Goal: Task Accomplishment & Management: Complete application form

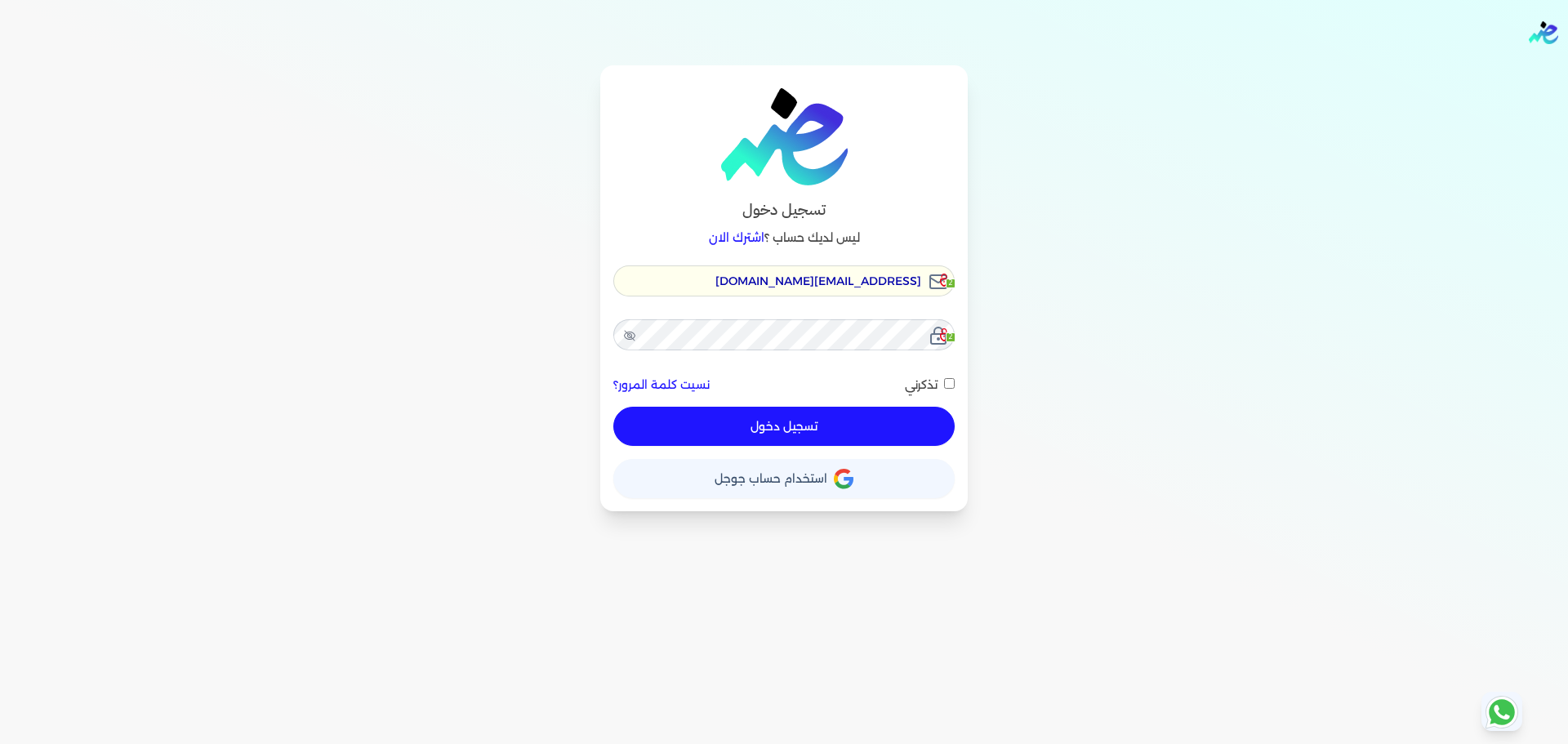
click at [816, 284] on input "[EMAIL_ADDRESS][DOMAIN_NAME]" at bounding box center [784, 281] width 341 height 31
type input "e"
checkbox input "false"
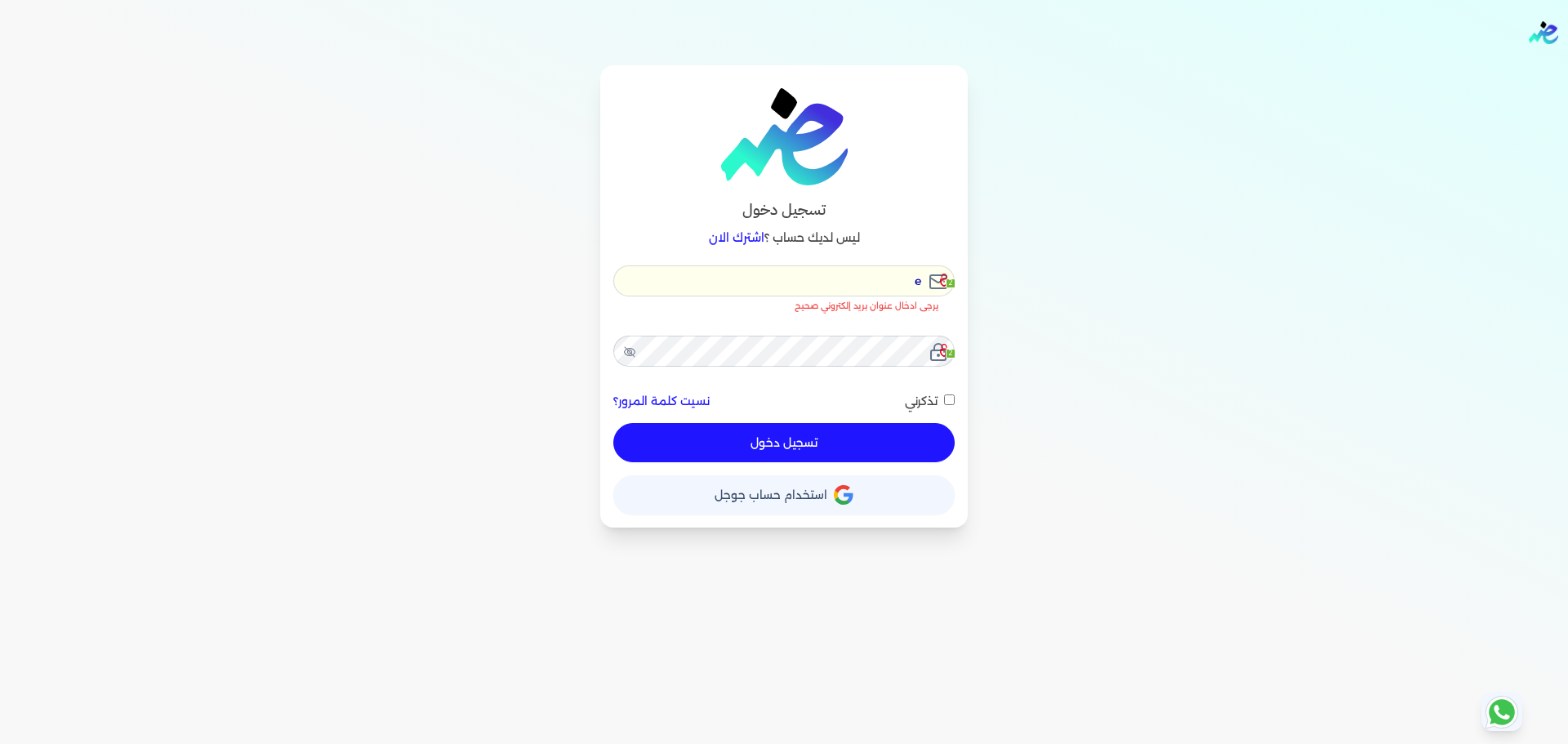
type input "en"
checkbox input "false"
type input "ens"
checkbox input "false"
type input "enso"
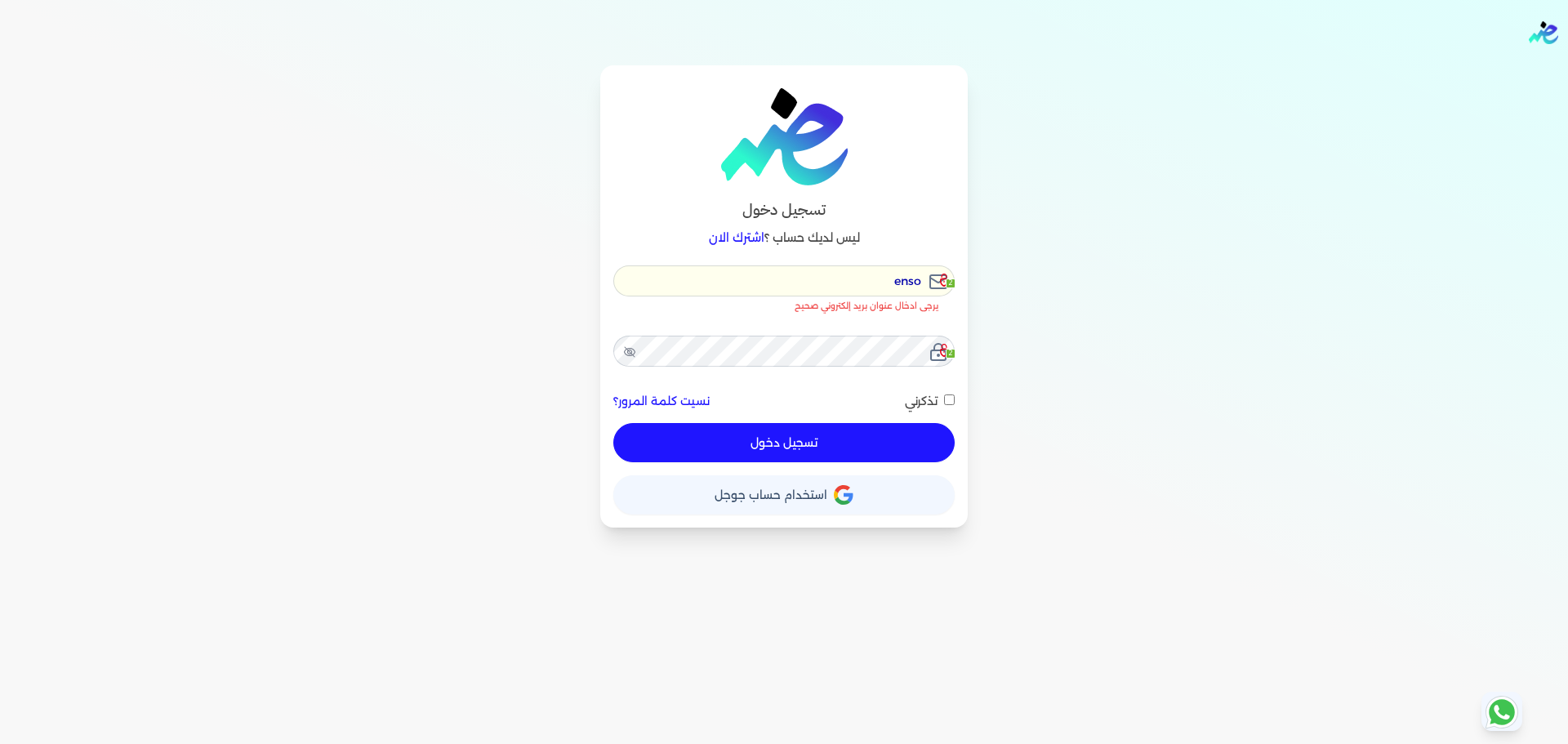
checkbox input "false"
type input "ensou"
checkbox input "false"
type input "ensoul"
checkbox input "false"
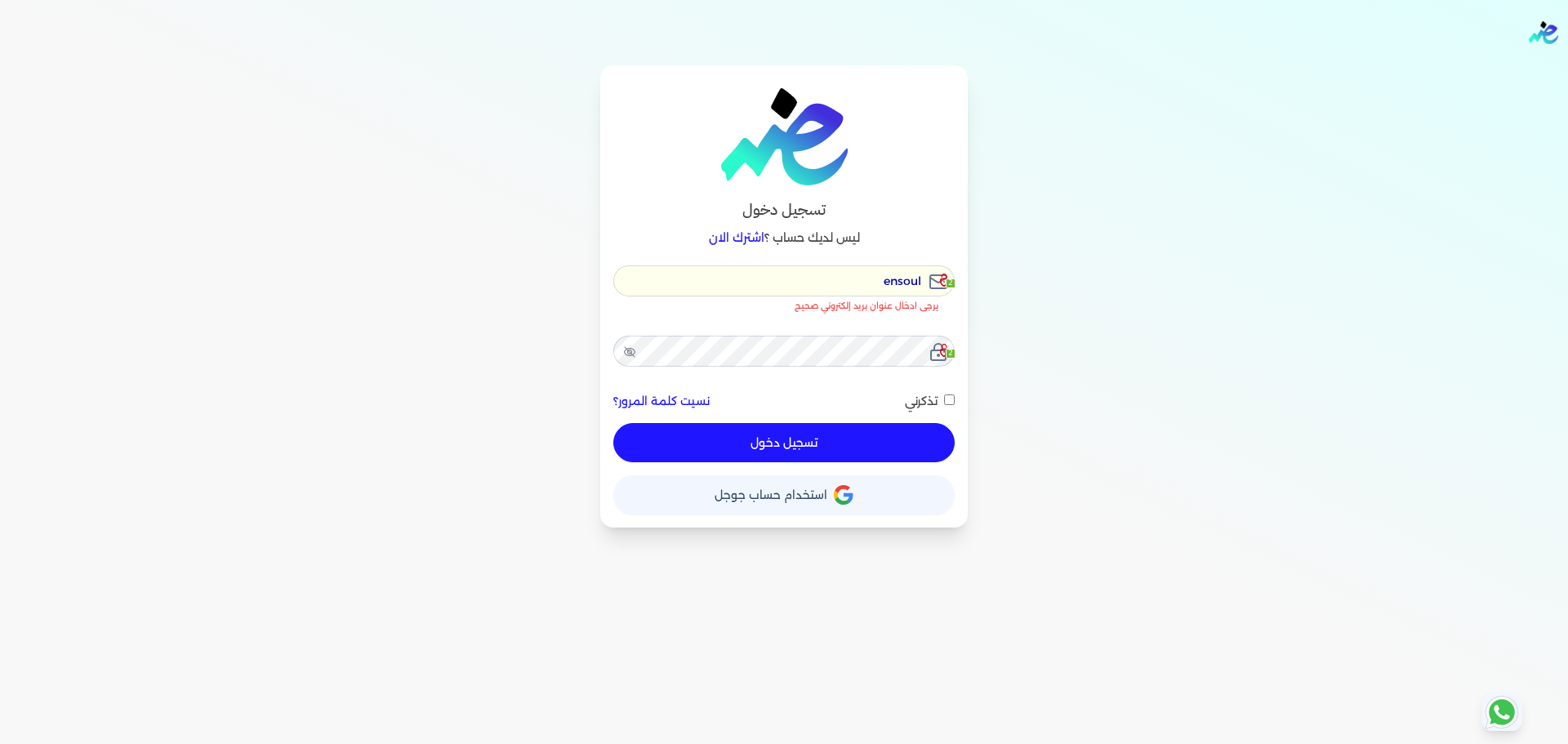
type input "ensouli"
checkbox input "false"
type input "ensoulif"
checkbox input "false"
type input "ensoulify"
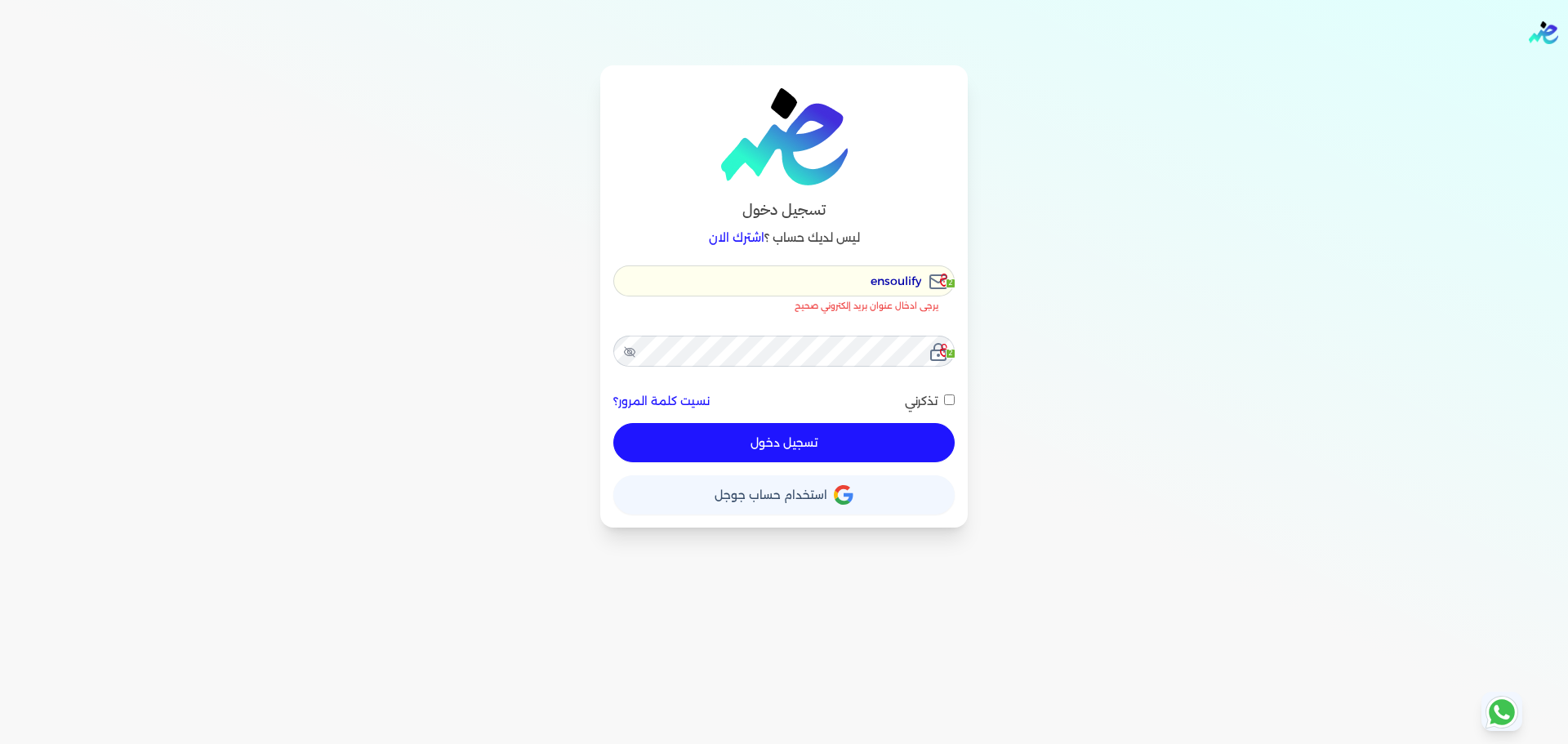
checkbox input "false"
type input "ensoulify0"
checkbox input "false"
type input "ensoulify02"
checkbox input "false"
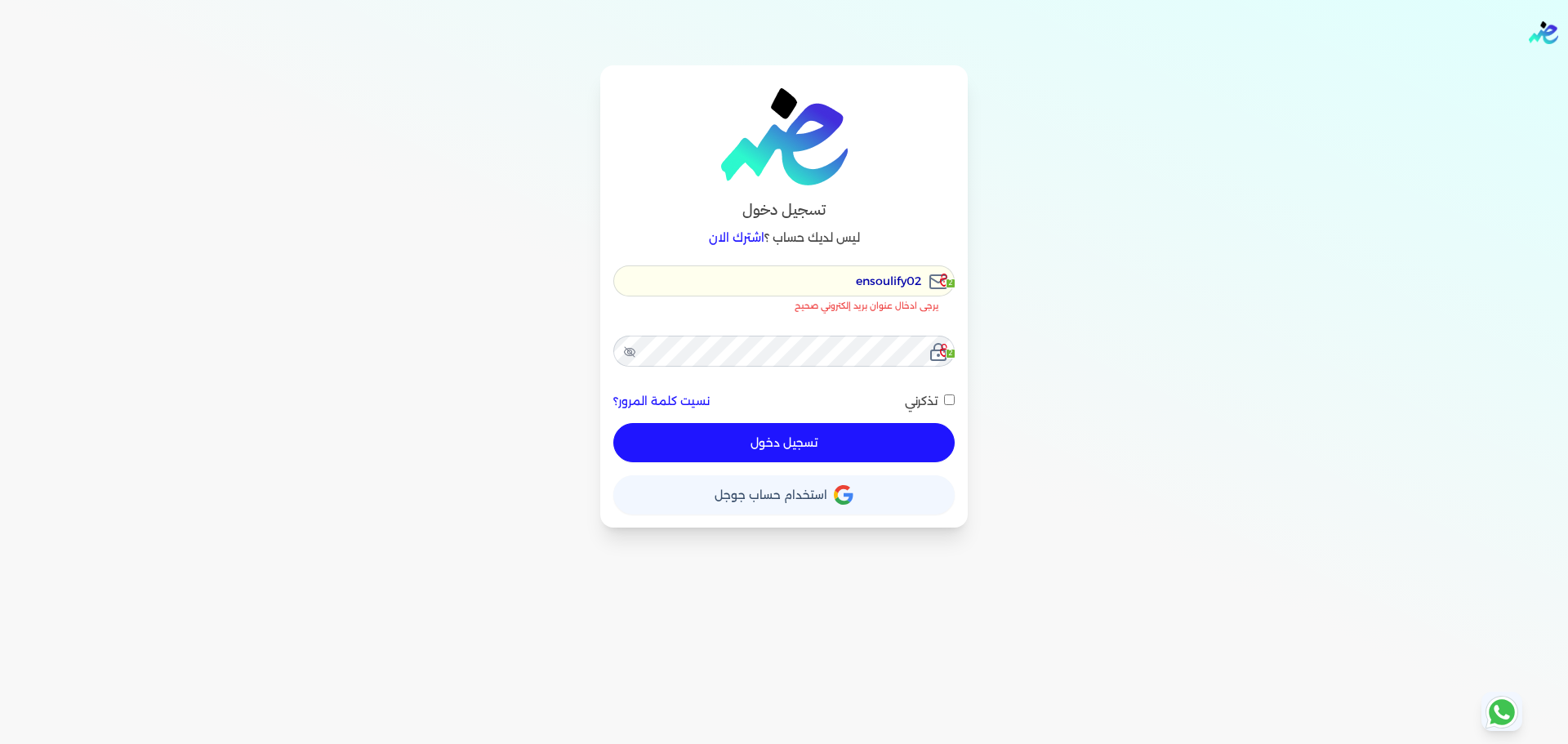
type input "ensoulify021"
checkbox input "false"
type input "ensoulify02"
checkbox input "false"
type input "ensoulify0"
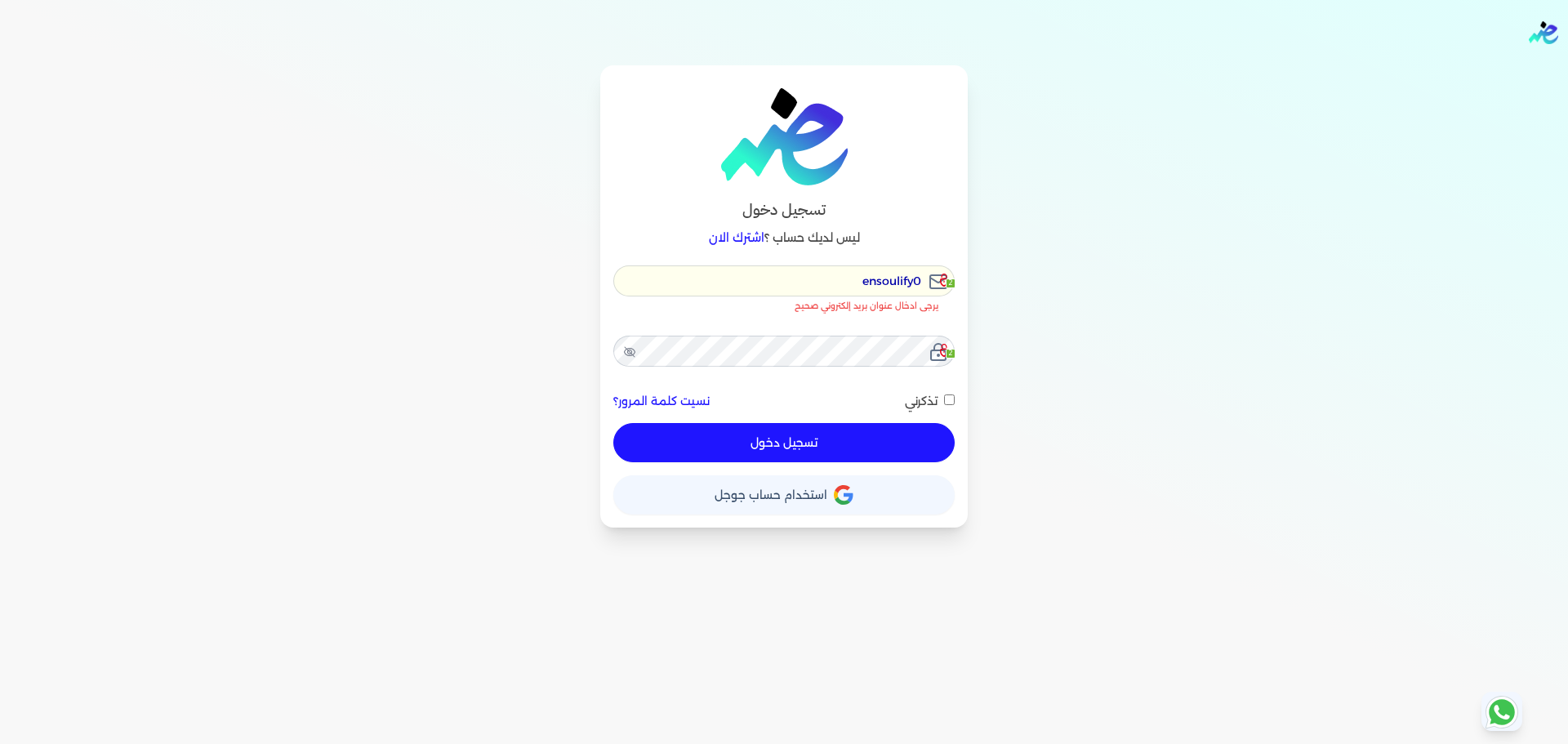
checkbox input "false"
type input "ensoulify"
checkbox input "false"
type input "ensoulify0"
checkbox input "false"
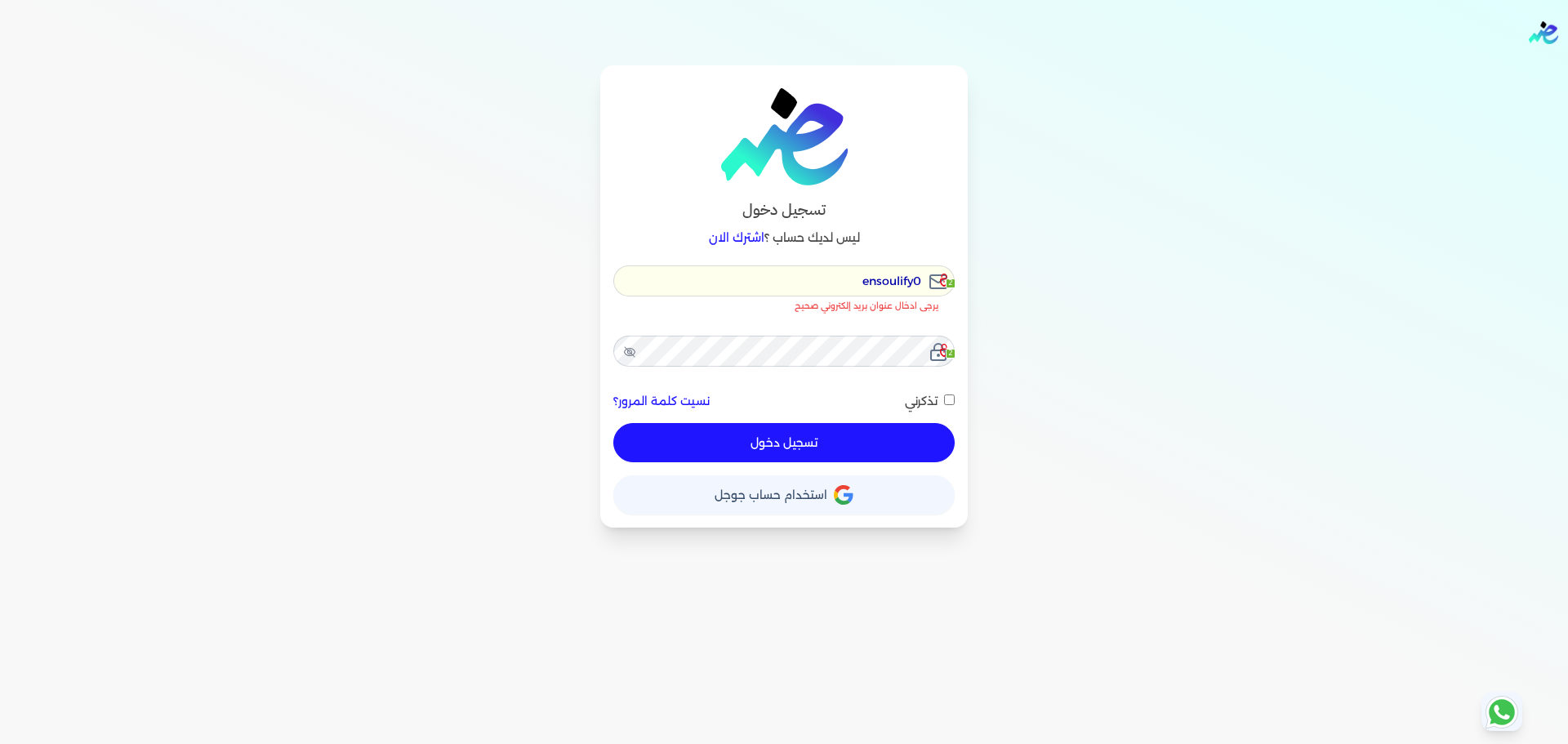
type input "ensoulify"
checkbox input "false"
type input "ensoulify2"
checkbox input "false"
type input "ensoulify20"
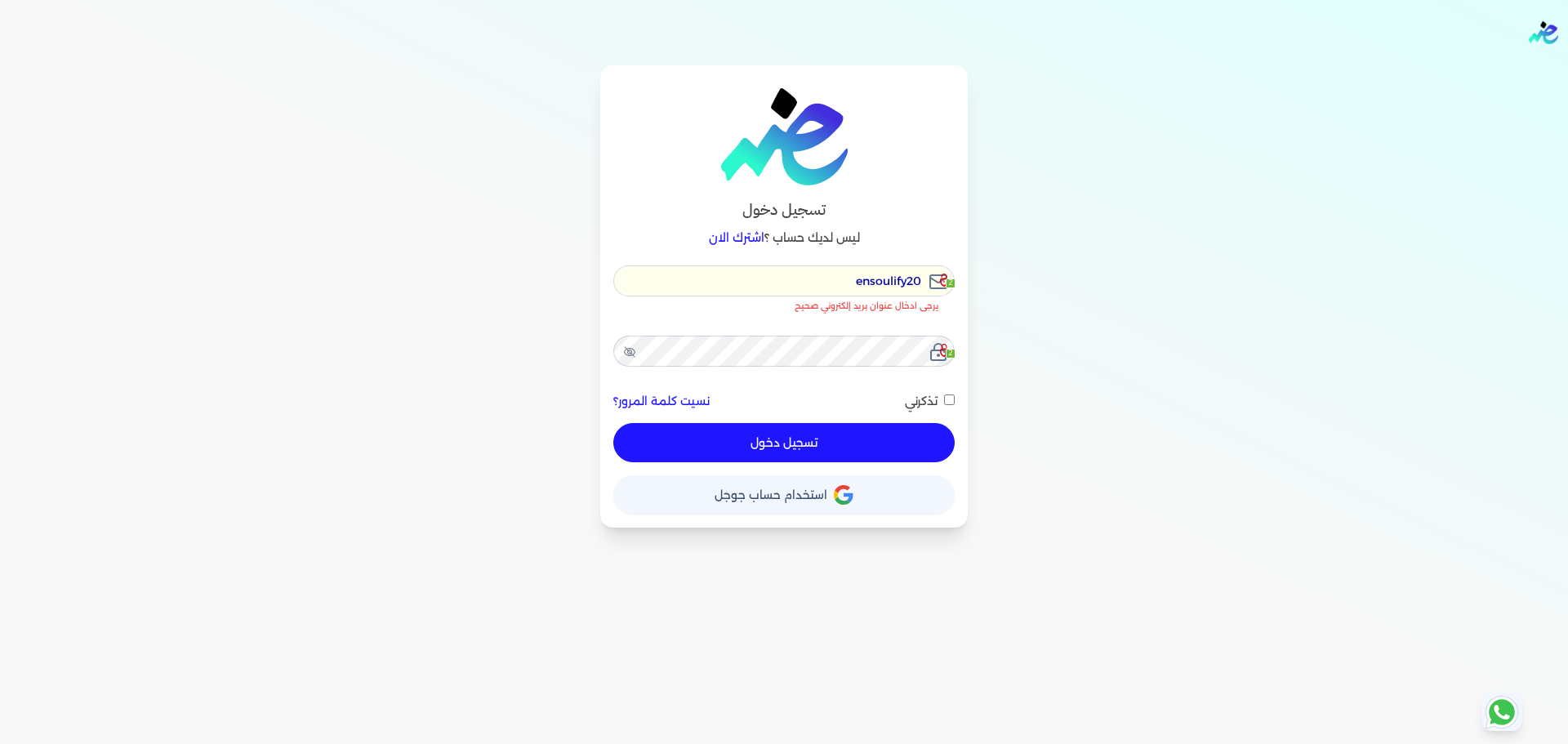
checkbox input "false"
type input "ensoulify202"
checkbox input "false"
type input "ensoulify2021"
checkbox input "false"
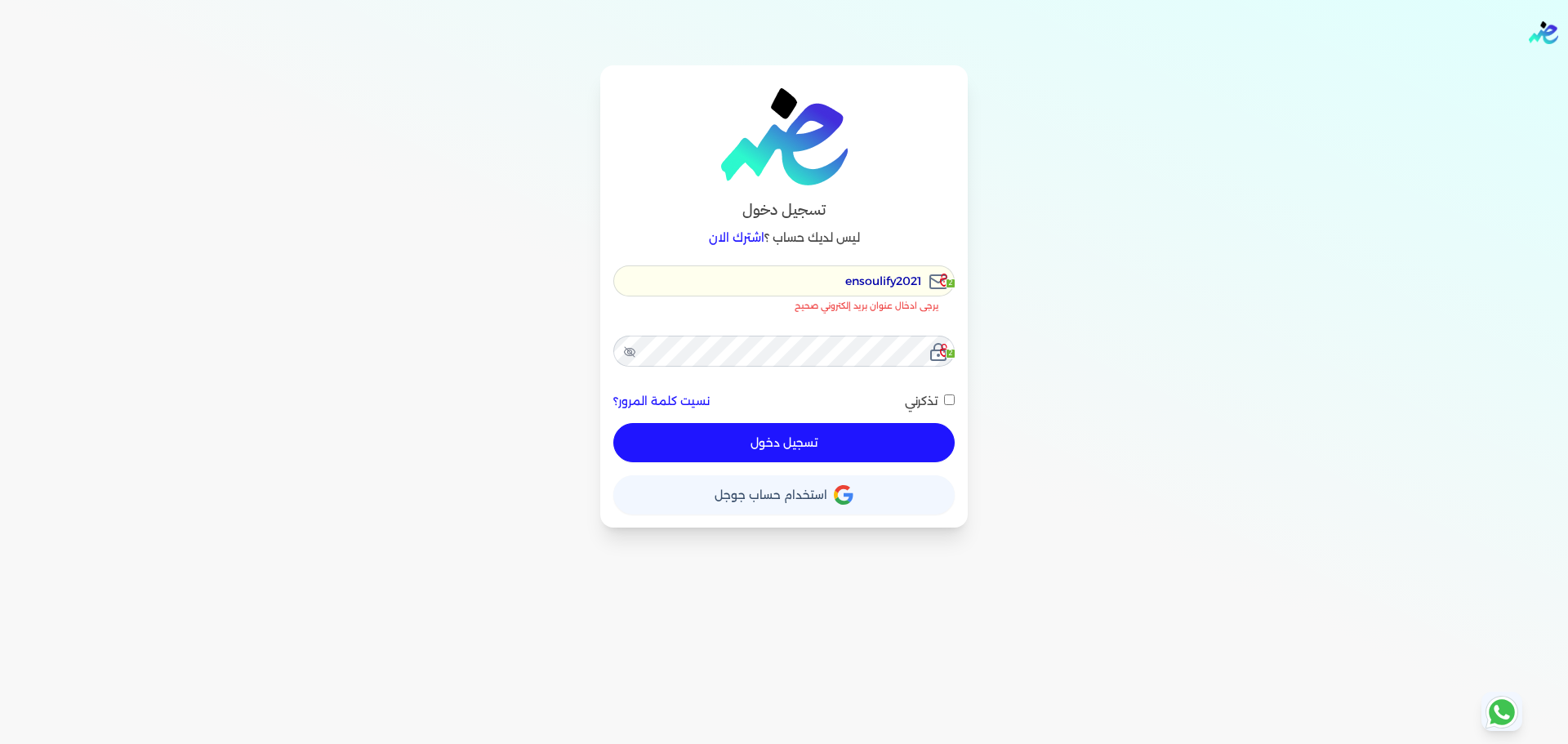
type input "ensoulify2021@"
checkbox input "false"
type input "ensoulify2021@g"
checkbox input "false"
type input "ensoulify2021@gm"
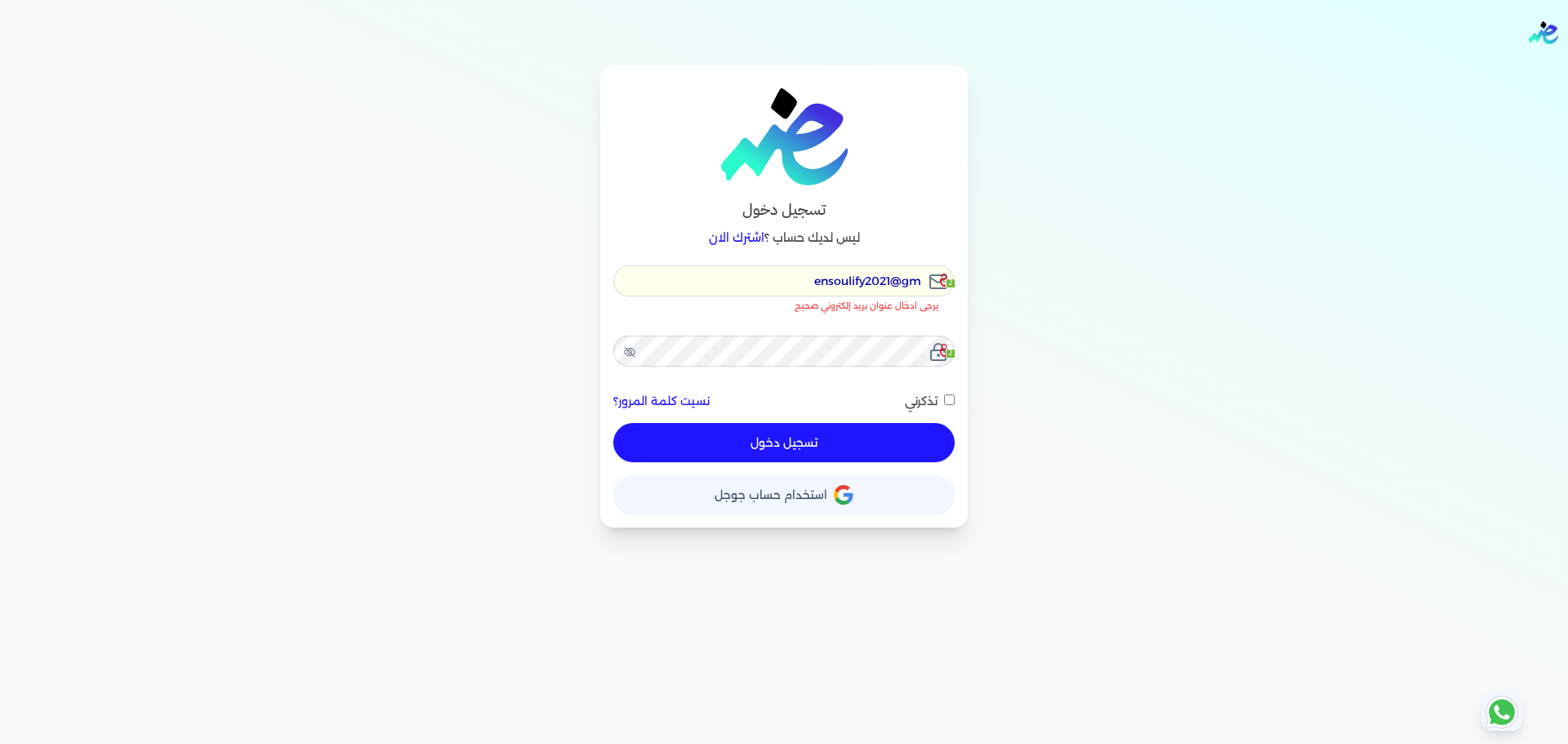
checkbox input "false"
type input "ensoulify2021@gma"
checkbox input "false"
type input "ensoulify2021@gmai"
checkbox input "false"
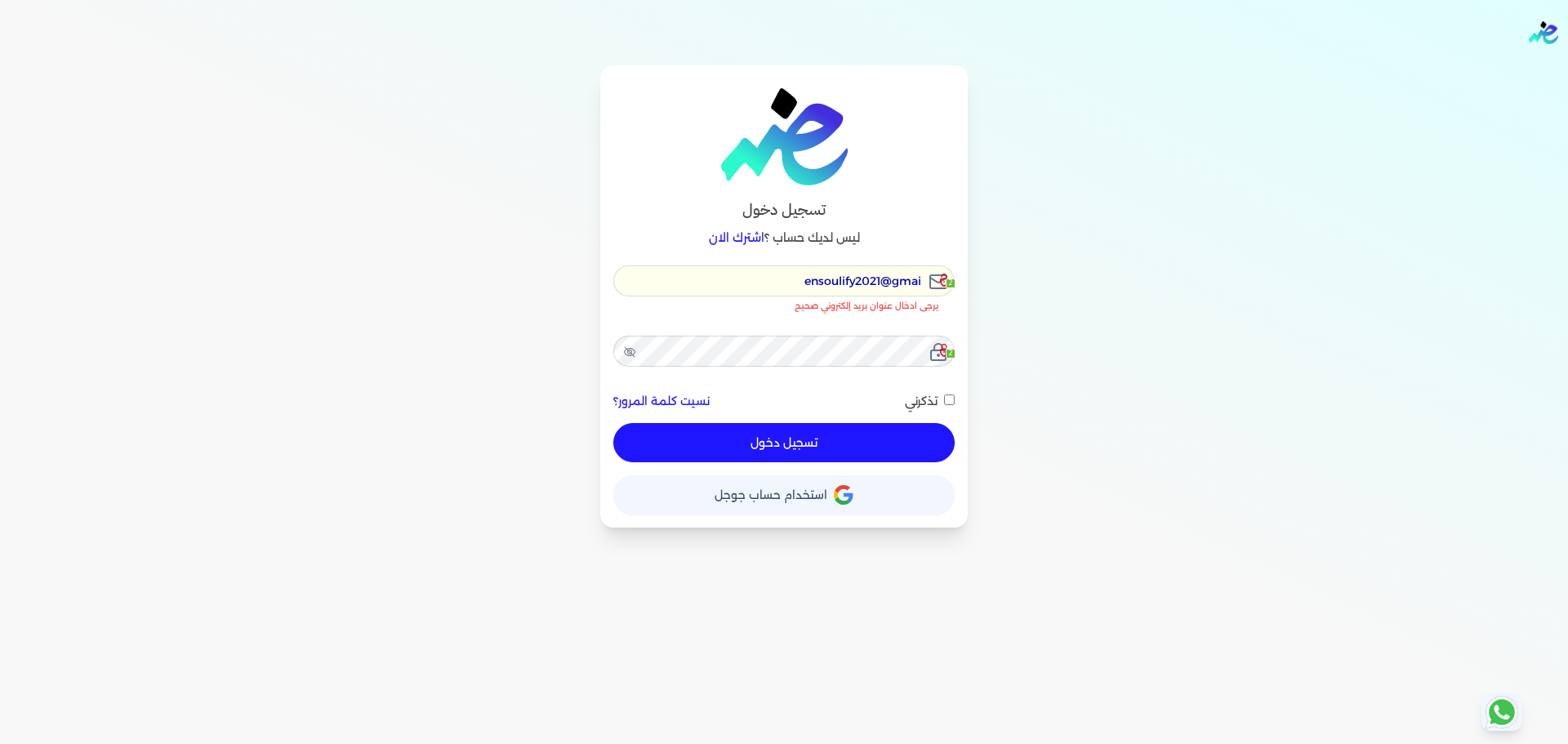
type input "ensoulify2021@gmail"
checkbox input "false"
type input "ensoulify2021@gmail."
checkbox input "false"
type input "ensoulify2021@gmail.c"
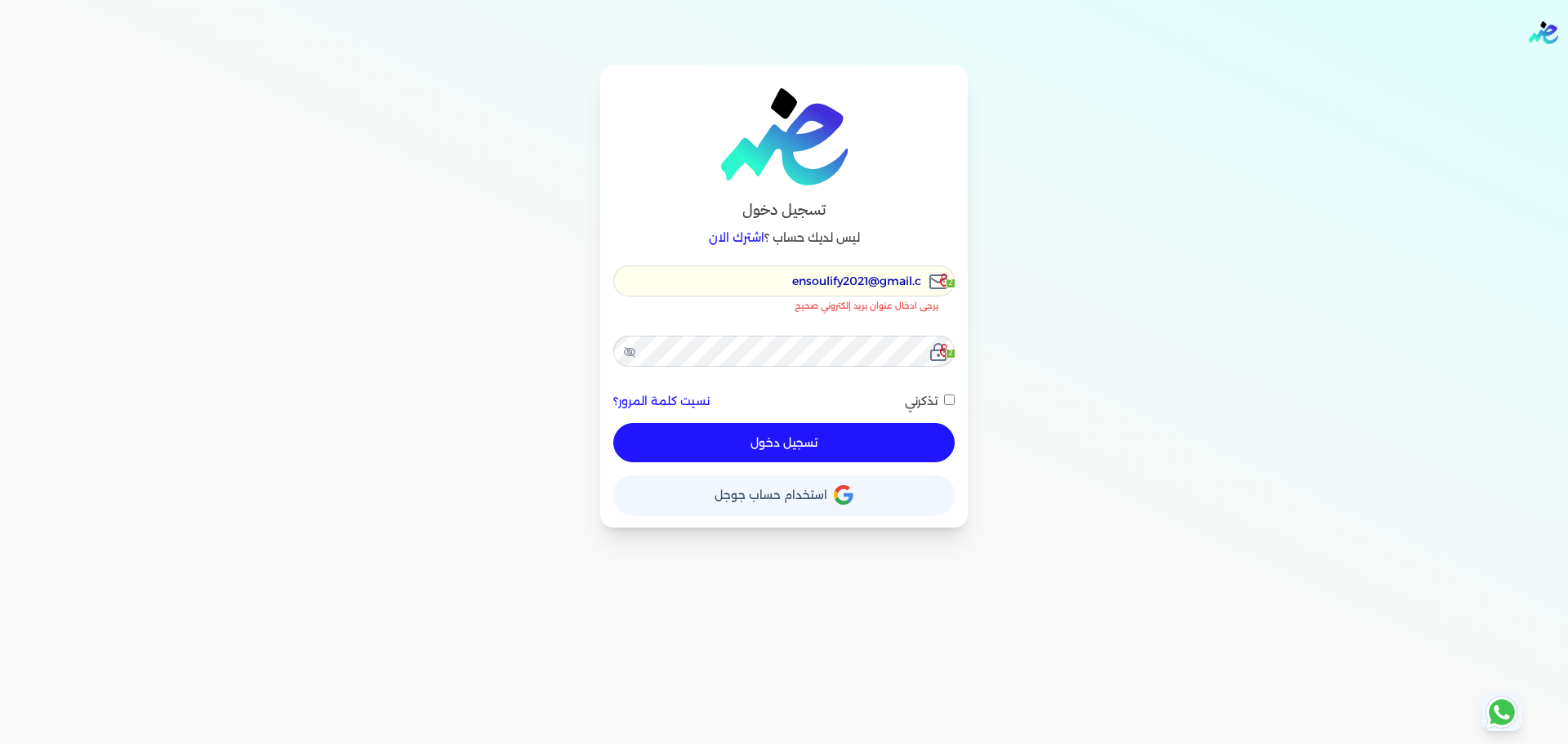
checkbox input "false"
type input "ensoulify2021@gmail.co"
checkbox input "false"
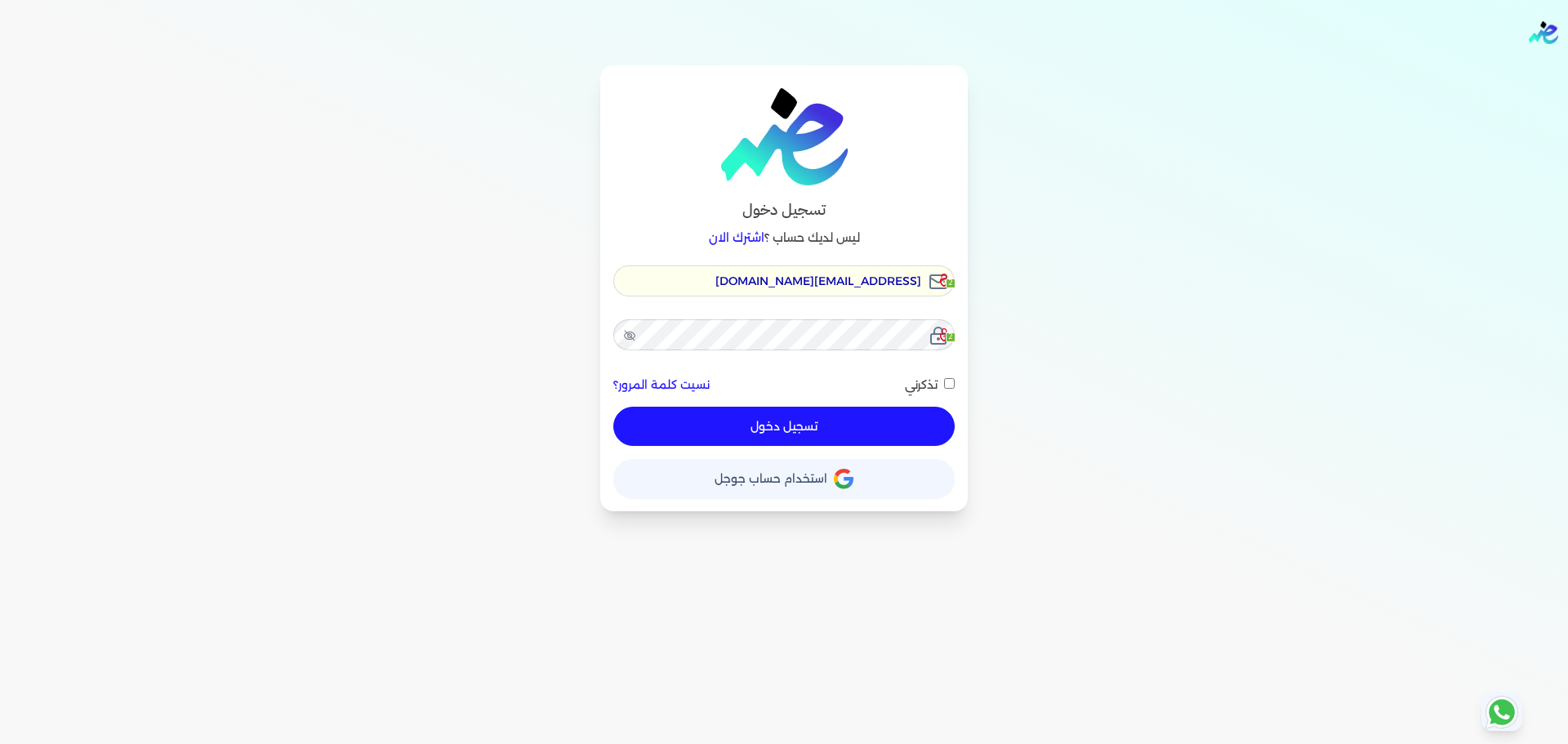
type input "[EMAIL_ADDRESS][DOMAIN_NAME]"
checkbox input "false"
type input "[EMAIL_ADDRESS][DOMAIN_NAME]"
click at [613, 407] on button "تسجيل دخول" at bounding box center [784, 426] width 341 height 39
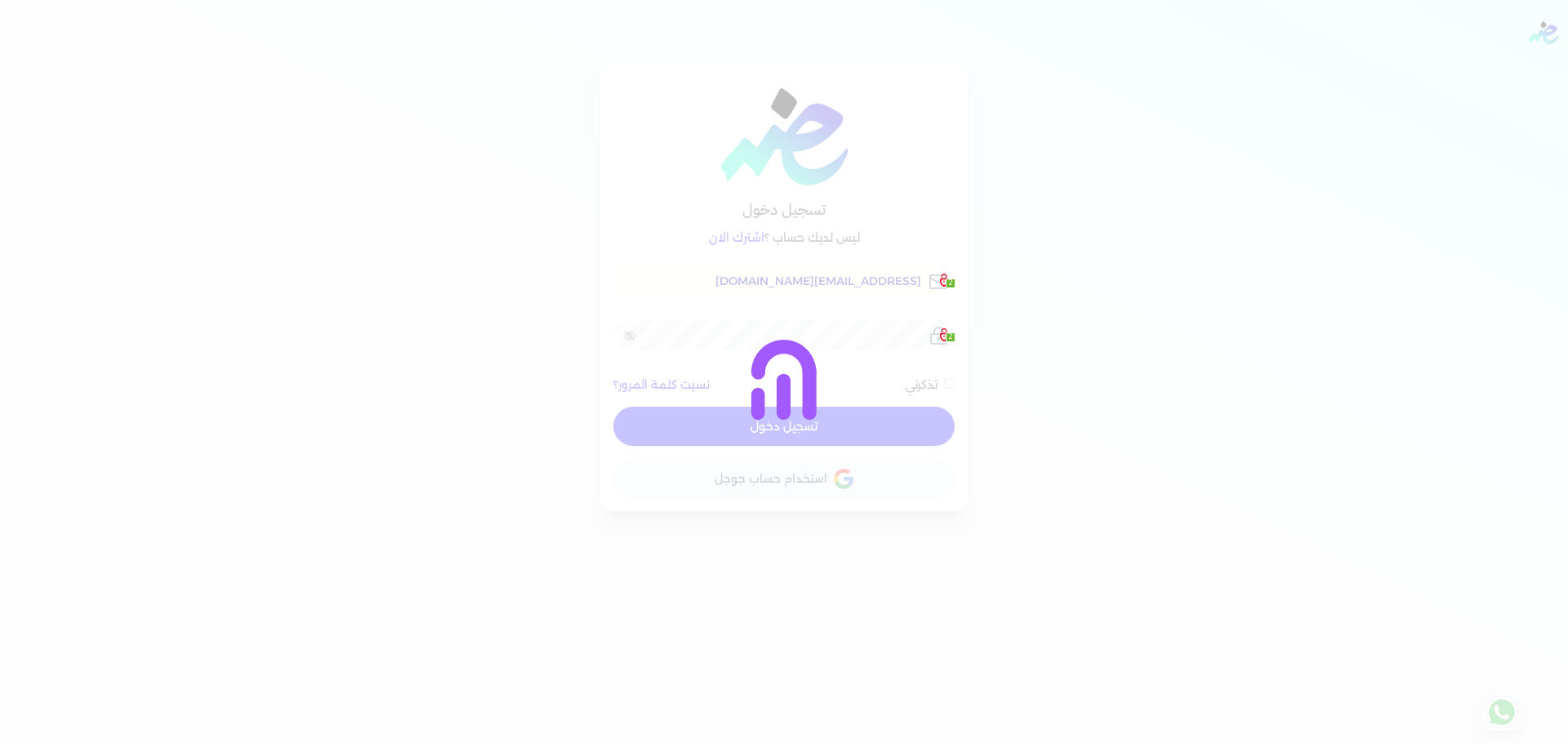
checkbox input "false"
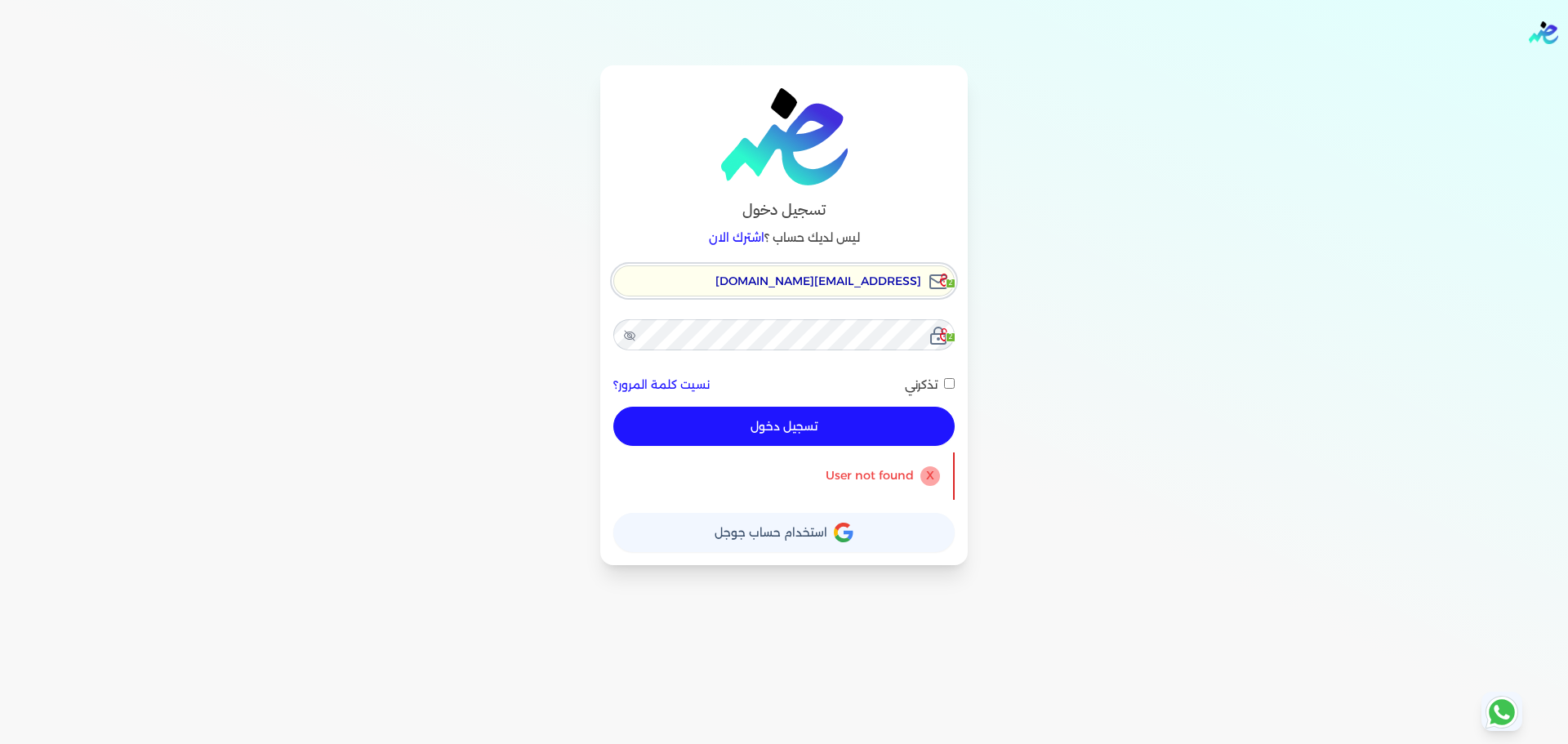
click at [764, 280] on input "[EMAIL_ADDRESS][DOMAIN_NAME]" at bounding box center [784, 281] width 341 height 31
click at [767, 280] on input "[EMAIL_ADDRESS][DOMAIN_NAME]" at bounding box center [784, 281] width 341 height 31
click at [771, 280] on input "[EMAIL_ADDRESS][DOMAIN_NAME]" at bounding box center [784, 281] width 341 height 31
paste input "com"
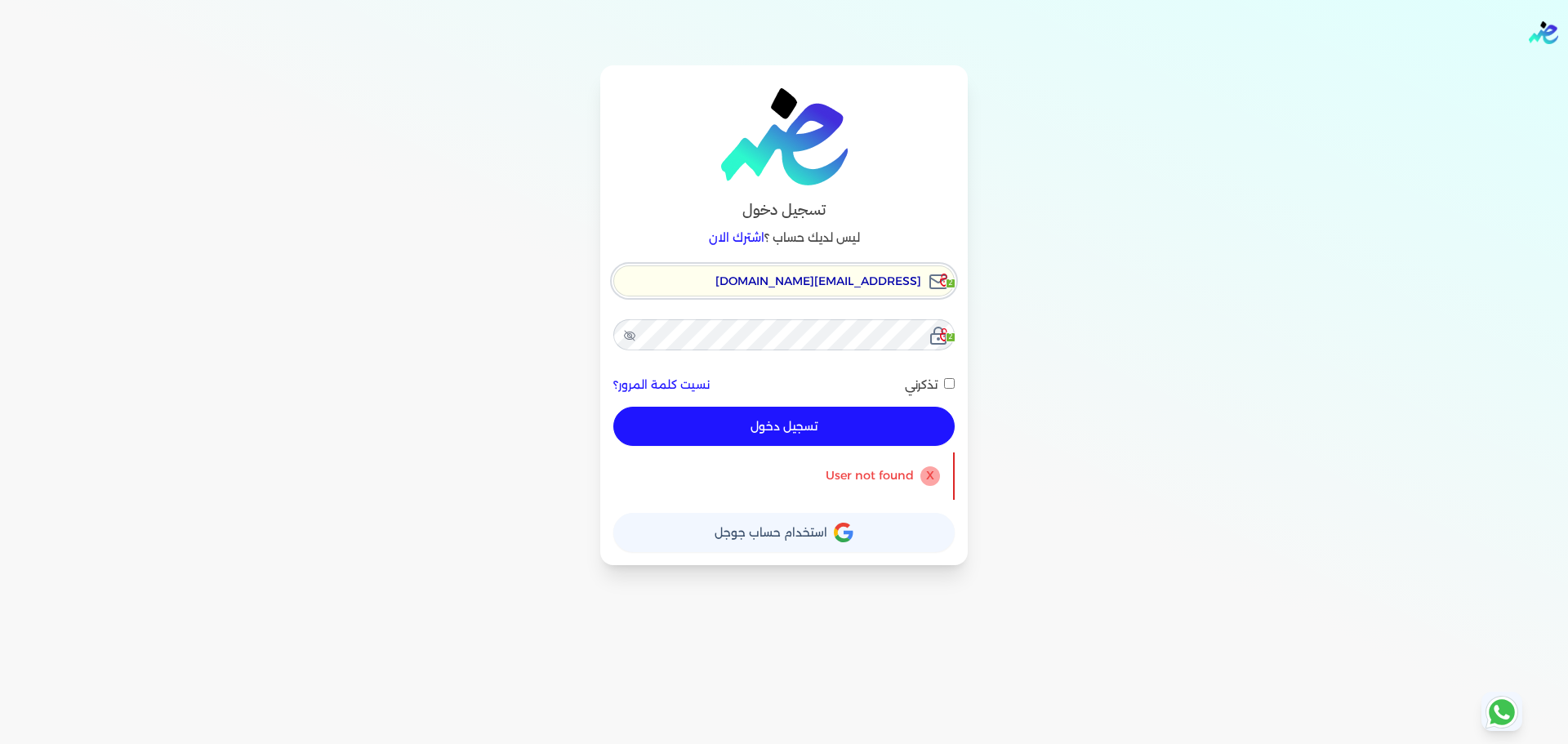
type input "ensoulify2021@gmail.comcom"
checkbox input "false"
paste input "email"
type input "[EMAIL_ADDRESS][DOMAIN_NAME]"
click at [874, 419] on button "تسجيل دخول" at bounding box center [784, 426] width 341 height 39
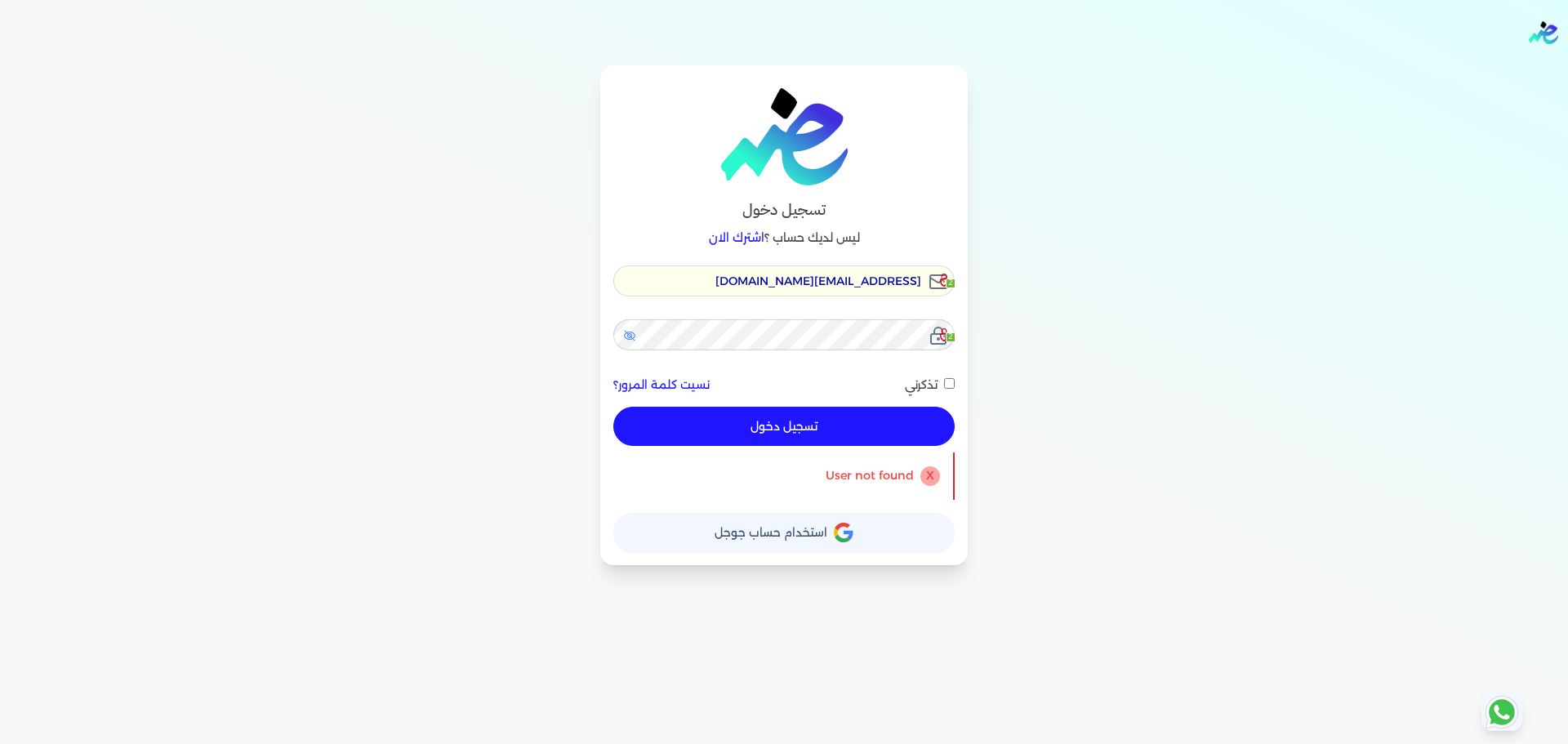
click at [625, 332] on icon at bounding box center [629, 335] width 13 height 13
click at [1085, 273] on div "تسجيل دخول ليس لديك حساب ؟ اشترك الان ensoulify2021@gmail.com 2 2 نسيت كلمة الم…" at bounding box center [784, 315] width 1254 height 500
click at [1076, 334] on div "تسجيل دخول ليس لديك حساب ؟ اشترك الان ensoulify2021@gmail.com 2 2 نسيت كلمة الم…" at bounding box center [784, 315] width 1254 height 500
click at [829, 422] on button "تسجيل دخول" at bounding box center [784, 426] width 341 height 39
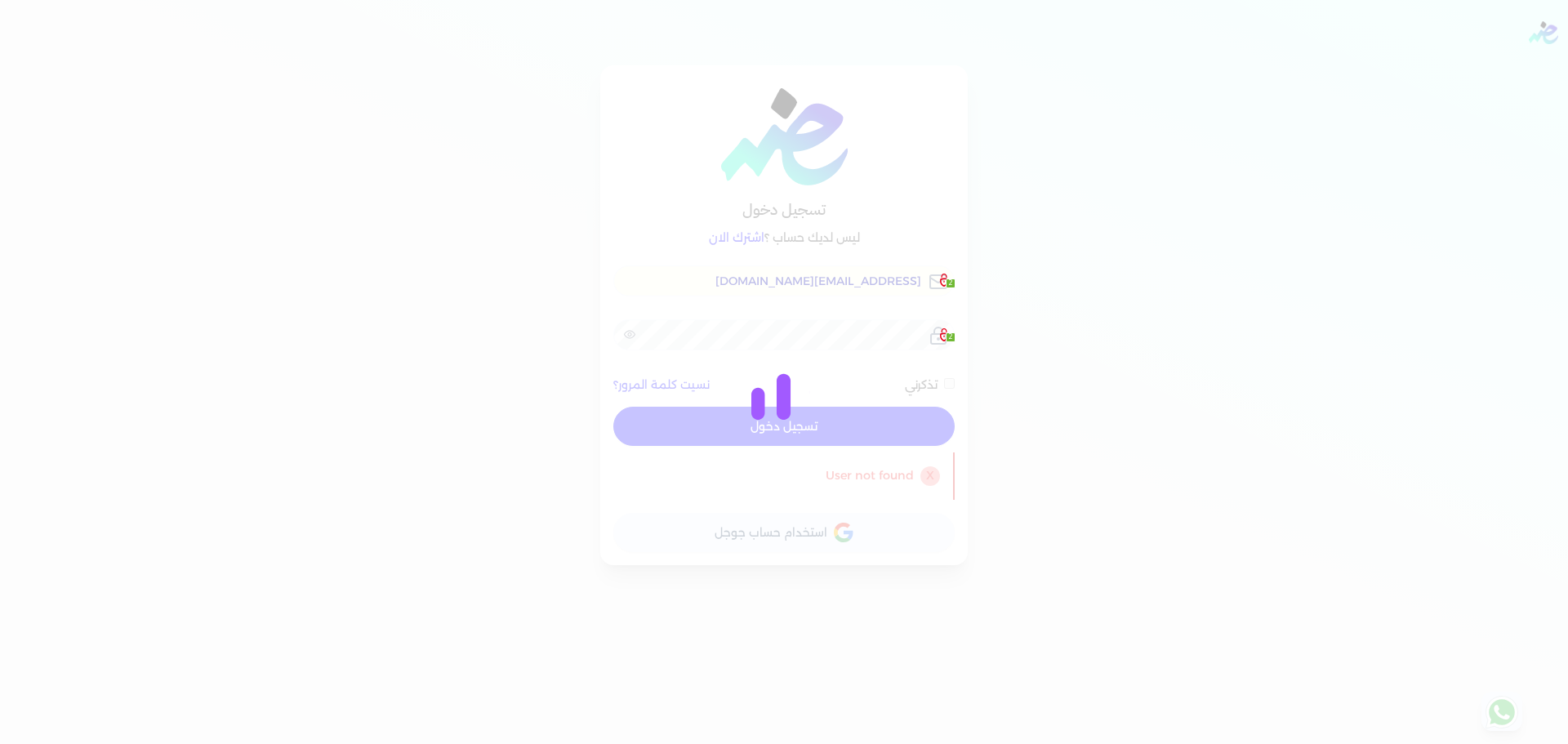
checkbox input "false"
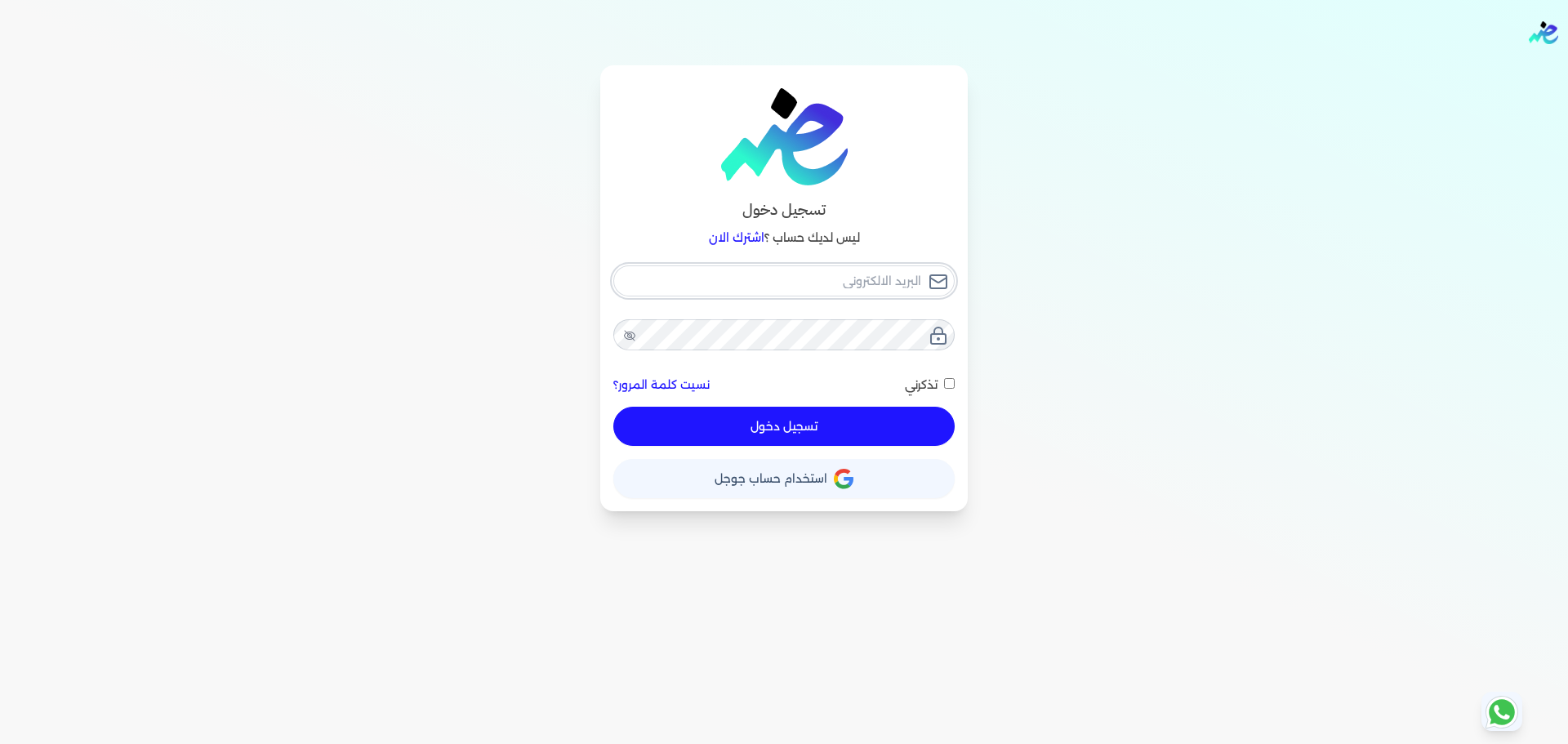
type input "[EMAIL_ADDRESS][DOMAIN_NAME]"
click at [731, 289] on input "[EMAIL_ADDRESS][DOMAIN_NAME]" at bounding box center [784, 281] width 341 height 31
checkbox input "false"
click at [731, 289] on input "[EMAIL_ADDRESS][DOMAIN_NAME]" at bounding box center [784, 281] width 341 height 31
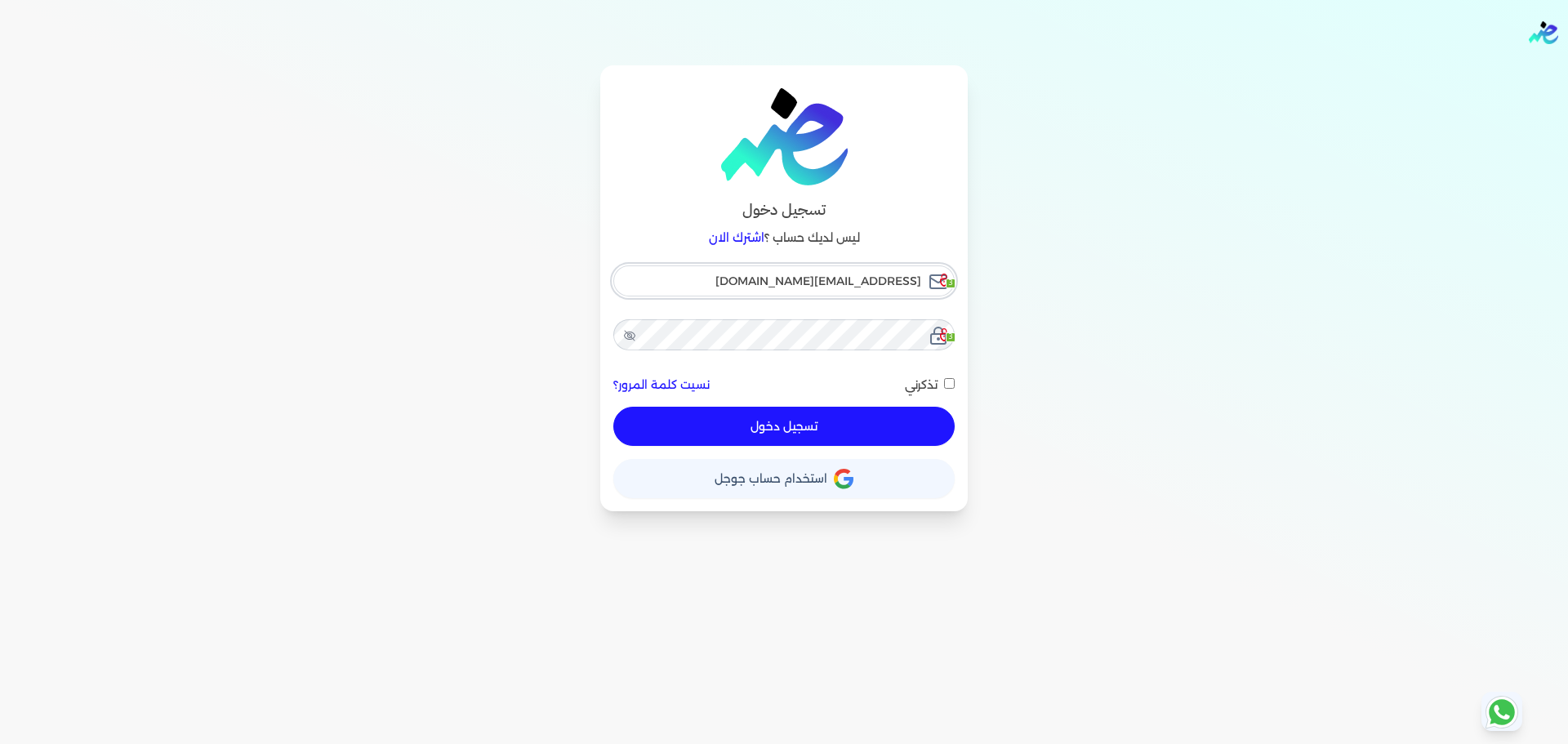
paste input "[EMAIL_ADDRESS]"
type input "[EMAIL_ADDRESS][DOMAIN_NAME]"
checkbox input "false"
type input "[EMAIL_ADDRESS][DOMAIN_NAME]"
click at [630, 333] on icon at bounding box center [629, 335] width 13 height 13
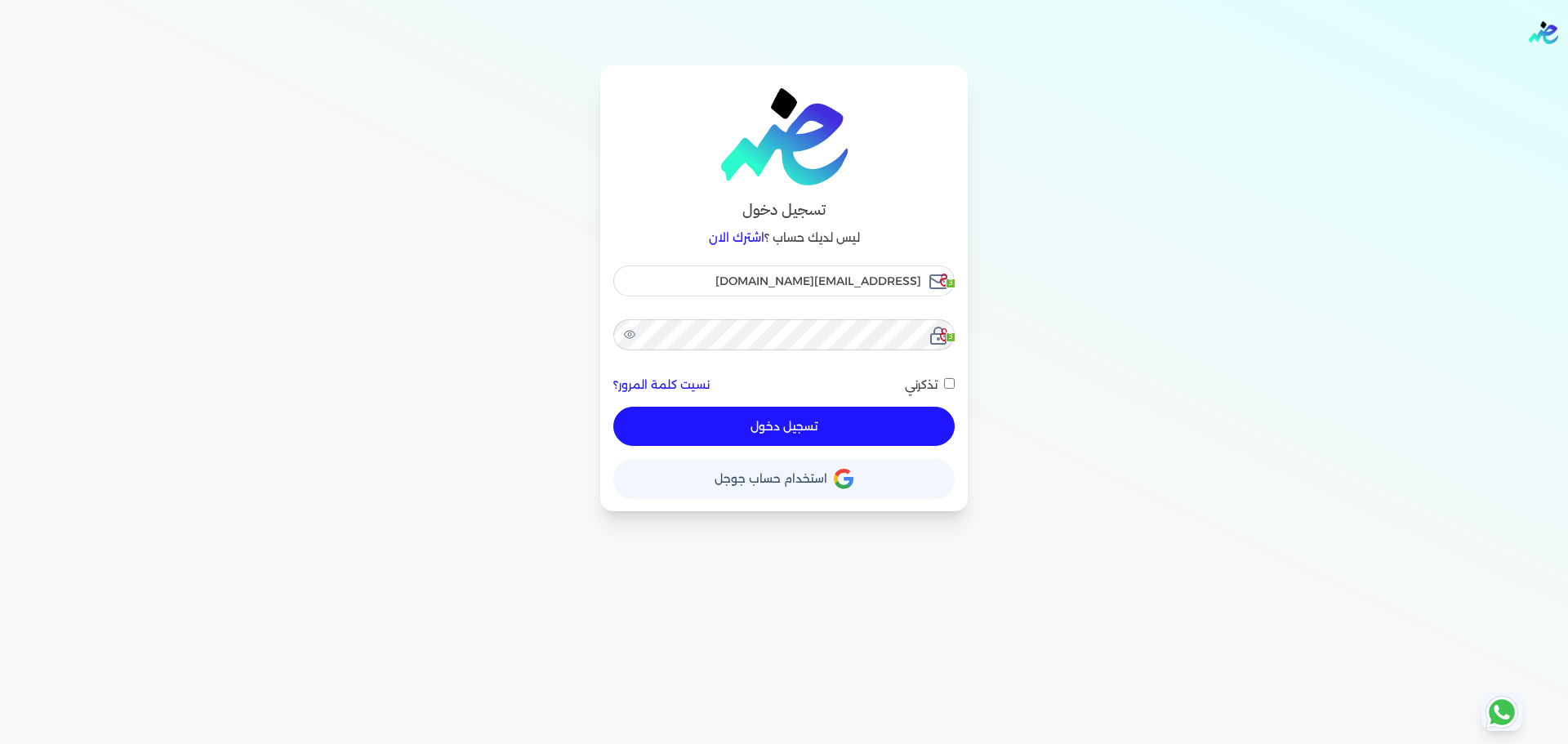
click at [900, 431] on button "تسجيل دخول" at bounding box center [784, 426] width 341 height 39
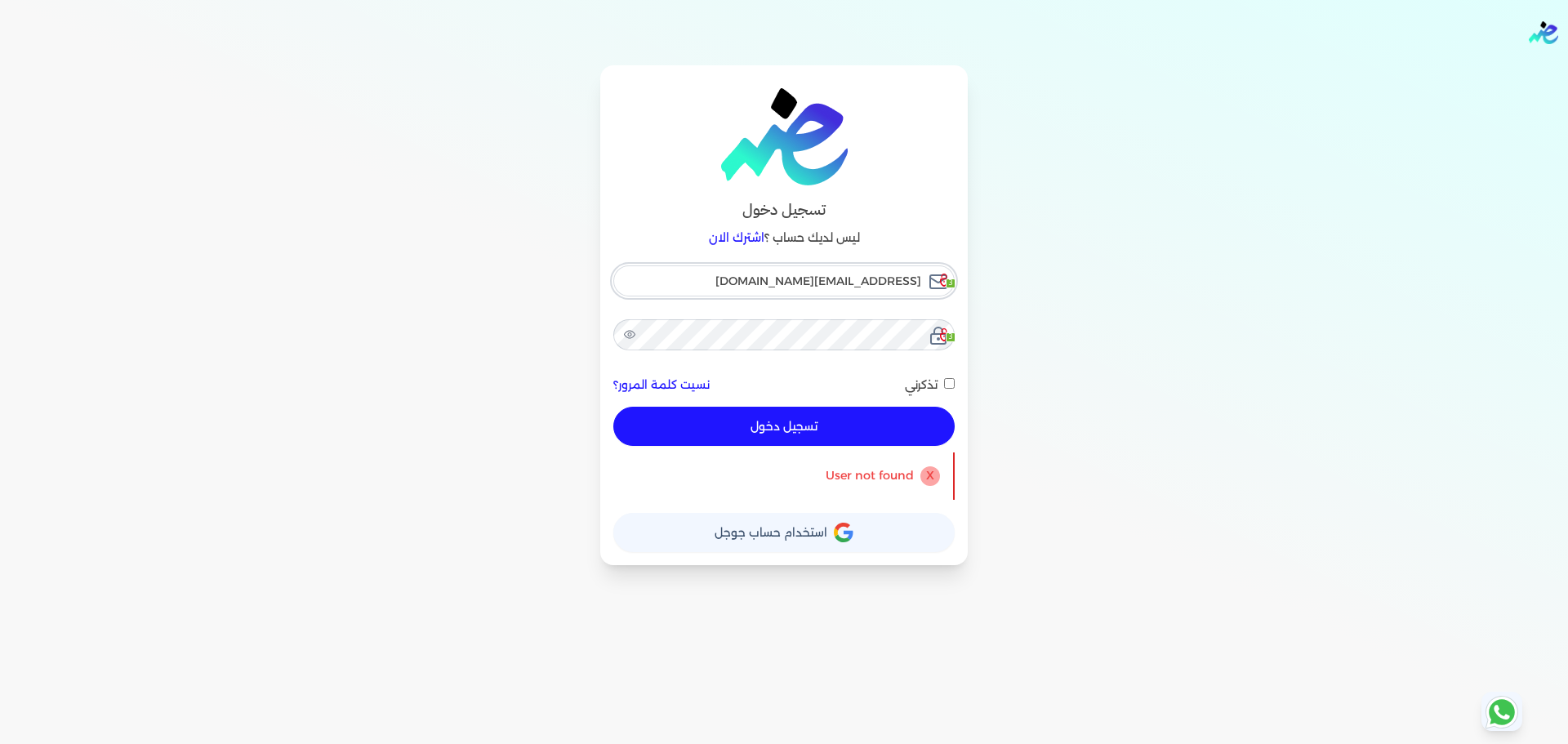
click at [788, 274] on input "[EMAIL_ADDRESS][DOMAIN_NAME]" at bounding box center [784, 281] width 341 height 31
click at [500, 346] on div "تسجيل دخول ليس لديك حساب ؟ اشترك الان ensoulify2021@gmail.com 3 3 نسيت كلمة الم…" at bounding box center [784, 315] width 1254 height 500
click at [771, 276] on input "[EMAIL_ADDRESS][DOMAIN_NAME]" at bounding box center [784, 281] width 341 height 31
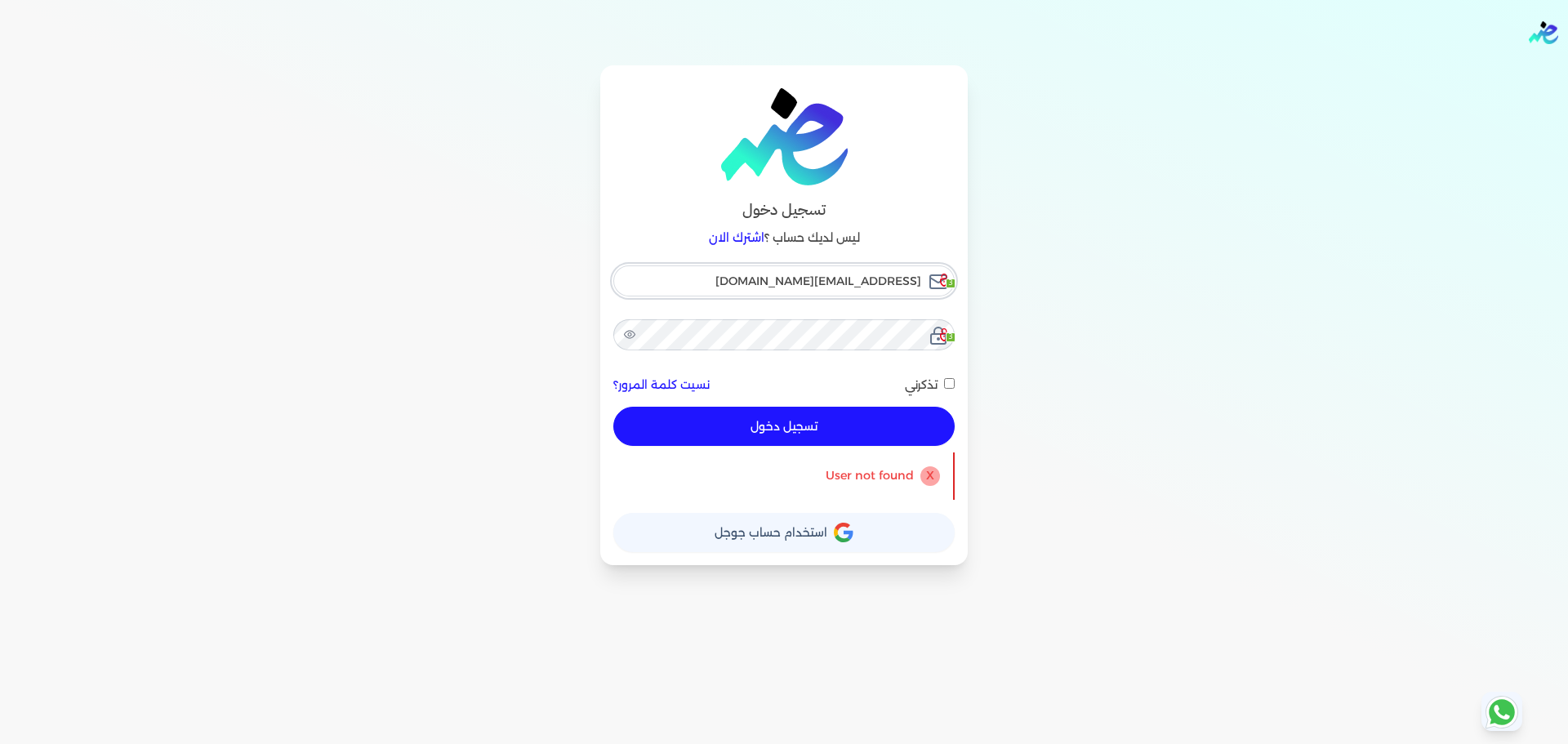
click at [771, 276] on input "[EMAIL_ADDRESS][DOMAIN_NAME]" at bounding box center [784, 281] width 341 height 31
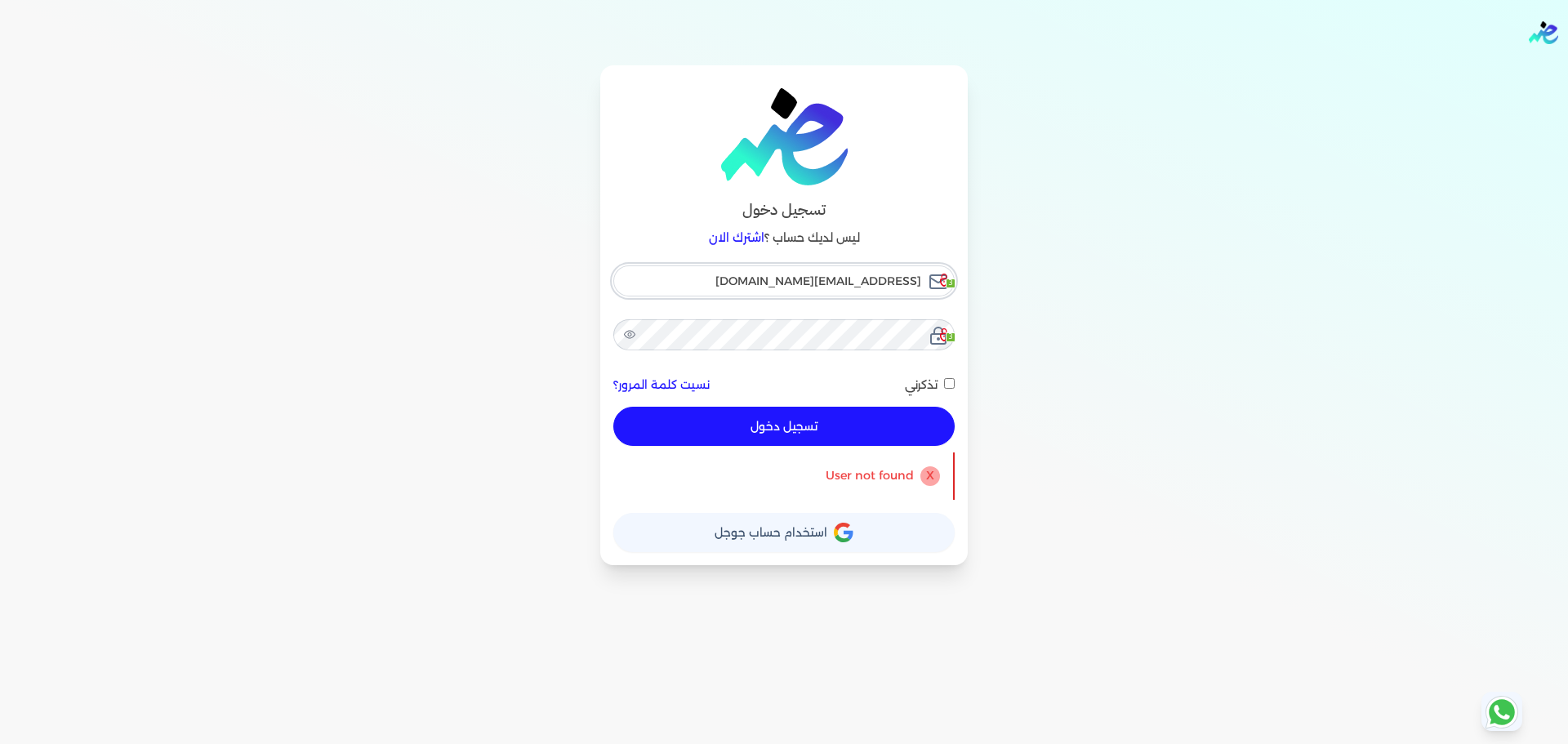
click at [771, 276] on input "[EMAIL_ADDRESS][DOMAIN_NAME]" at bounding box center [784, 281] width 341 height 31
drag, startPoint x: 771, startPoint y: 276, endPoint x: 1225, endPoint y: 321, distance: 456.2
click at [1225, 321] on div "تسجيل دخول ليس لديك حساب ؟ اشترك الان ensoulify2021@gmail.com 3 3 نسيت كلمة الم…" at bounding box center [784, 315] width 1254 height 500
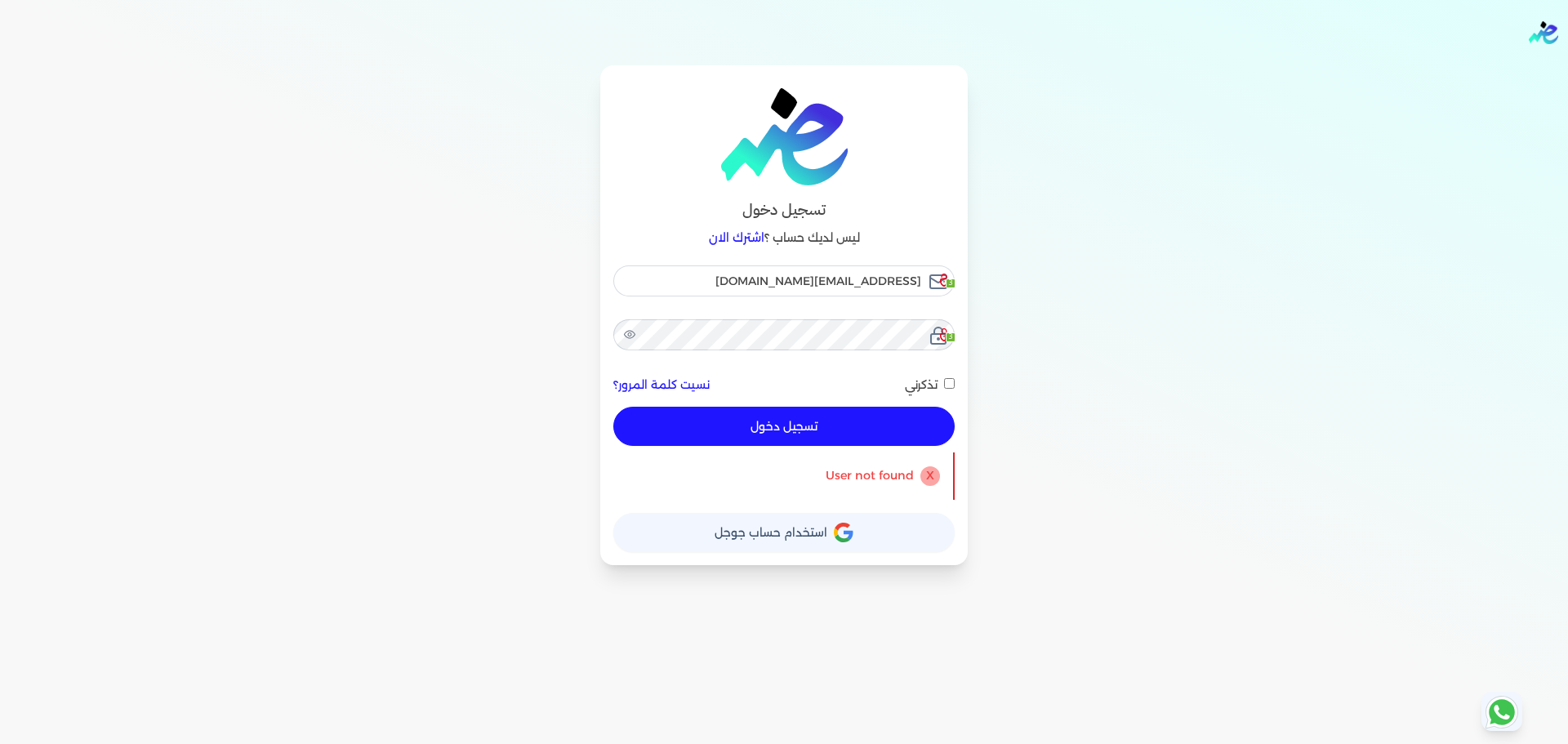
click at [1071, 308] on div "تسجيل دخول ليس لديك حساب ؟ اشترك الان ensoulify2021@gmail.com 3 3 نسيت كلمة الم…" at bounding box center [784, 315] width 1254 height 500
click at [830, 420] on button "تسجيل دخول" at bounding box center [784, 426] width 341 height 39
click at [861, 476] on p "User not found" at bounding box center [869, 476] width 88 height 21
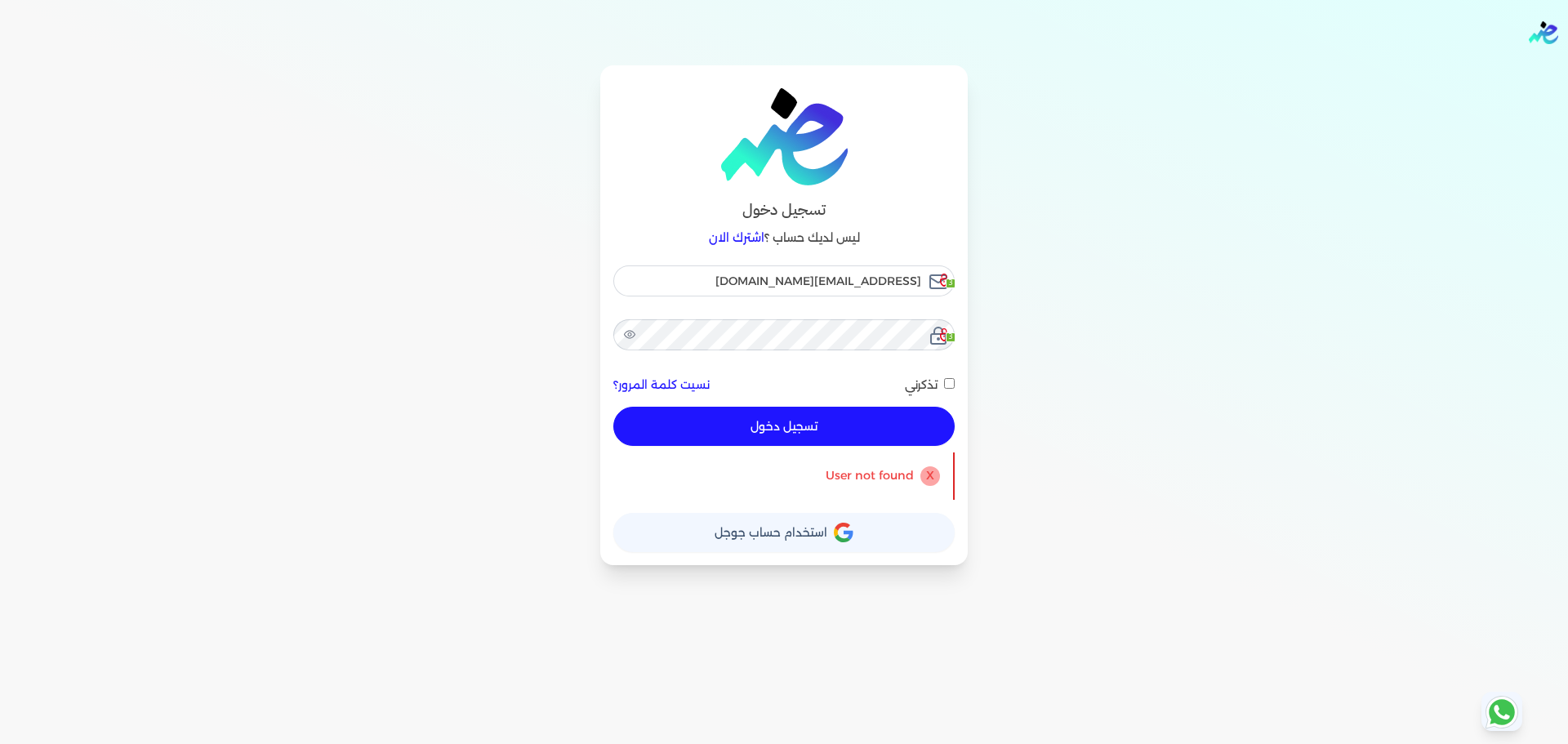
click at [456, 256] on div "تسجيل دخول ليس لديك حساب ؟ اشترك الان ensoulify2021@gmail.com 3 3 نسيت كلمة الم…" at bounding box center [784, 315] width 1254 height 500
click at [640, 292] on input "[EMAIL_ADDRESS][DOMAIN_NAME]" at bounding box center [784, 281] width 341 height 31
click at [562, 466] on div "تسجيل دخول ليس لديك حساب ؟ اشترك الان ensoulify2021@gmail.com 3 3 نسيت كلمة الم…" at bounding box center [784, 315] width 1254 height 500
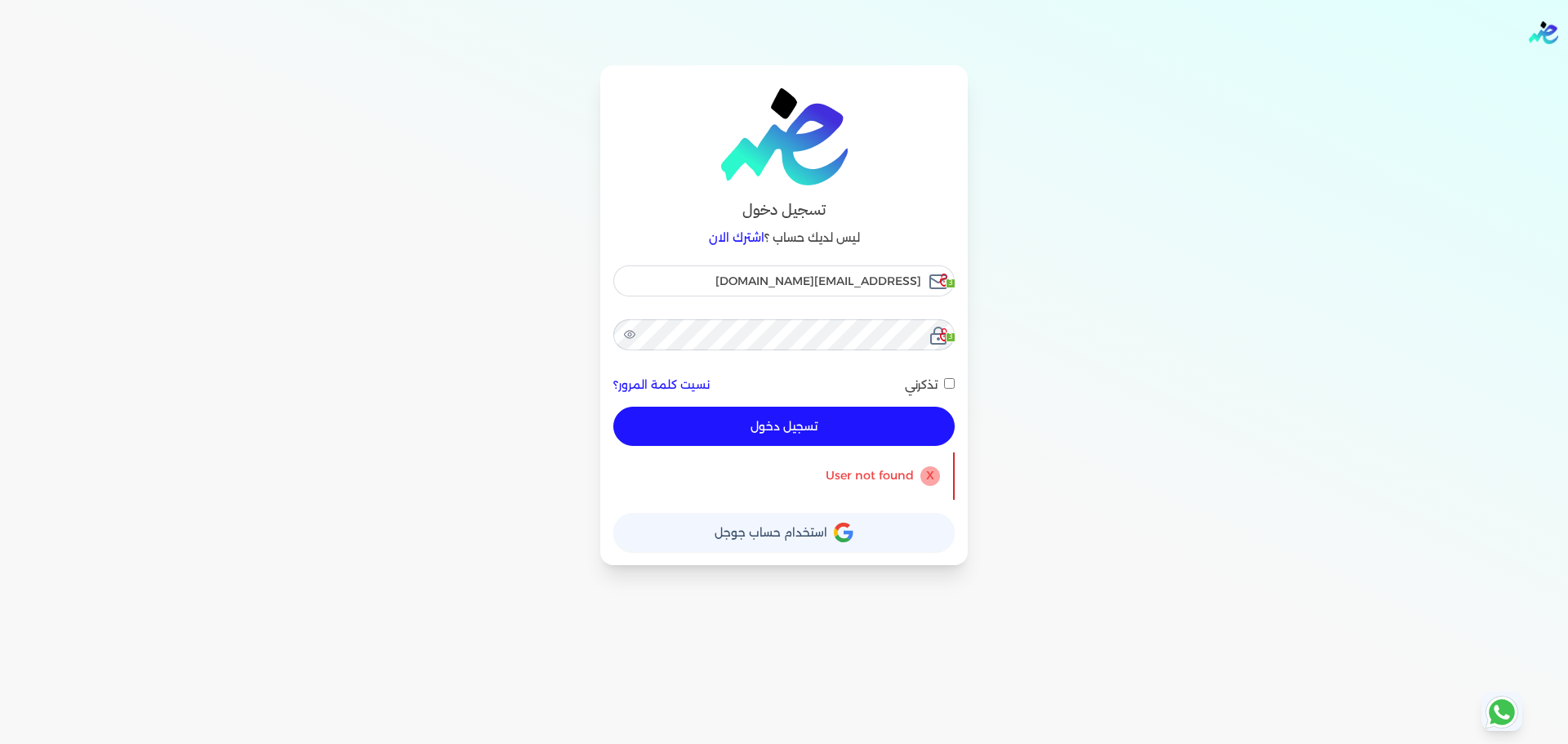
click at [719, 420] on button "تسجيل دخول" at bounding box center [784, 426] width 341 height 39
click at [1139, 165] on div "تسجيل دخول ليس لديك حساب ؟ اشترك الان ensoulify2021@gmail.com 3 3 نسيت كلمة الم…" at bounding box center [784, 315] width 1254 height 500
click at [746, 275] on input "[EMAIL_ADDRESS][DOMAIN_NAME]" at bounding box center [784, 281] width 341 height 31
drag, startPoint x: 746, startPoint y: 275, endPoint x: 950, endPoint y: 269, distance: 204.1
click at [950, 269] on input "[EMAIL_ADDRESS][DOMAIN_NAME]" at bounding box center [784, 281] width 341 height 31
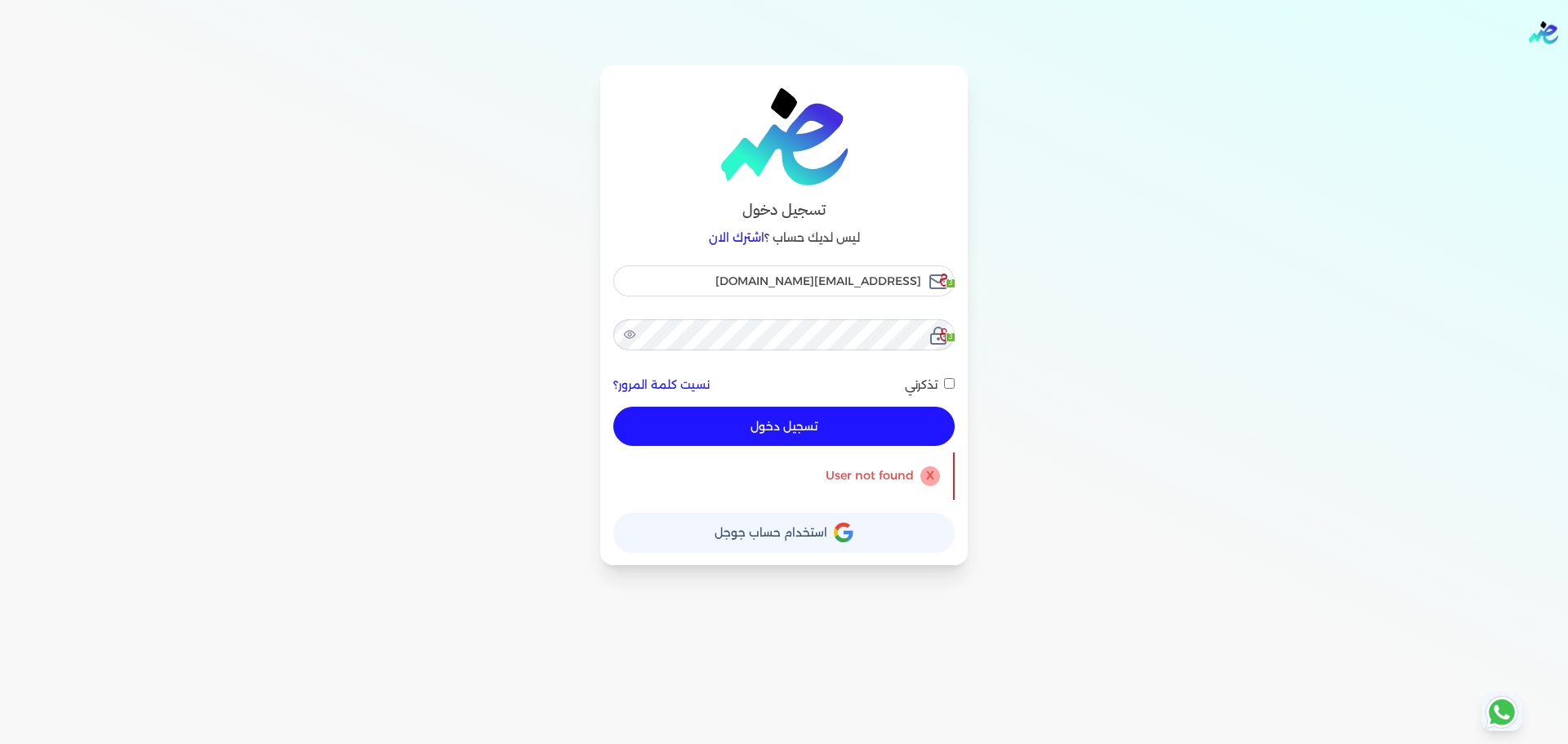
click at [1052, 263] on div "تسجيل دخول ليس لديك حساب ؟ اشترك الان ensoulify2021@gmail.com 3 3 نسيت كلمة الم…" at bounding box center [784, 315] width 1254 height 500
click at [1115, 299] on div "تسجيل دخول ليس لديك حساب ؟ اشترك الان ensoulify2021@gmail.com 3 3 نسيت كلمة الم…" at bounding box center [784, 315] width 1254 height 500
click at [1063, 245] on div "تسجيل دخول ليس لديك حساب ؟ اشترك الان ensoulify2021@gmail.com 3 3 نسيت كلمة الم…" at bounding box center [784, 315] width 1254 height 500
click at [895, 274] on input "[EMAIL_ADDRESS][DOMAIN_NAME]" at bounding box center [784, 281] width 341 height 31
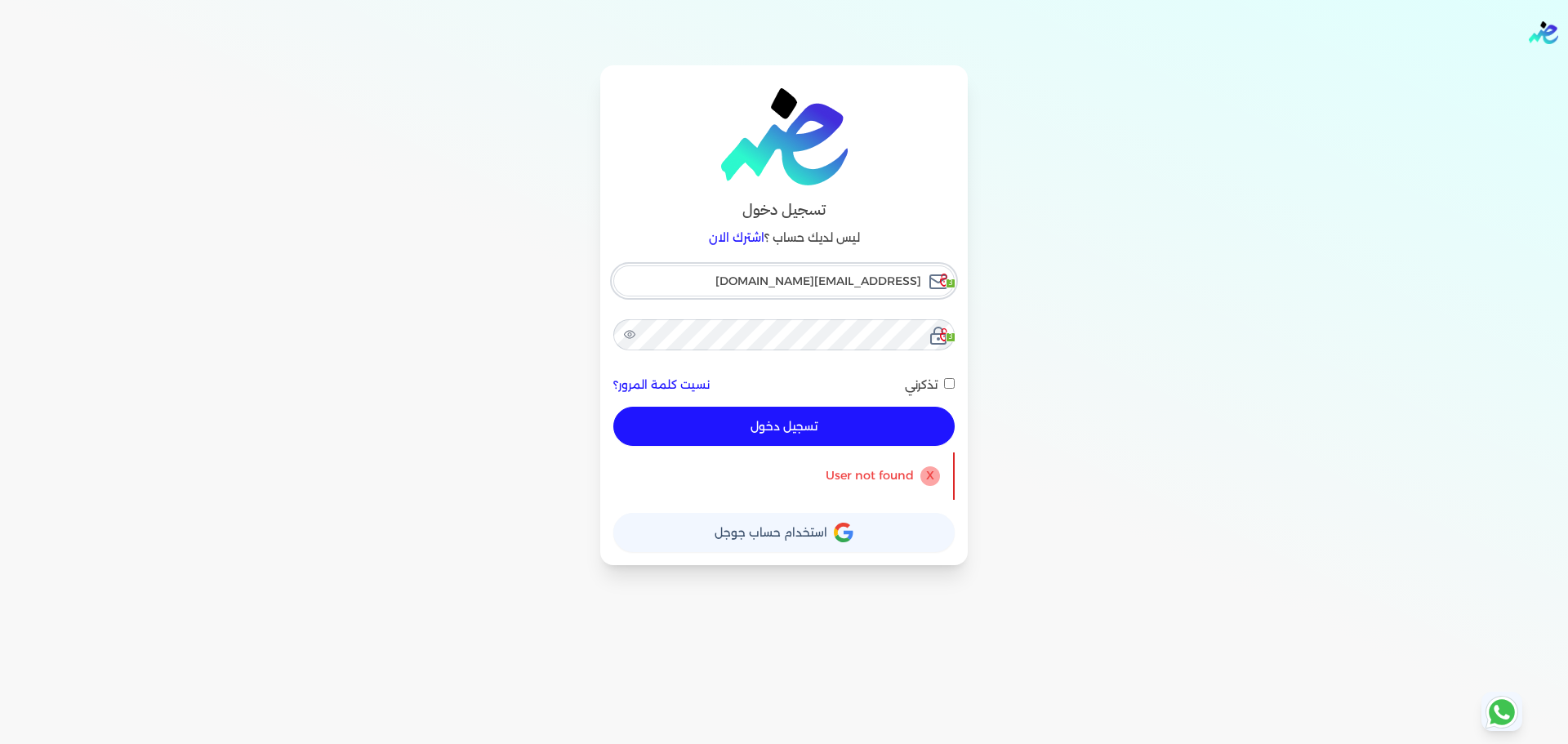
click at [895, 274] on input "[EMAIL_ADDRESS][DOMAIN_NAME]" at bounding box center [784, 281] width 341 height 31
click at [792, 421] on button "تسجيل دخول" at bounding box center [784, 426] width 341 height 39
click at [627, 436] on button "تسجيل دخول" at bounding box center [784, 426] width 341 height 39
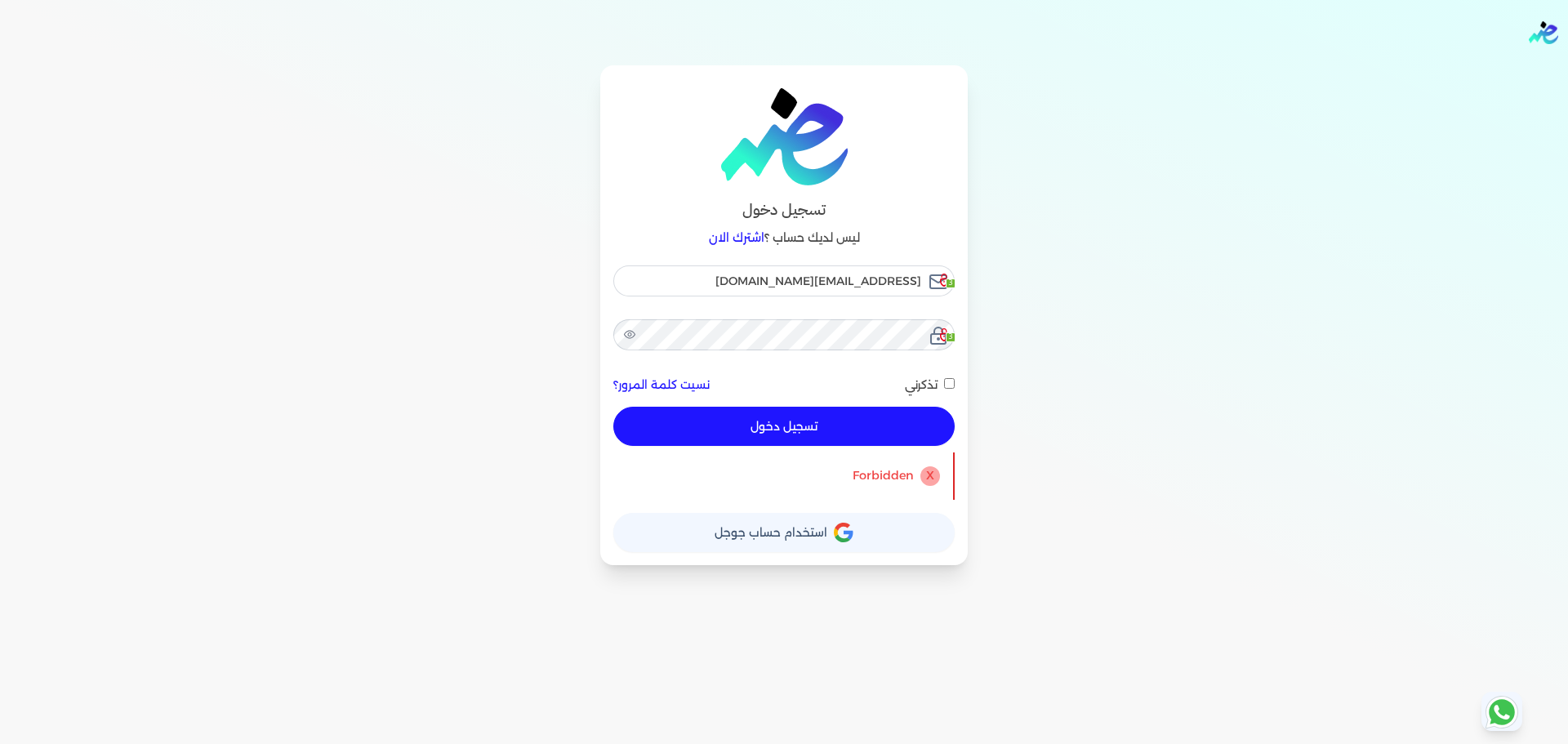
click at [673, 429] on button "تسجيل دخول" at bounding box center [784, 426] width 341 height 39
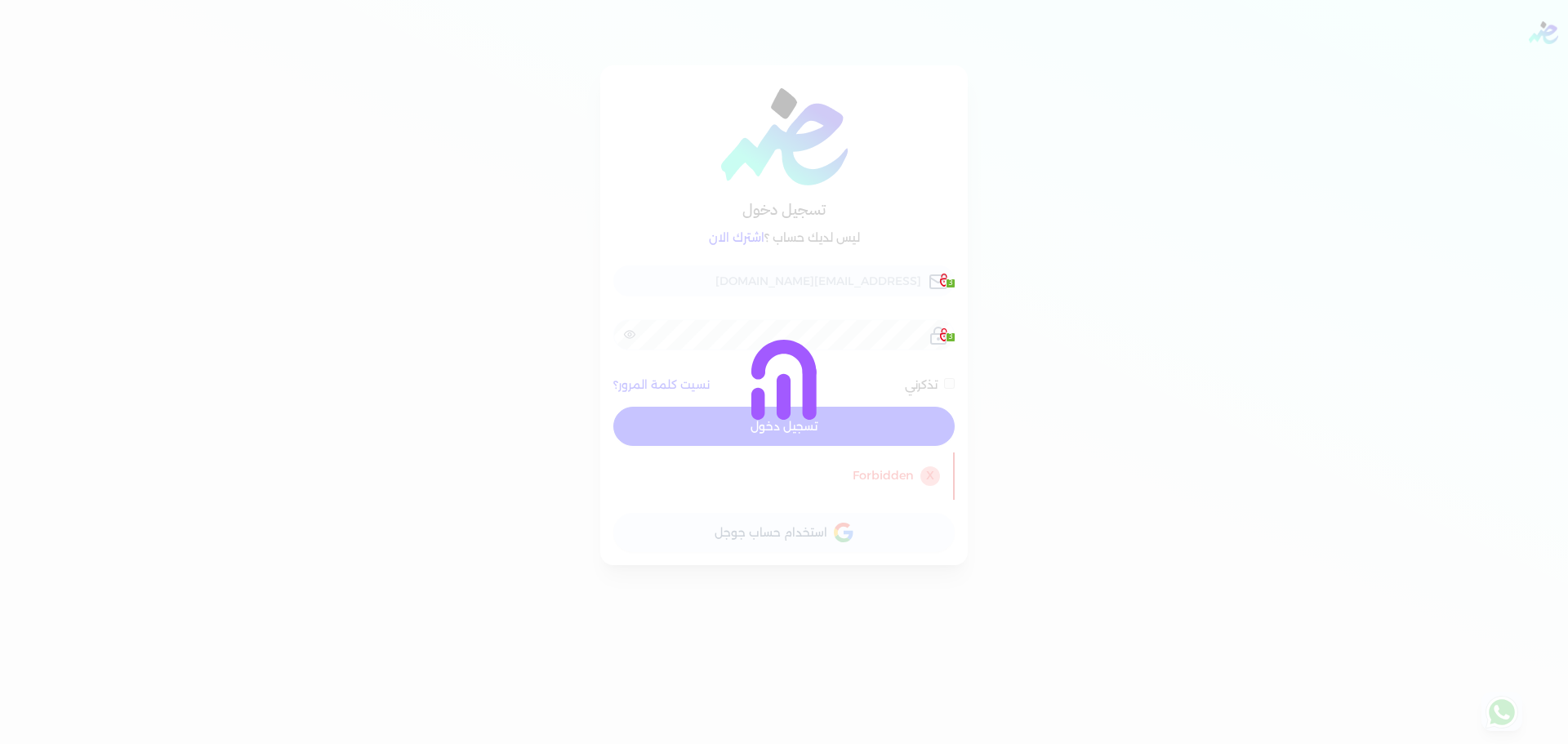
checkbox input "false"
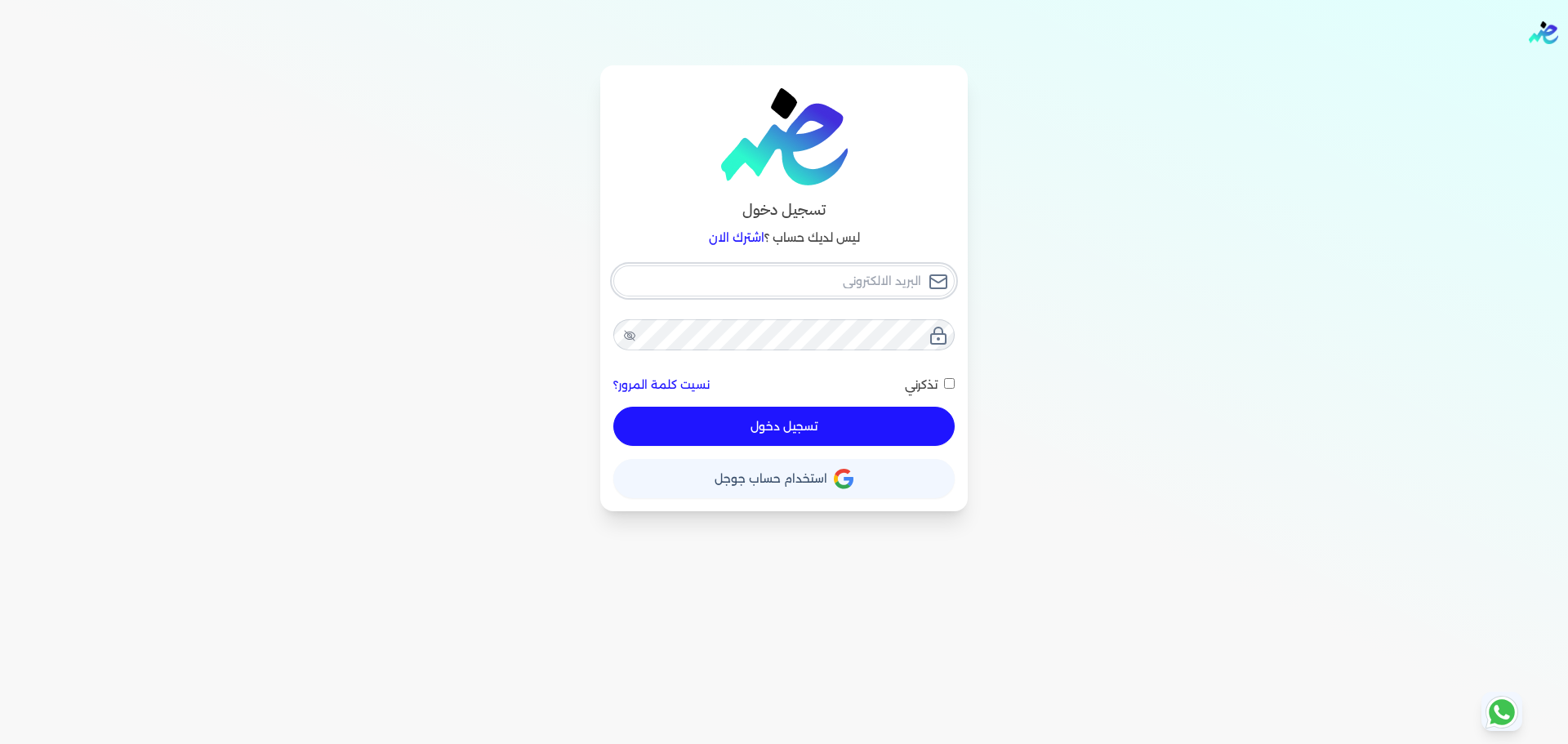
checkbox input "false"
type input "[EMAIL_ADDRESS][DOMAIN_NAME]"
click at [743, 438] on button "تسجيل دخول" at bounding box center [784, 426] width 341 height 39
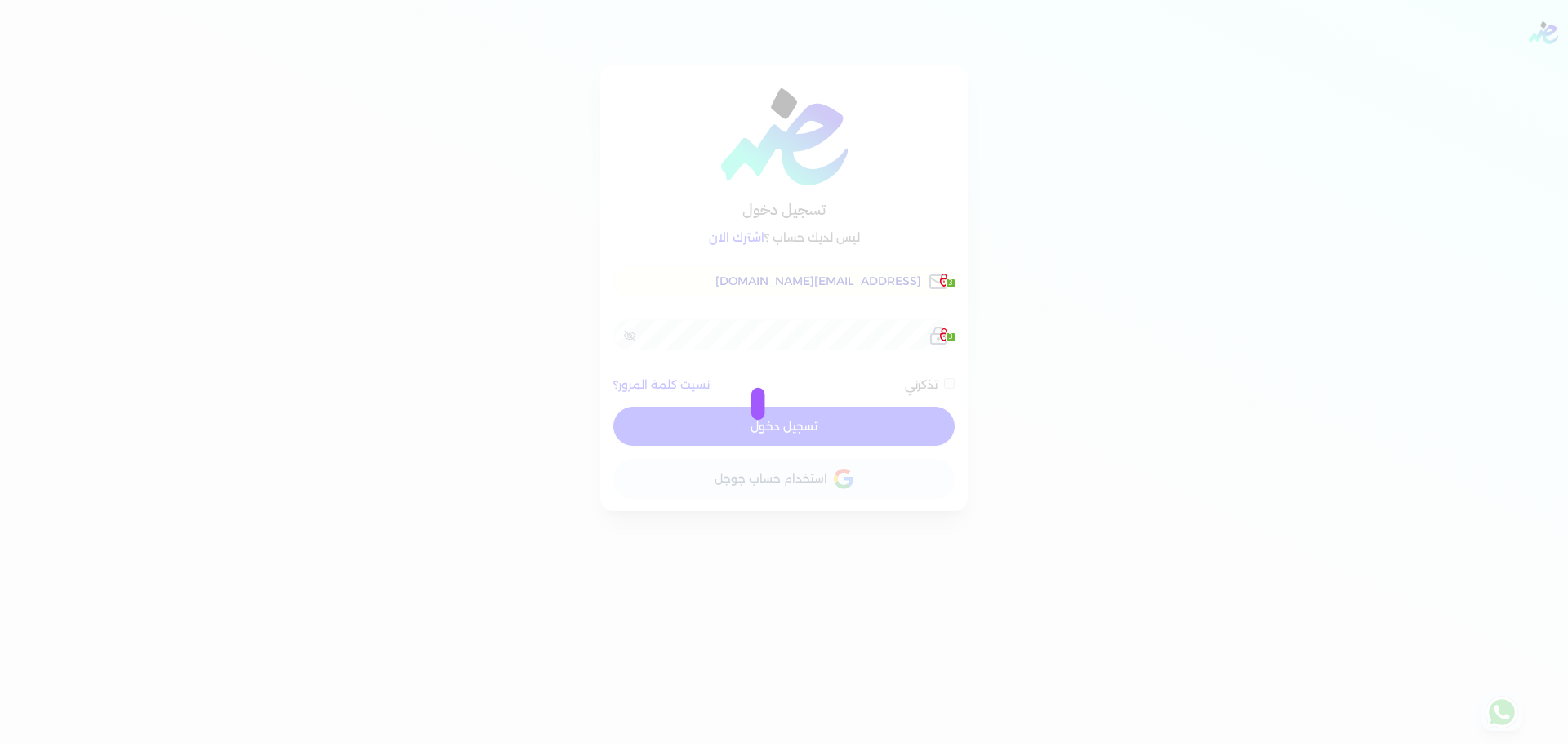
checkbox input "false"
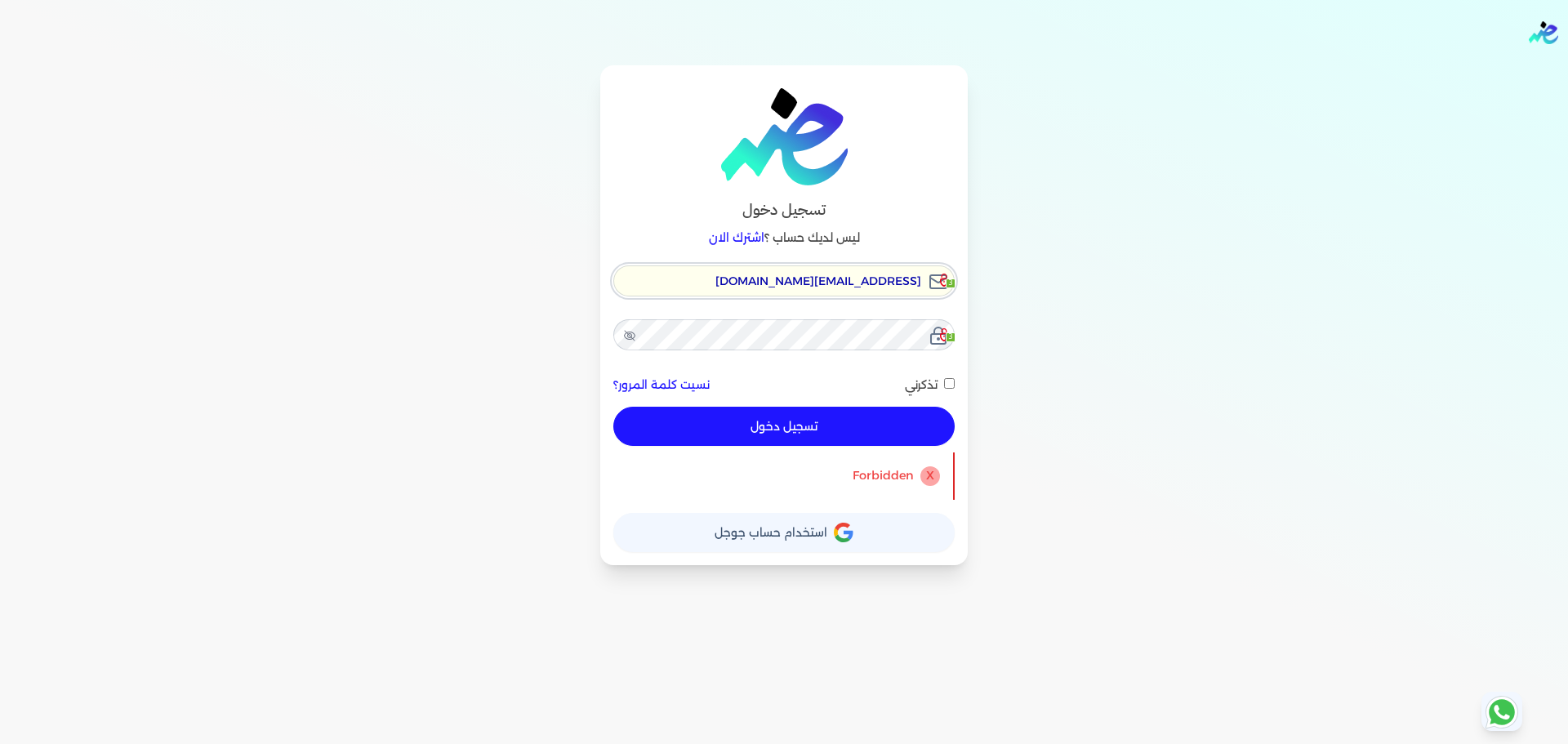
click at [846, 292] on input "[EMAIL_ADDRESS][DOMAIN_NAME]" at bounding box center [784, 281] width 341 height 31
click at [745, 233] on link "اشترك الان" at bounding box center [736, 237] width 55 height 14
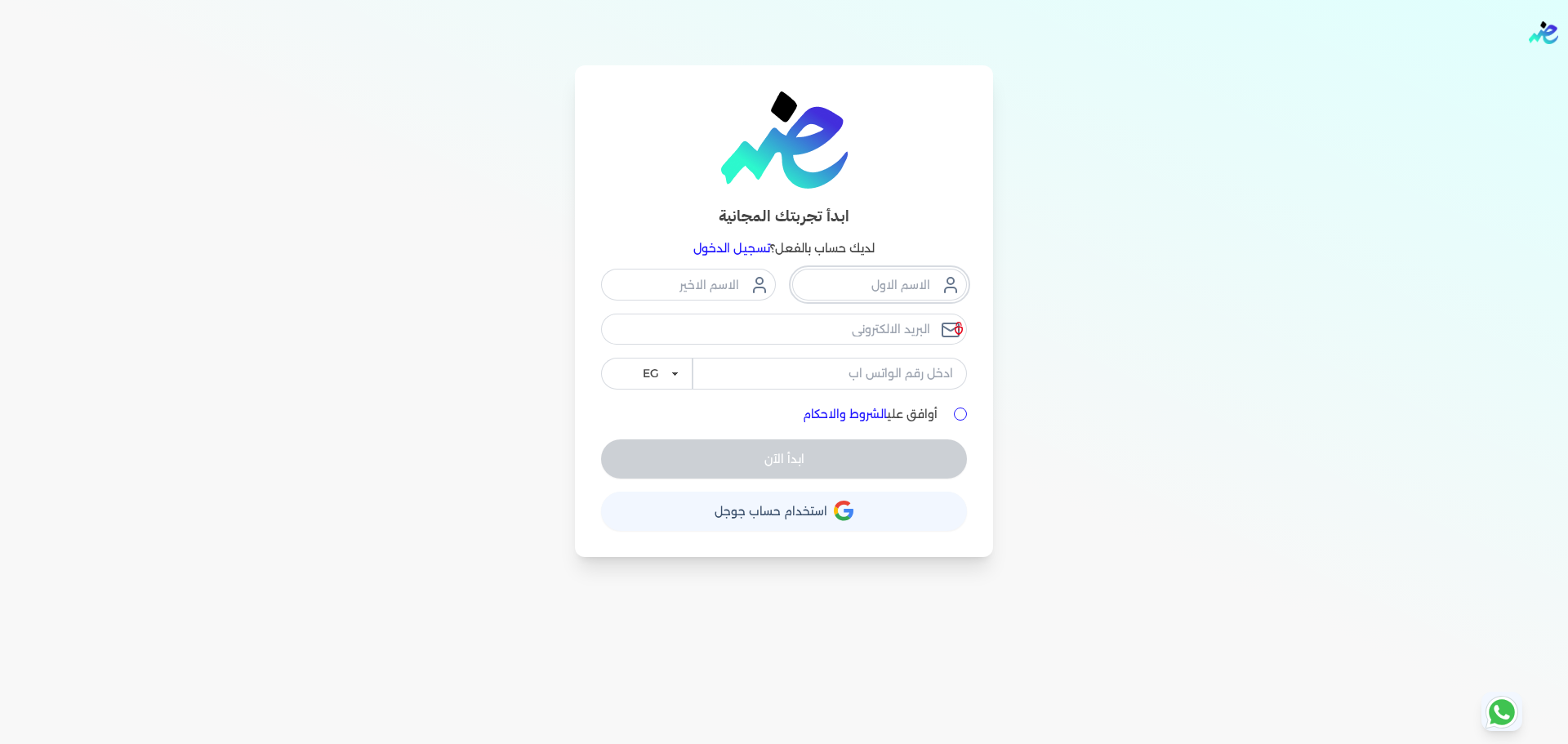
click at [900, 293] on input "text" at bounding box center [880, 284] width 175 height 31
type input "Masdhas"
type input "ASDsda"
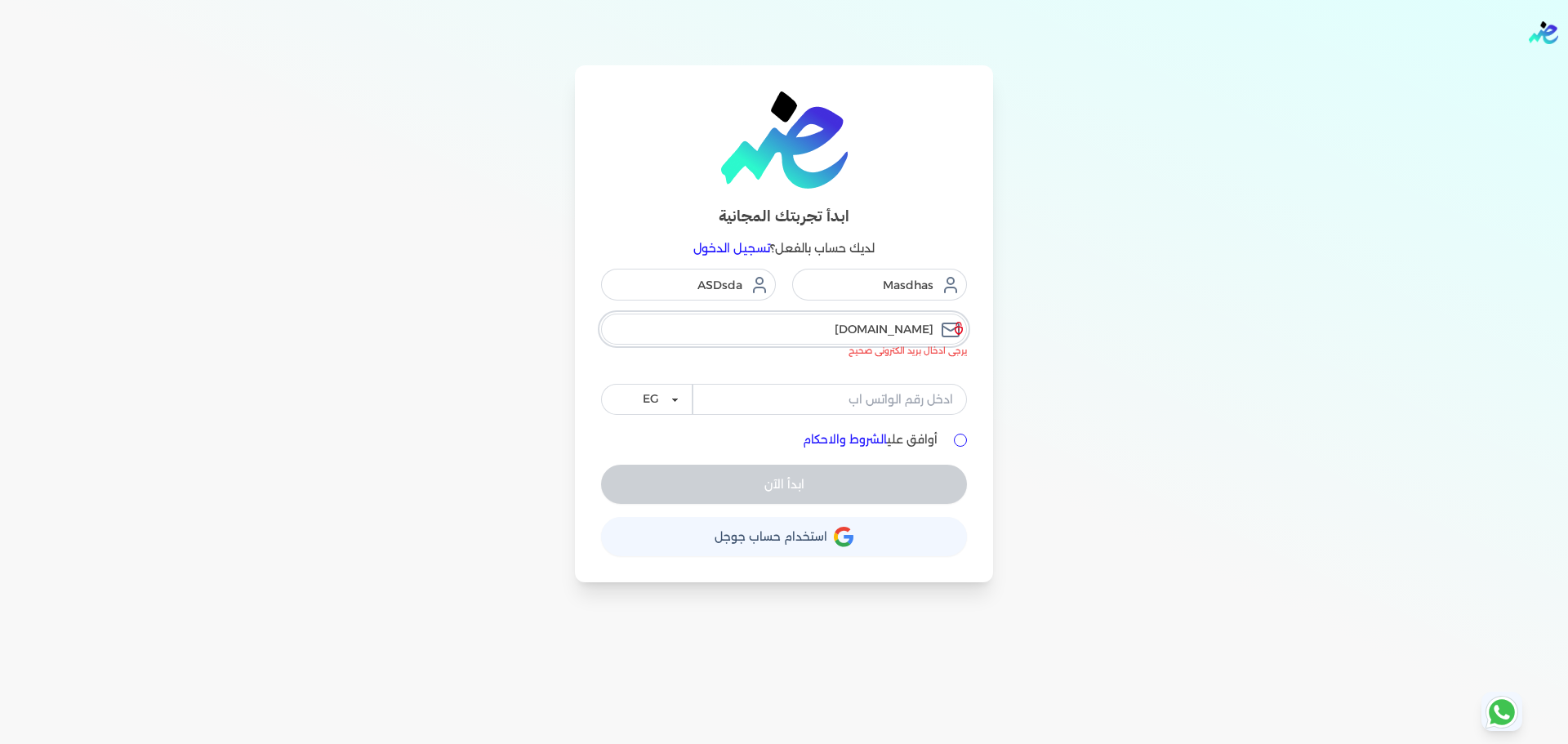
click at [935, 340] on input "[DOMAIN_NAME]" at bounding box center [784, 329] width 366 height 31
click at [808, 331] on input "[DOMAIN_NAME]" at bounding box center [784, 329] width 366 height 31
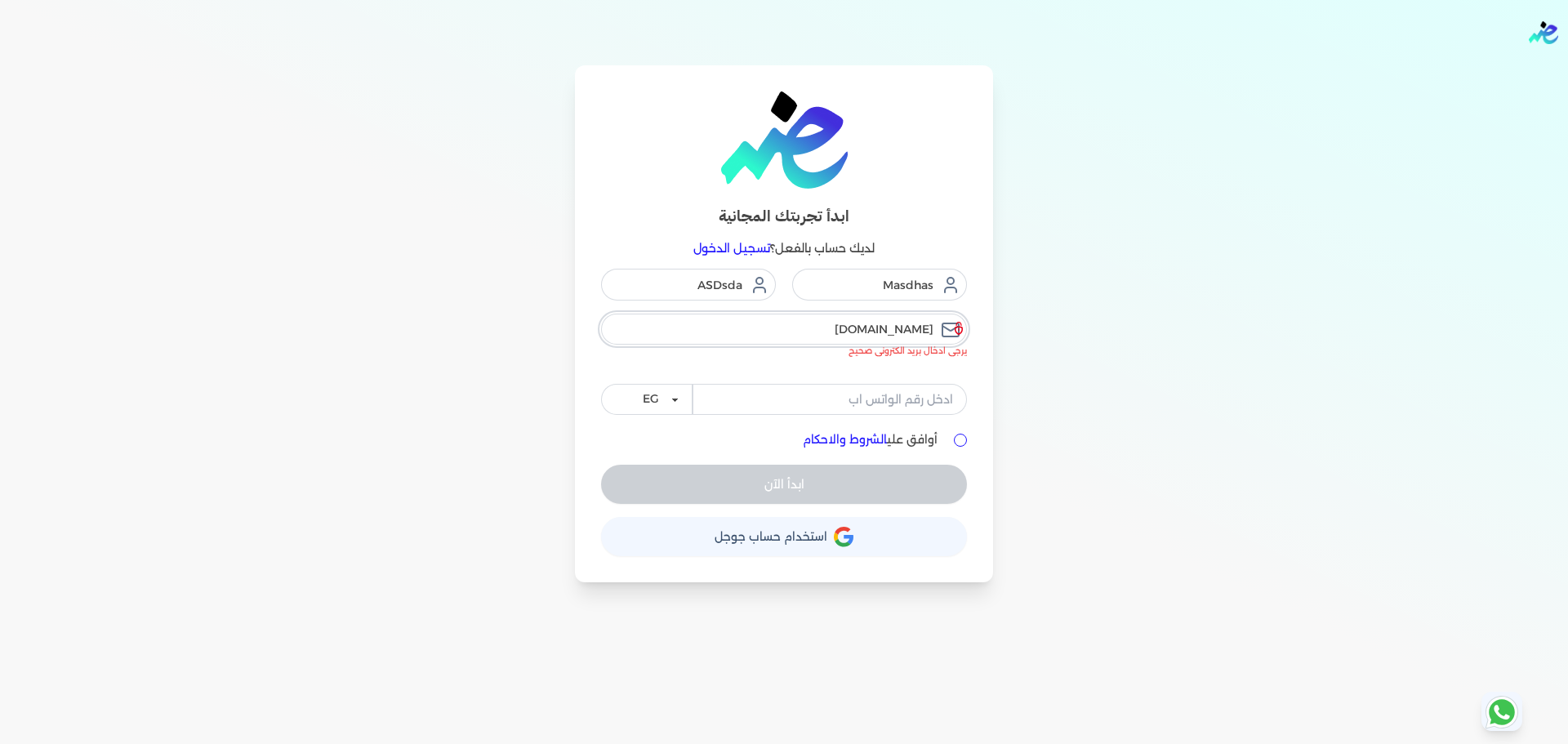
click at [808, 331] on input "[DOMAIN_NAME]" at bounding box center [784, 329] width 366 height 31
paste input "@"
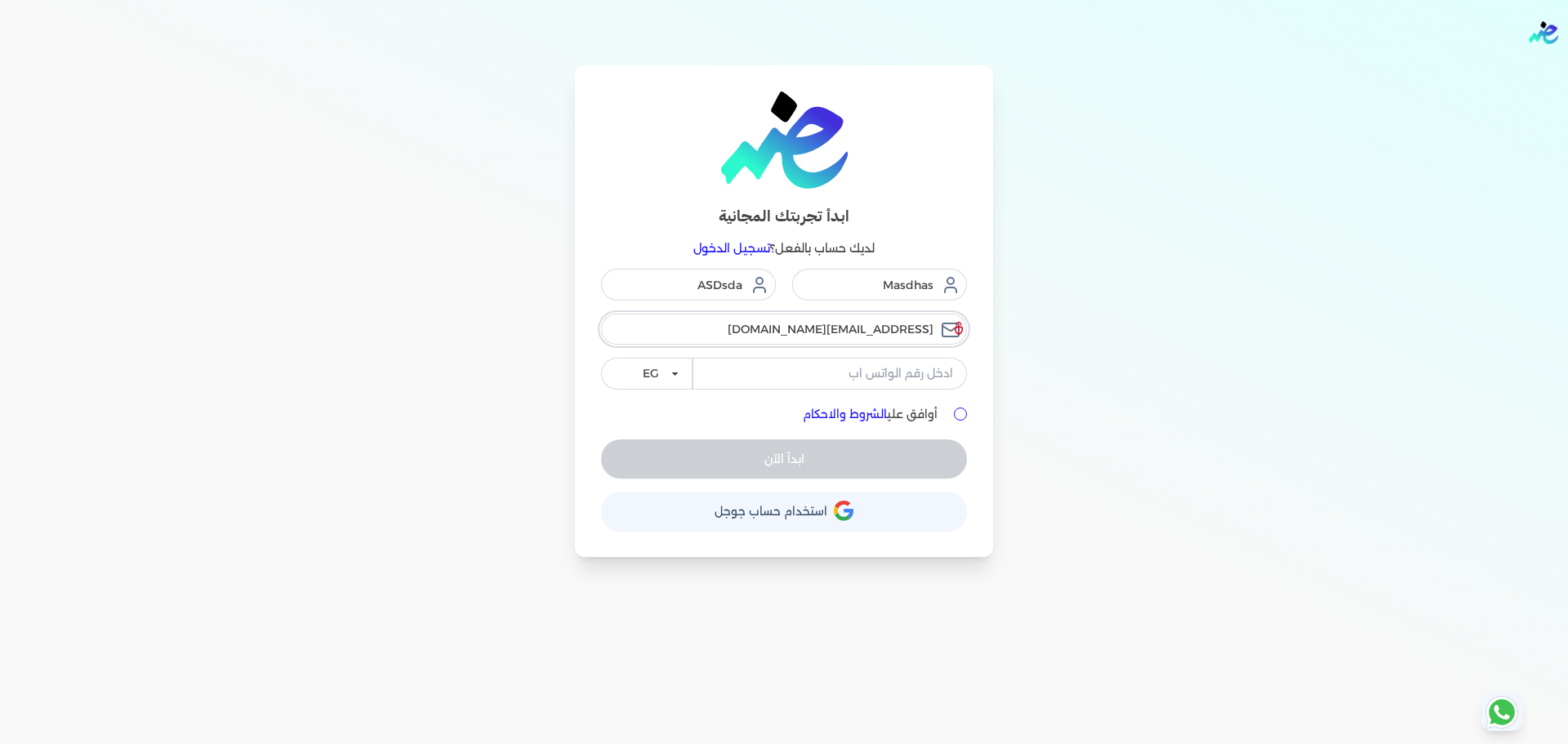
type input "[EMAIL_ADDRESS][DOMAIN_NAME]"
click at [826, 374] on input "tel" at bounding box center [829, 373] width 274 height 31
type input "01017507513"
click at [955, 409] on input "أوافق علي الشروط والاحكام" at bounding box center [959, 414] width 13 height 13
checkbox input "true"
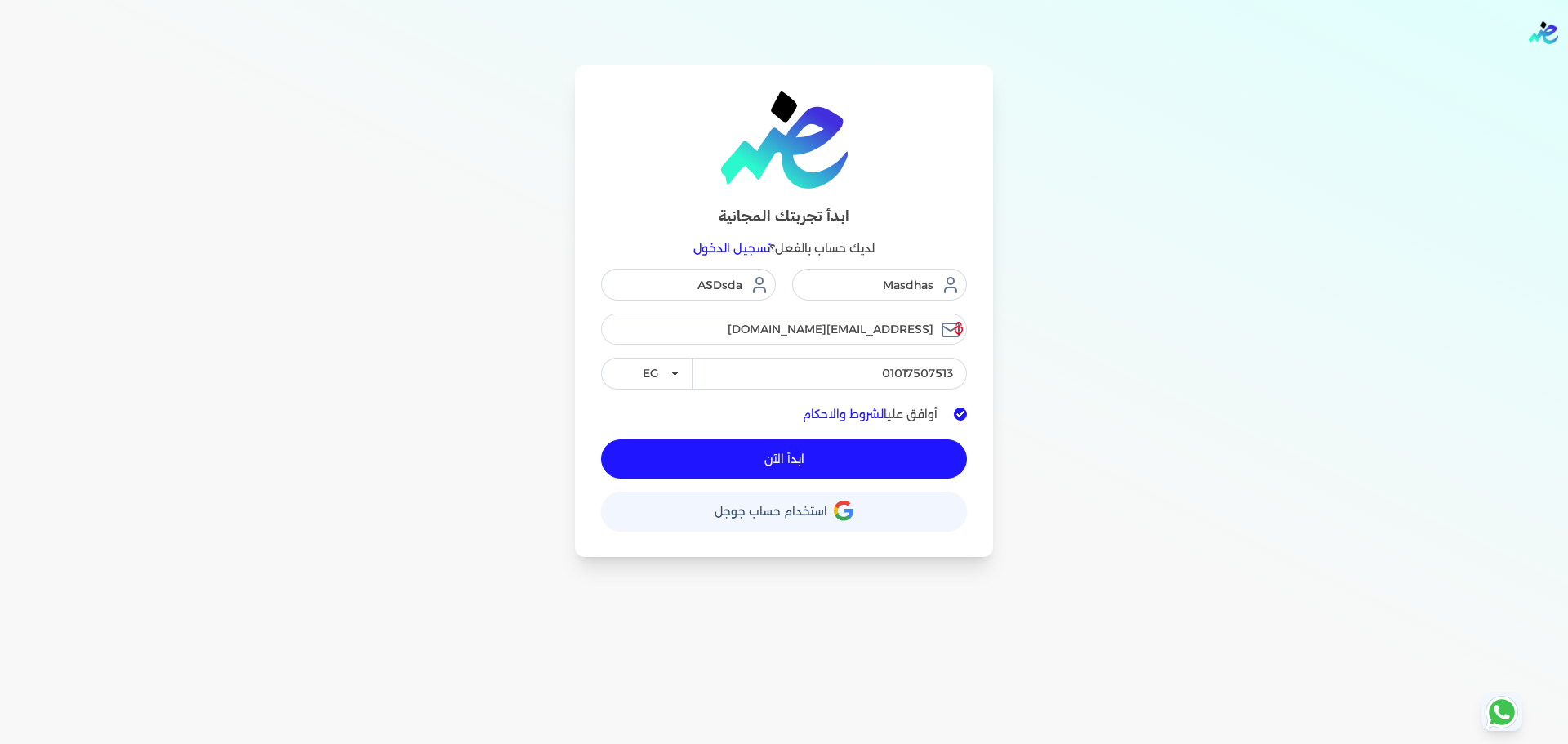
click at [818, 464] on button "ابدأ الآن" at bounding box center [784, 459] width 366 height 39
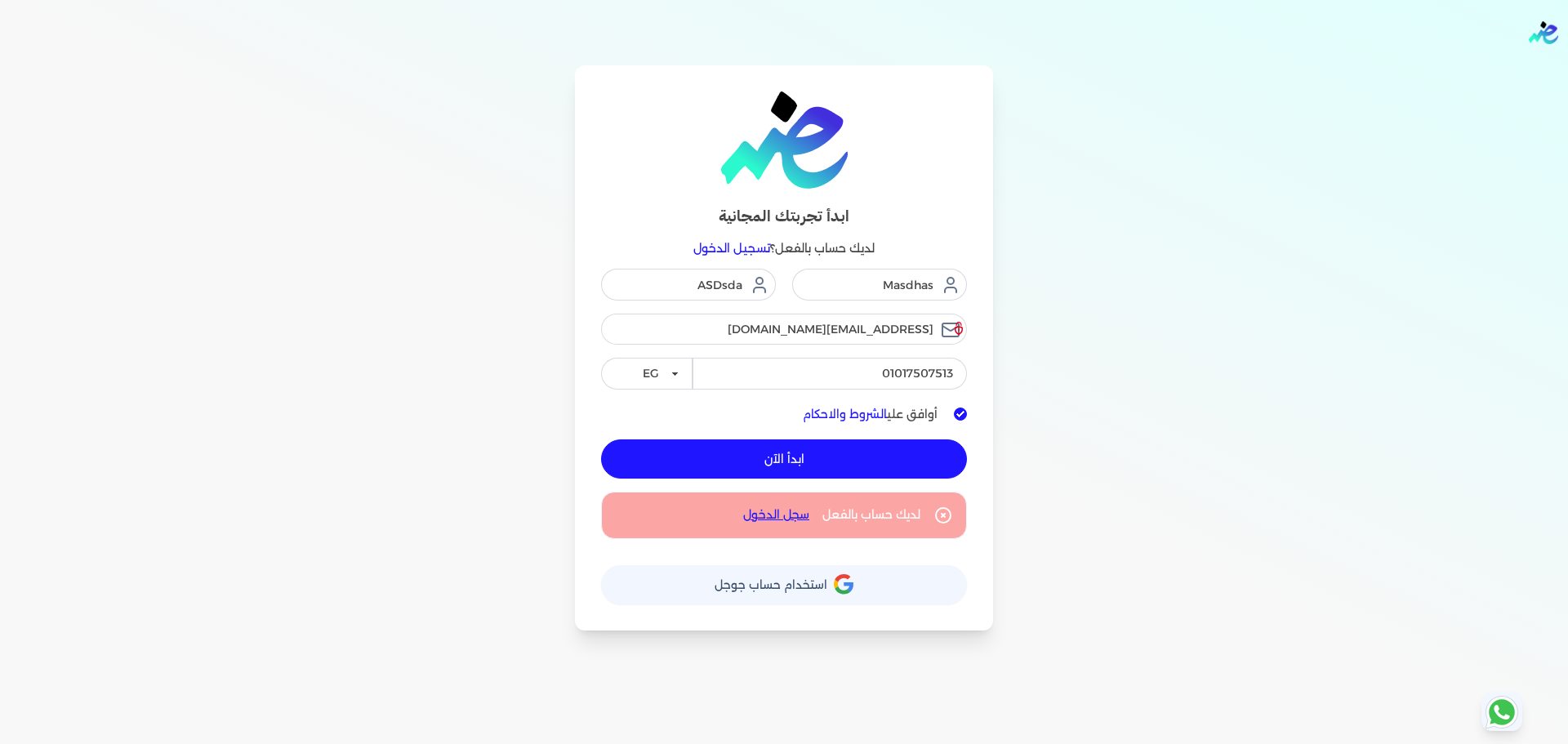
click at [534, 255] on div "ابدأ تجربتك المجانية لديك حساب بالفعل؟ تسجيل الدخول Masdhas ASDsda [EMAIL_ADDRE…" at bounding box center [784, 348] width 1254 height 566
click at [780, 468] on button "ابدأ الآن" at bounding box center [784, 459] width 366 height 39
click at [806, 465] on button "ابدأ الآن" at bounding box center [784, 459] width 366 height 39
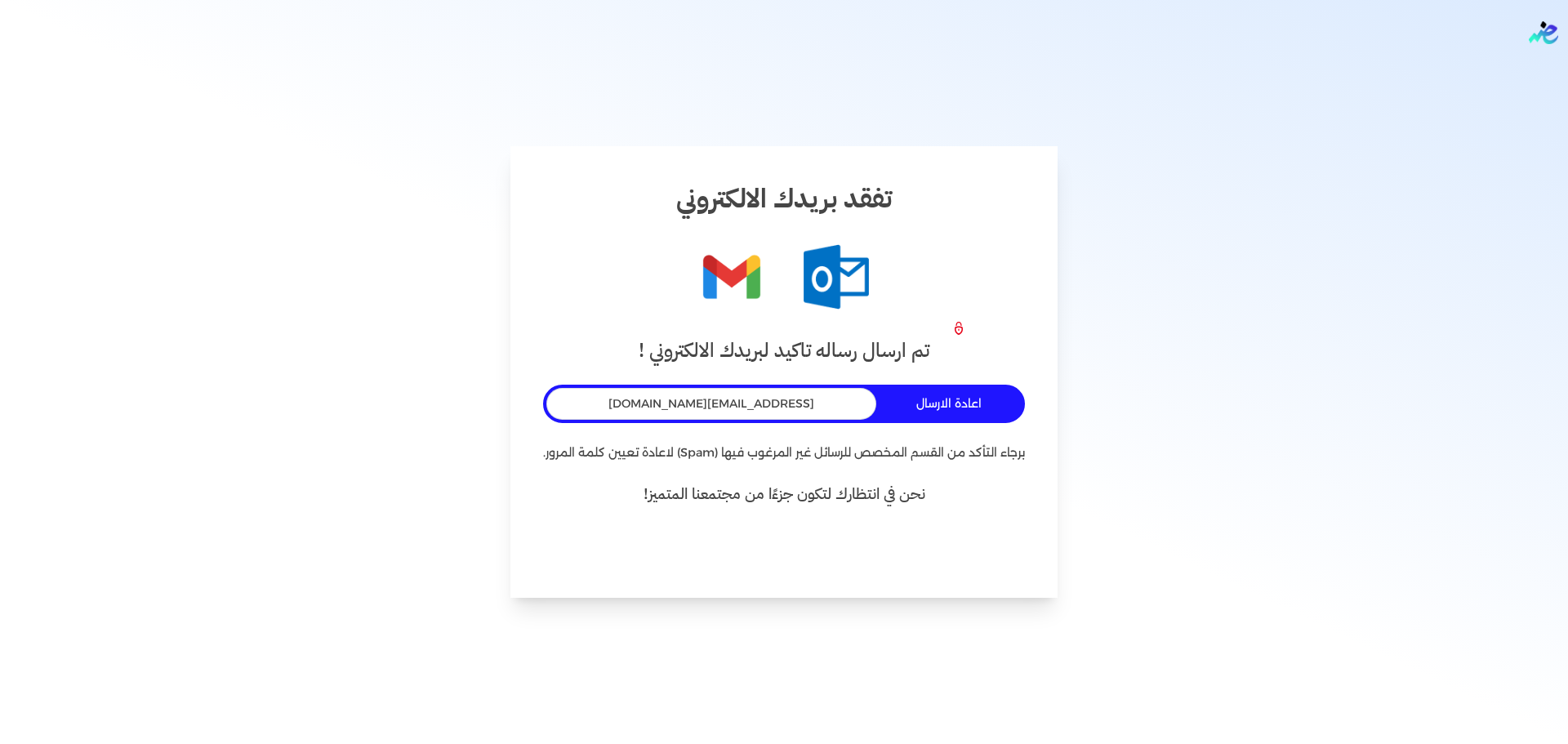
click at [762, 414] on div "[EMAIL_ADDRESS][DOMAIN_NAME]" at bounding box center [711, 403] width 330 height 31
copy span "[EMAIL_ADDRESS][DOMAIN_NAME]"
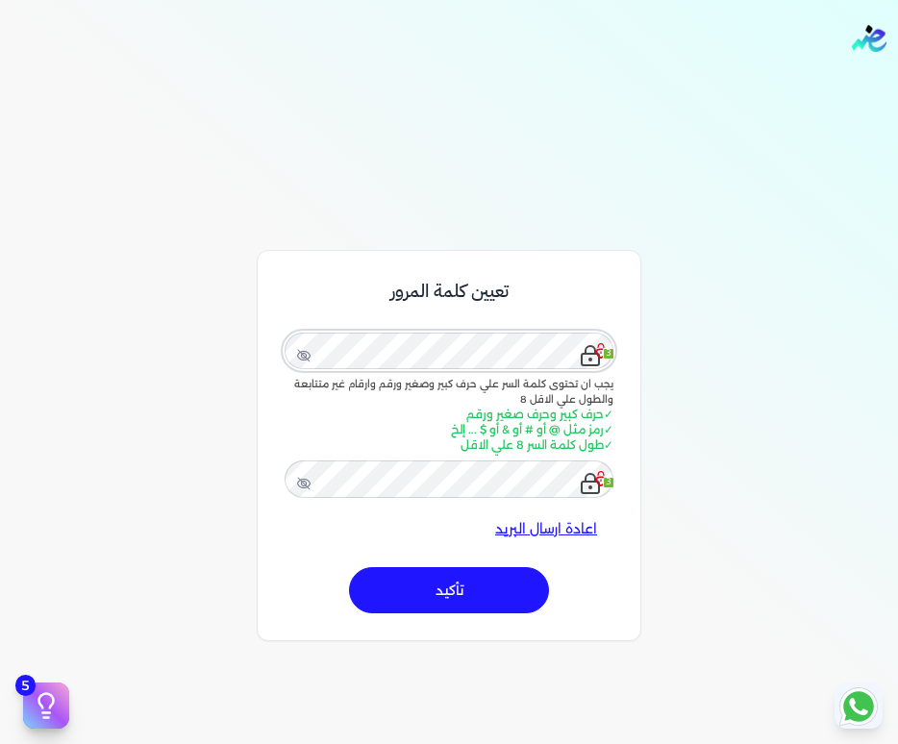
click at [349, 567] on button "تأكيد" at bounding box center [449, 590] width 200 height 46
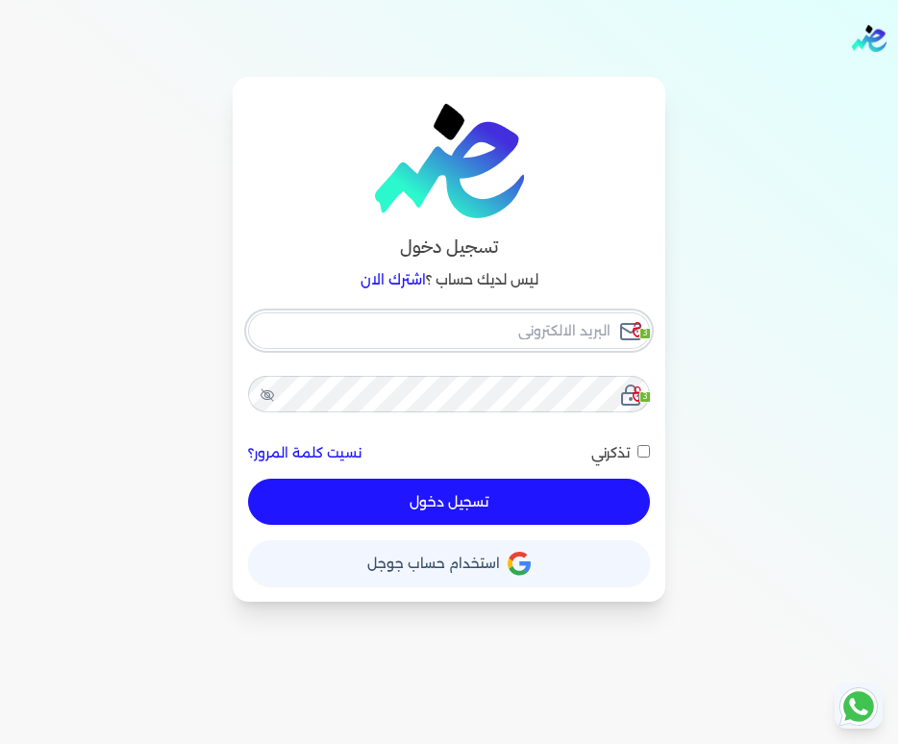
checkbox input "false"
type input "[EMAIL_ADDRESS][DOMAIN_NAME]"
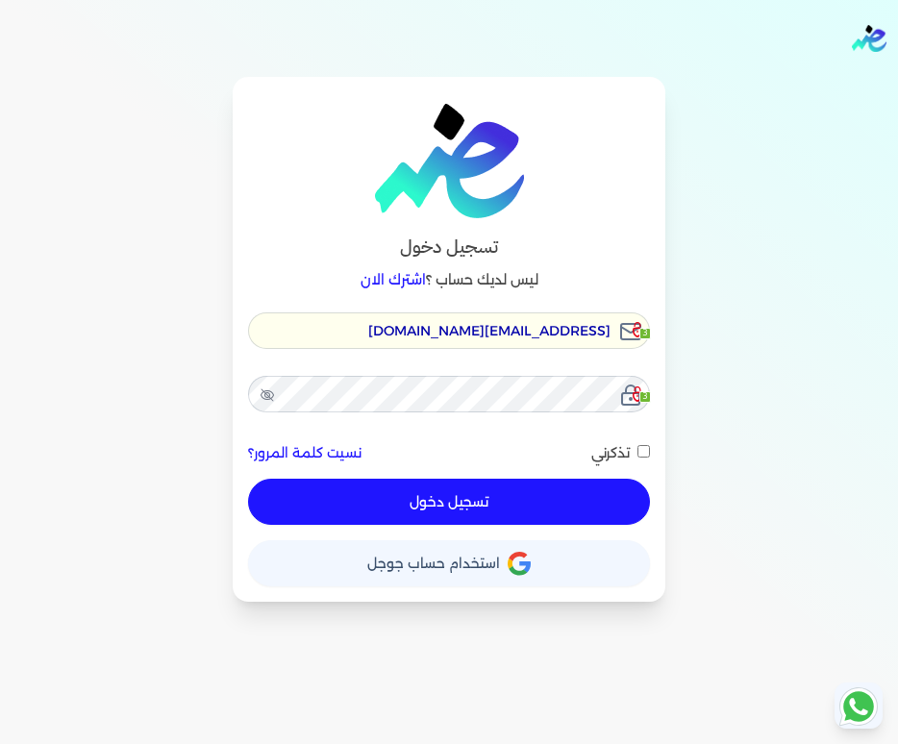
click at [12, 405] on div "تسجيل دخول ليس لديك حساب ؟ اشترك الان ensoulify2021@gmail.com 3 3 نسيت كلمة الم…" at bounding box center [449, 339] width 898 height 525
click at [248, 479] on button "تسجيل دخول" at bounding box center [449, 502] width 402 height 46
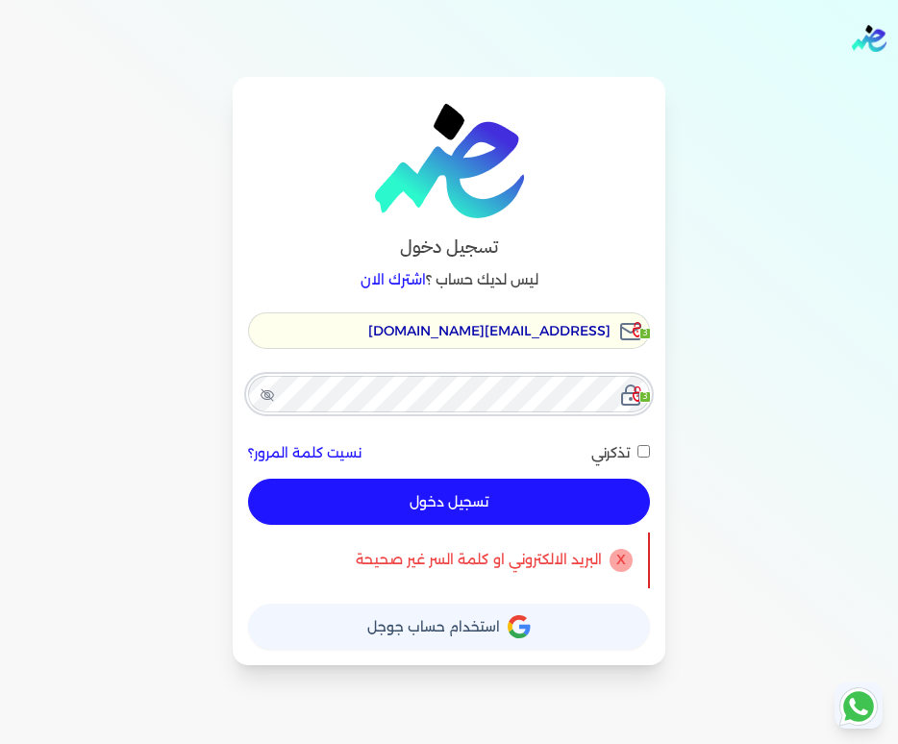
click at [248, 479] on button "تسجيل دخول" at bounding box center [449, 502] width 402 height 46
click at [554, 492] on button "تسجيل دخول" at bounding box center [449, 502] width 402 height 46
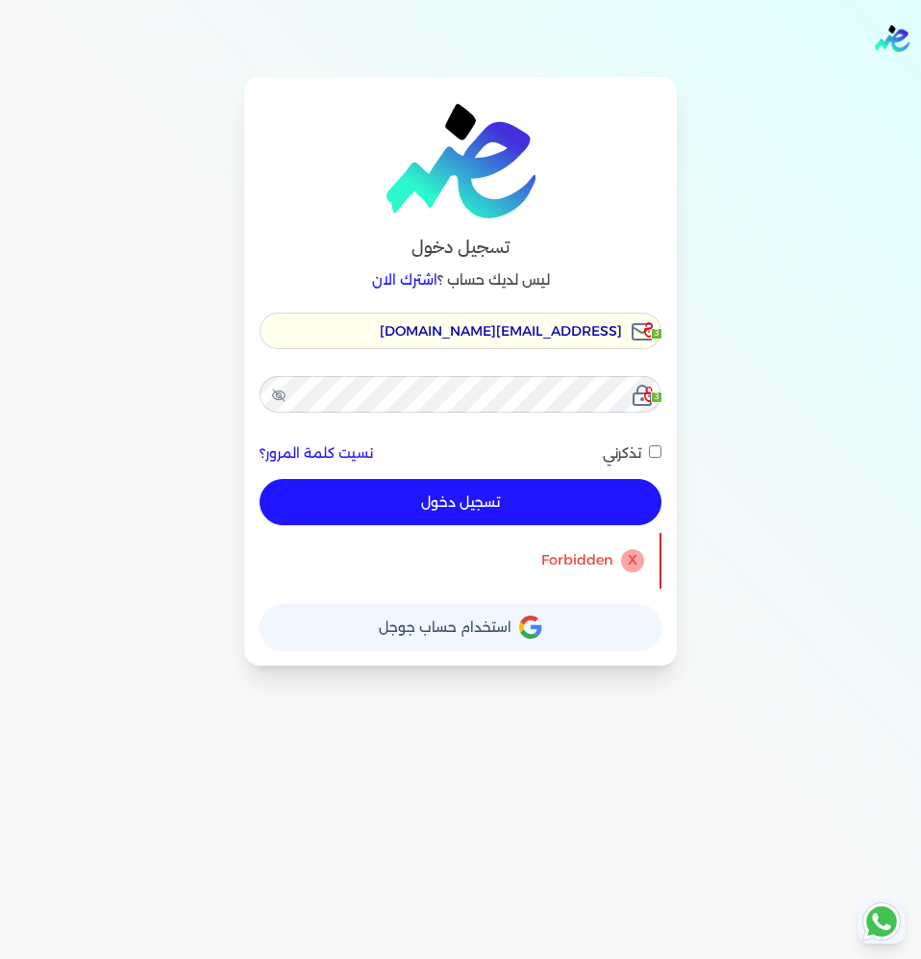
drag, startPoint x: 584, startPoint y: 490, endPoint x: 910, endPoint y: 336, distance: 360.5
click at [584, 490] on button "تسجيل دخول" at bounding box center [461, 502] width 402 height 46
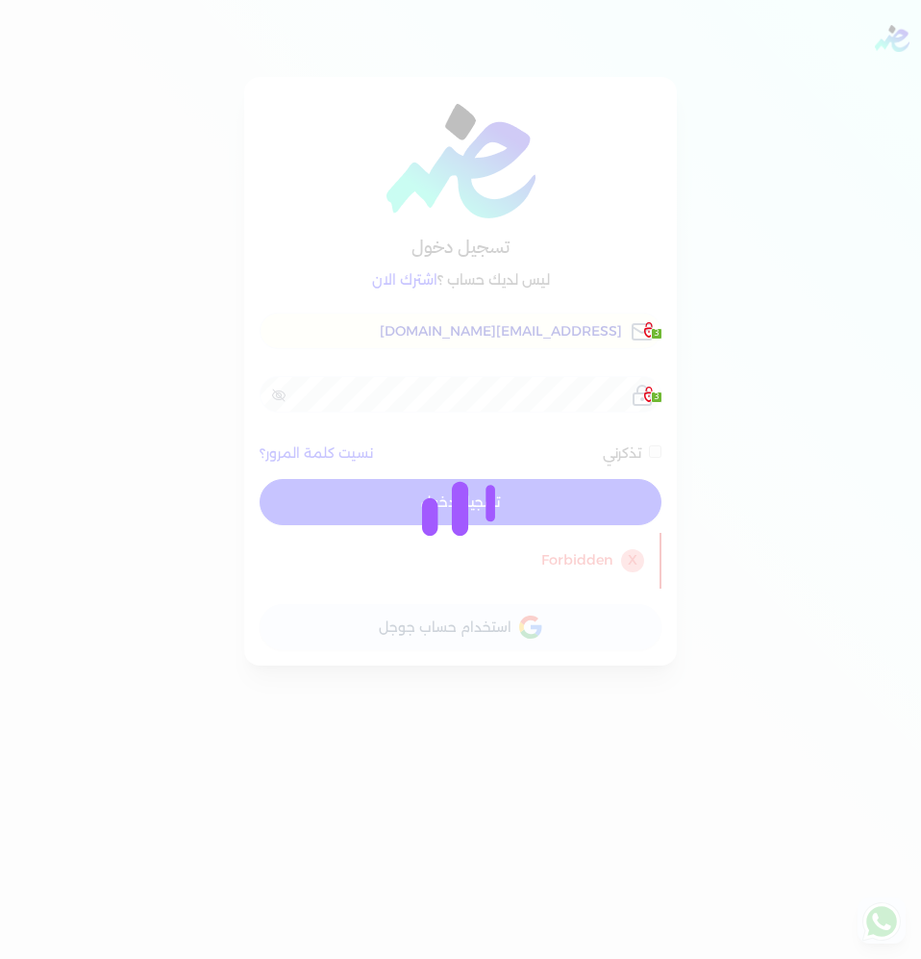
checkbox input "false"
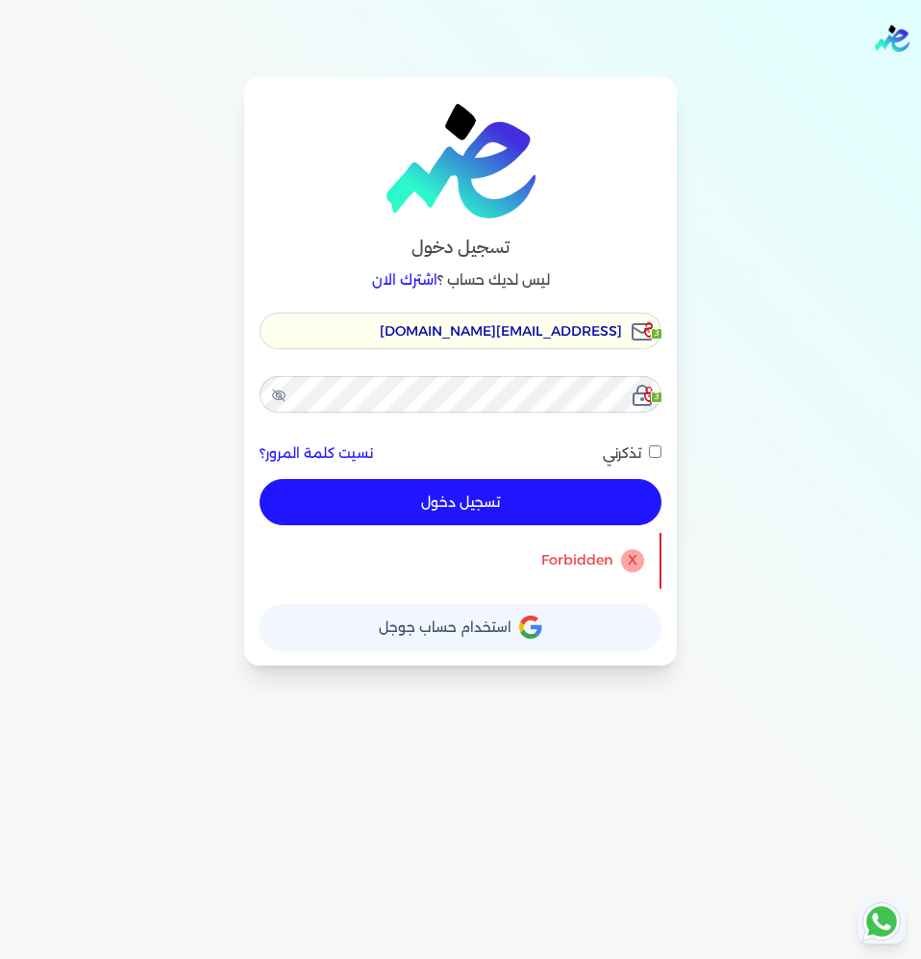
click at [545, 335] on input "[EMAIL_ADDRESS][DOMAIN_NAME]" at bounding box center [461, 331] width 402 height 37
type input "hello@ensoulify.com"
click at [278, 396] on icon at bounding box center [278, 395] width 15 height 15
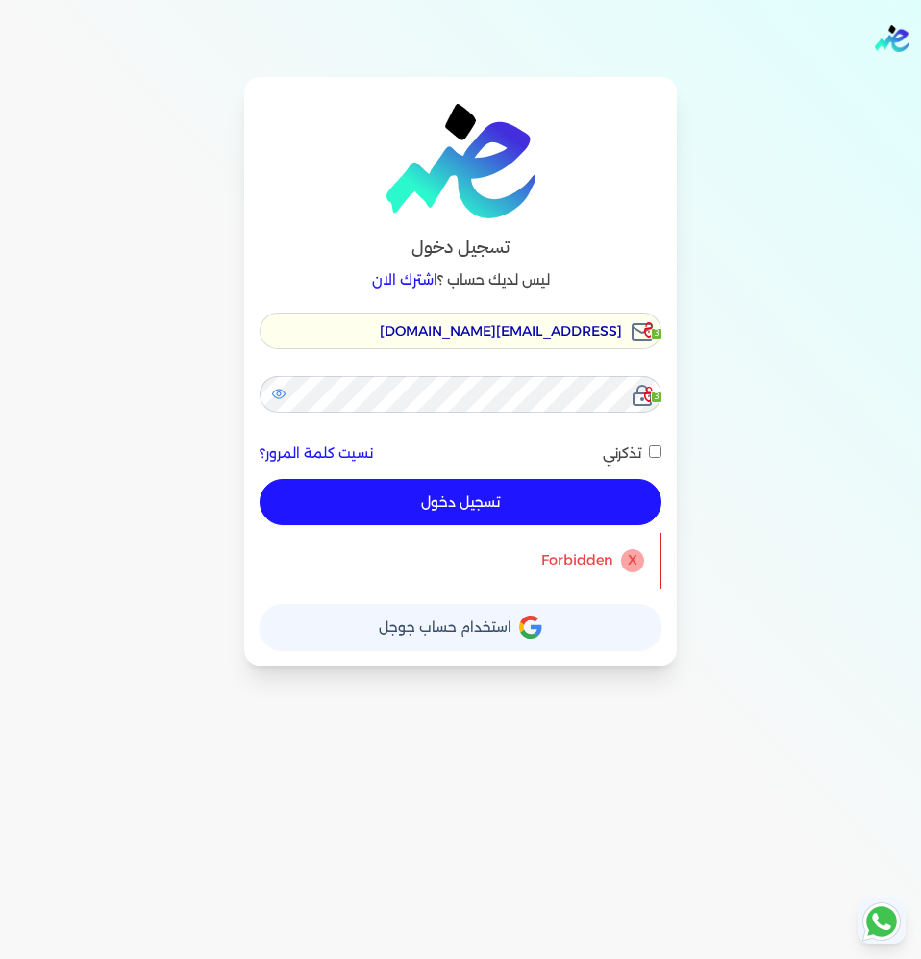
click at [486, 491] on button "تسجيل دخول" at bounding box center [461, 502] width 402 height 46
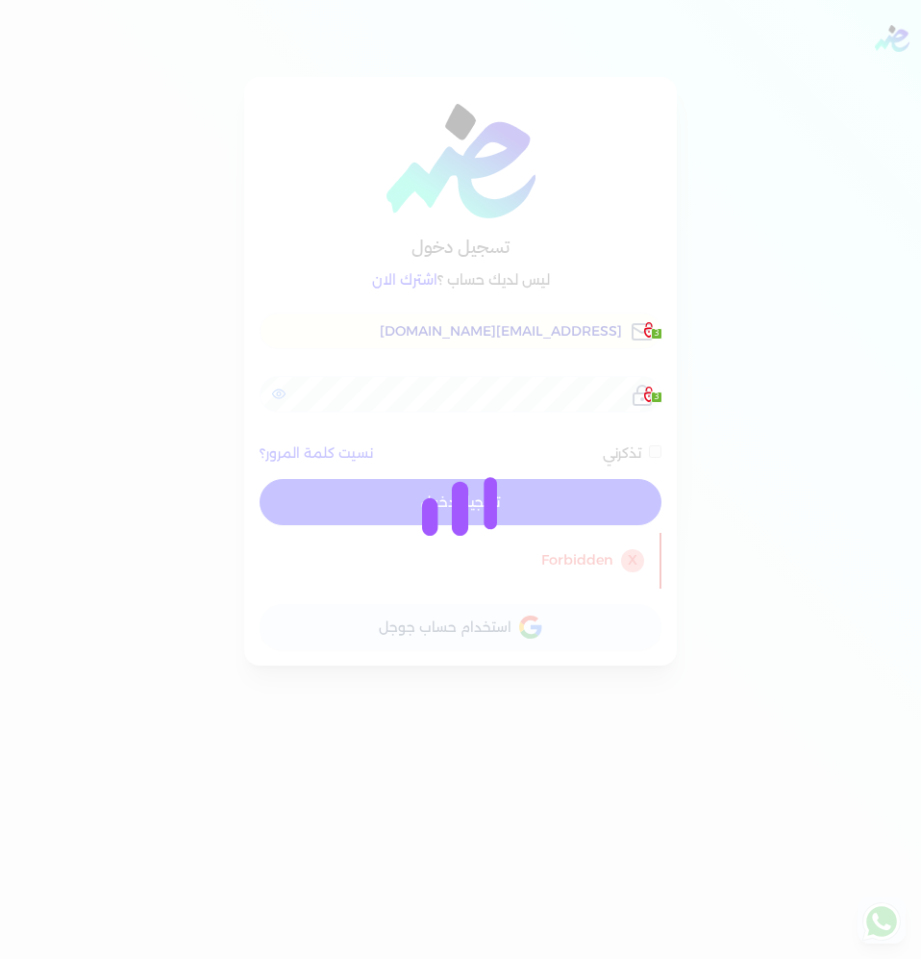
checkbox input "false"
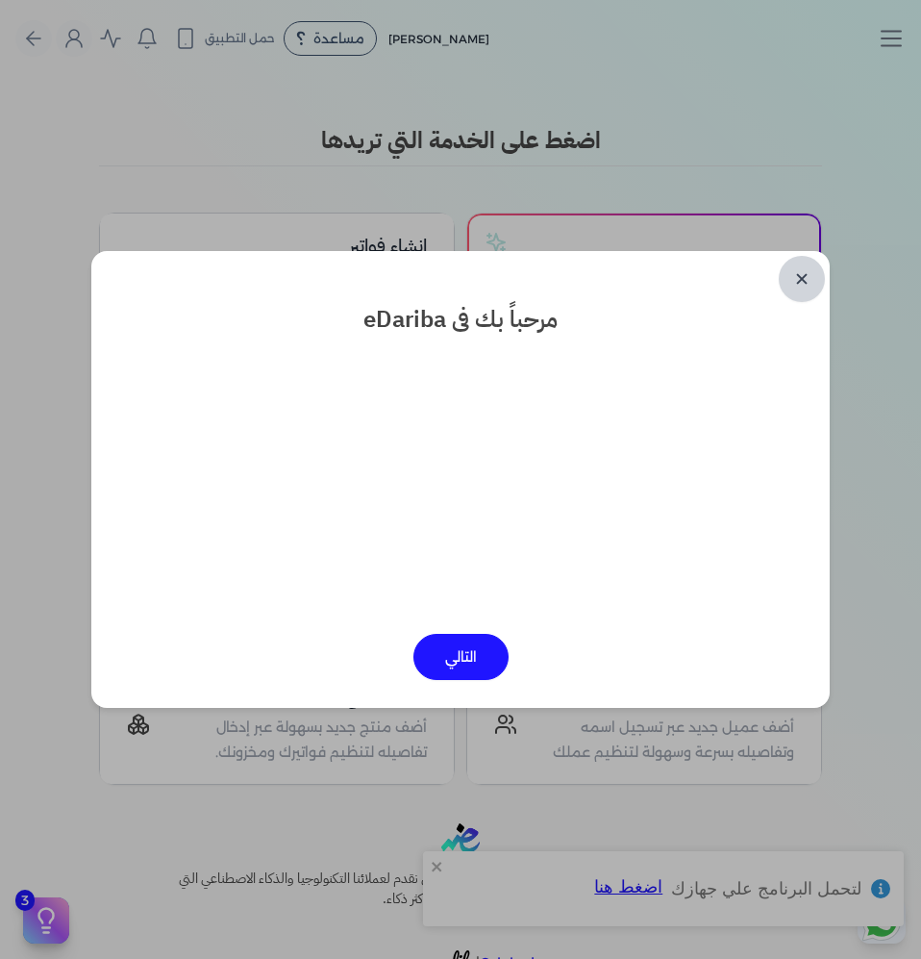
click at [794, 299] on link "✕" at bounding box center [802, 279] width 46 height 46
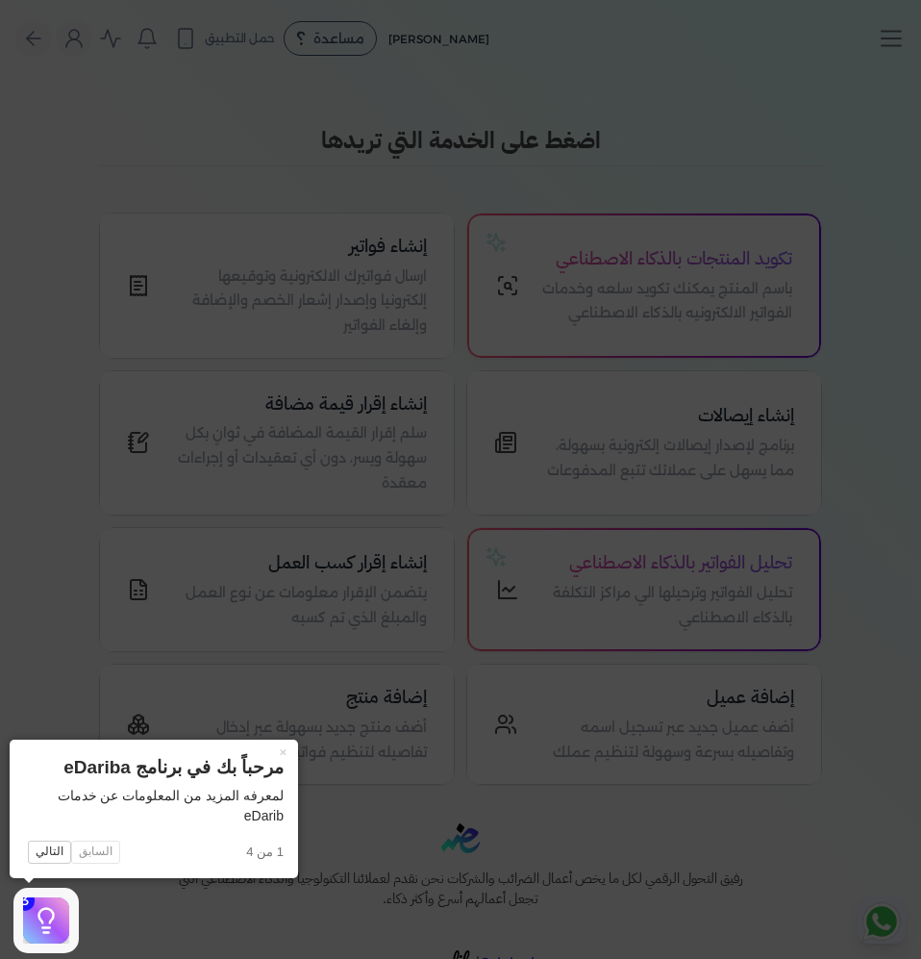
click at [727, 524] on icon at bounding box center [460, 479] width 921 height 959
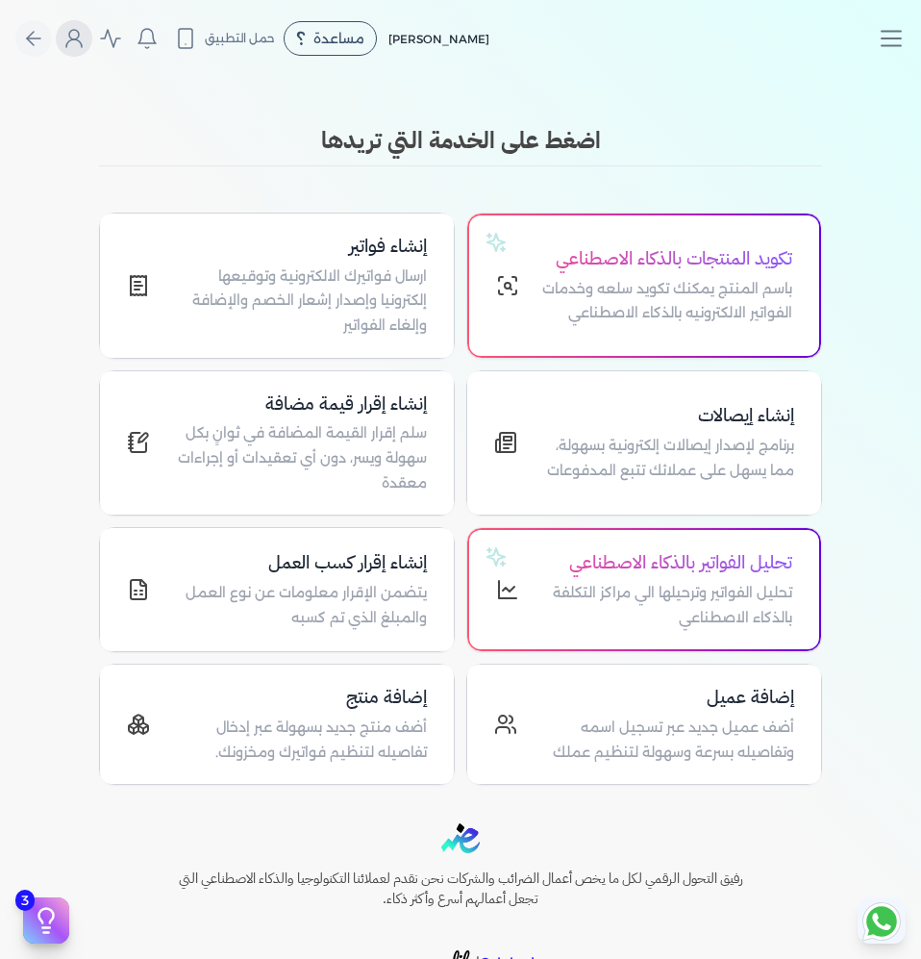
click at [84, 37] on icon "Global" at bounding box center [74, 38] width 23 height 23
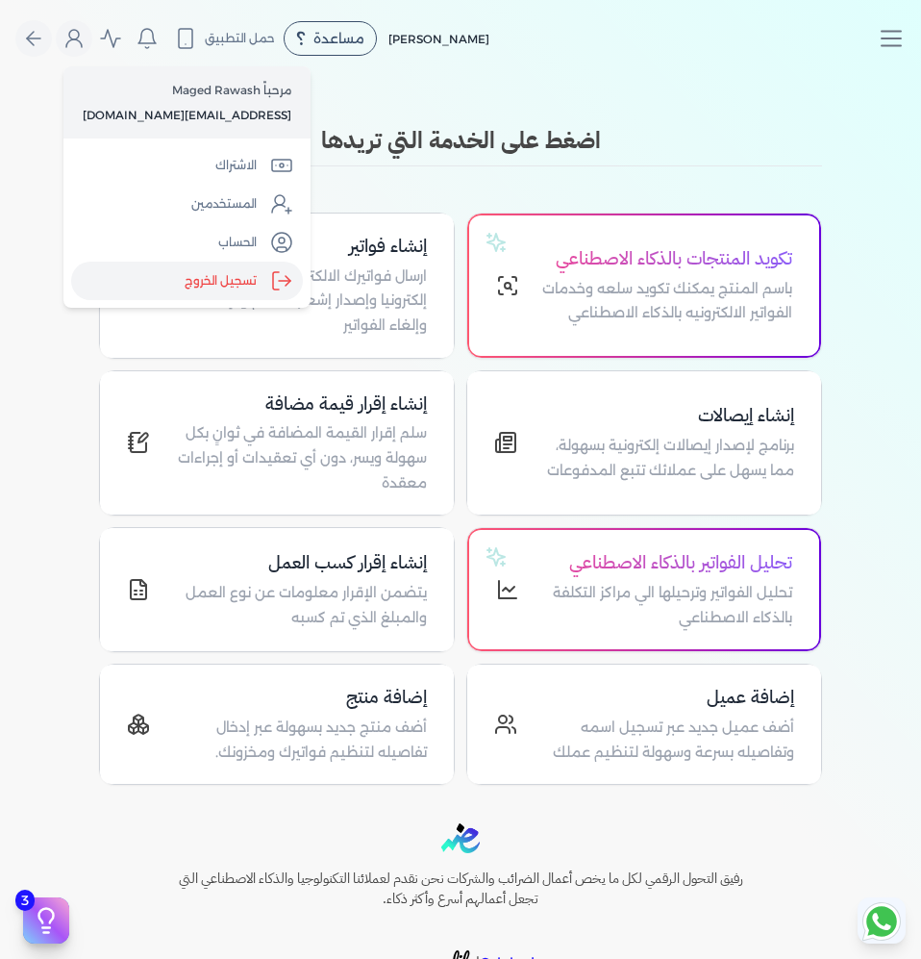
click at [201, 268] on label "تسجيل الخروج" at bounding box center [187, 281] width 232 height 38
click at [897, 77] on input "Close" at bounding box center [921, 77] width 0 height 0
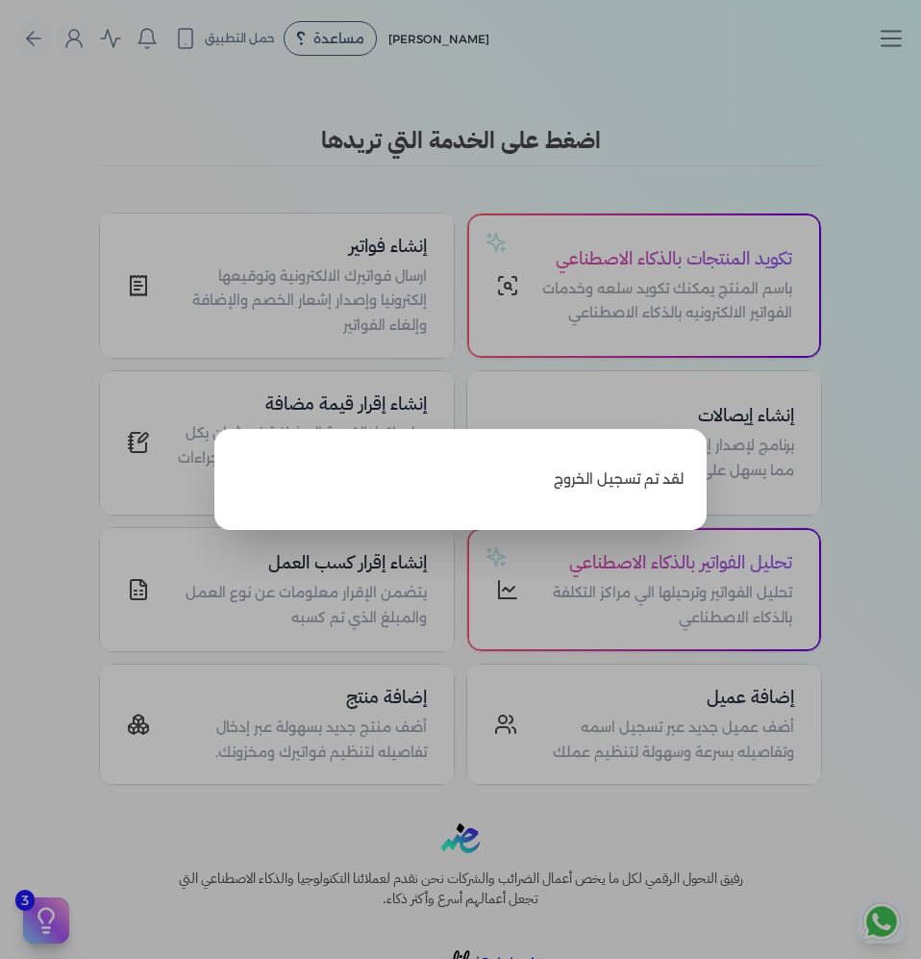
click at [201, 268] on label "Close" at bounding box center [460, 479] width 921 height 959
click at [897, 77] on input "Close" at bounding box center [921, 77] width 0 height 0
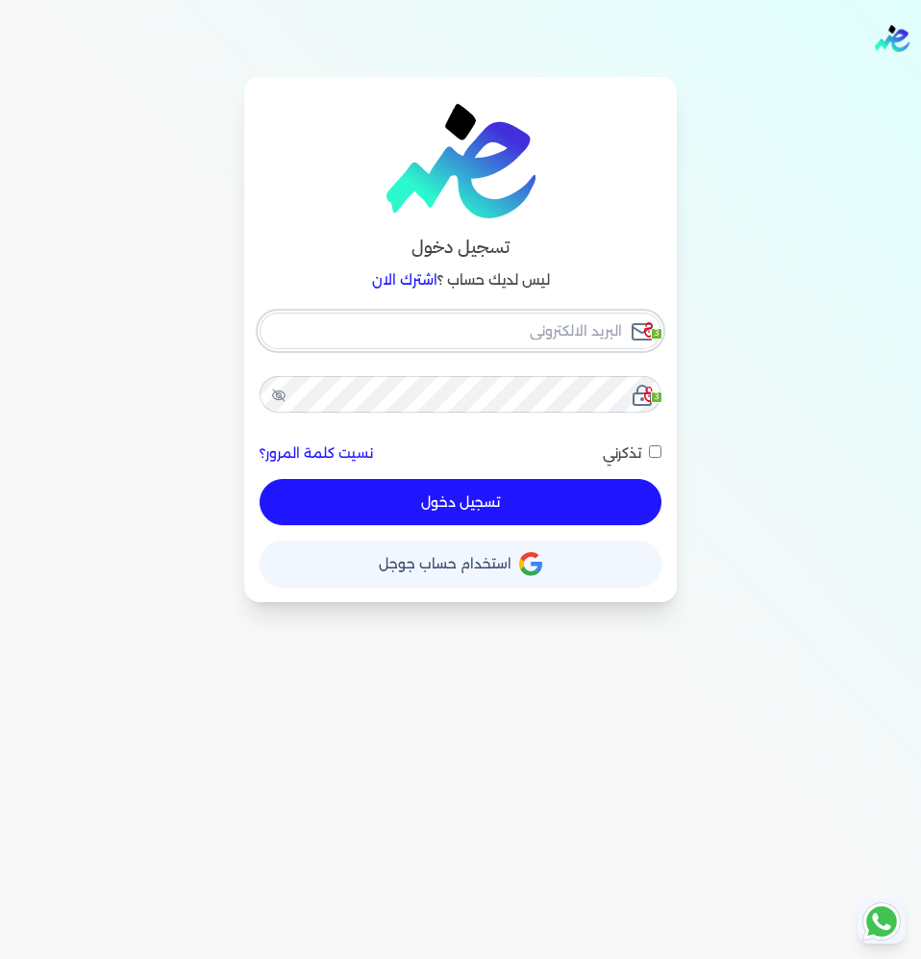
drag, startPoint x: 527, startPoint y: 340, endPoint x: 465, endPoint y: 341, distance: 62.5
click at [527, 340] on input "email" at bounding box center [461, 331] width 402 height 37
checkbox input "false"
type input "[EMAIL_ADDRESS][DOMAIN_NAME]"
checkbox input "false"
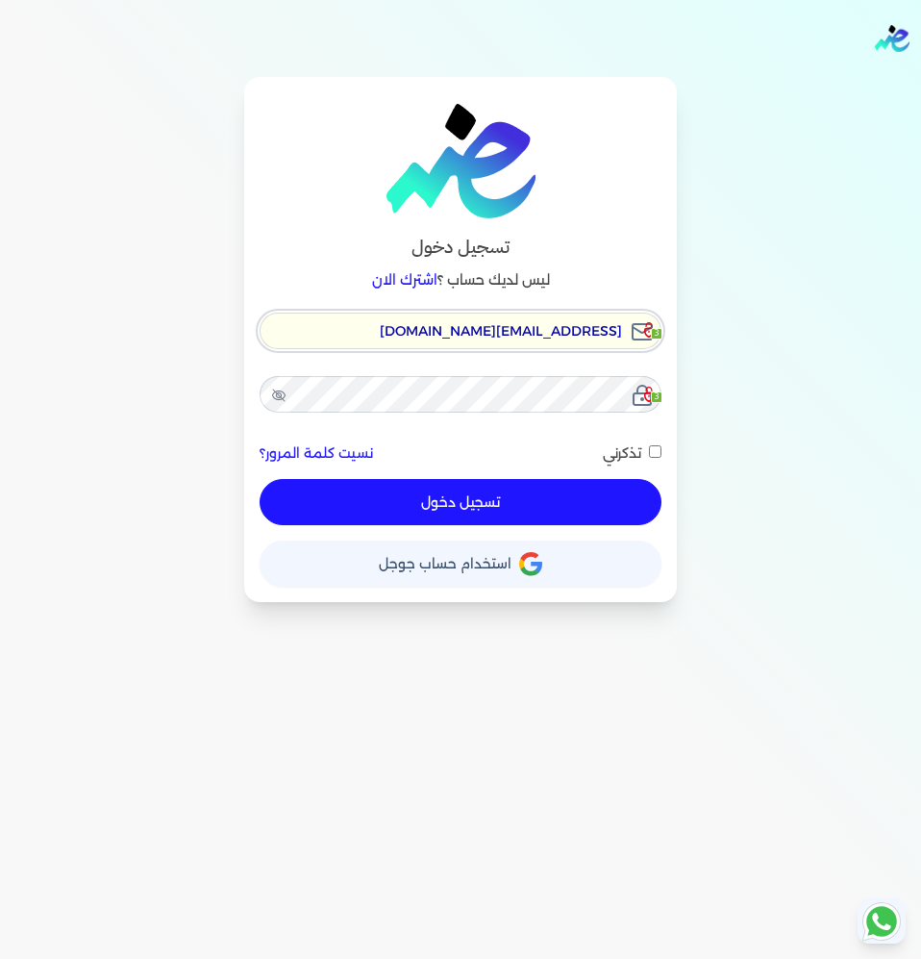
click at [407, 318] on input "[EMAIL_ADDRESS][DOMAIN_NAME]" at bounding box center [461, 331] width 402 height 37
click at [424, 328] on input "[EMAIL_ADDRESS][DOMAIN_NAME]" at bounding box center [461, 331] width 402 height 37
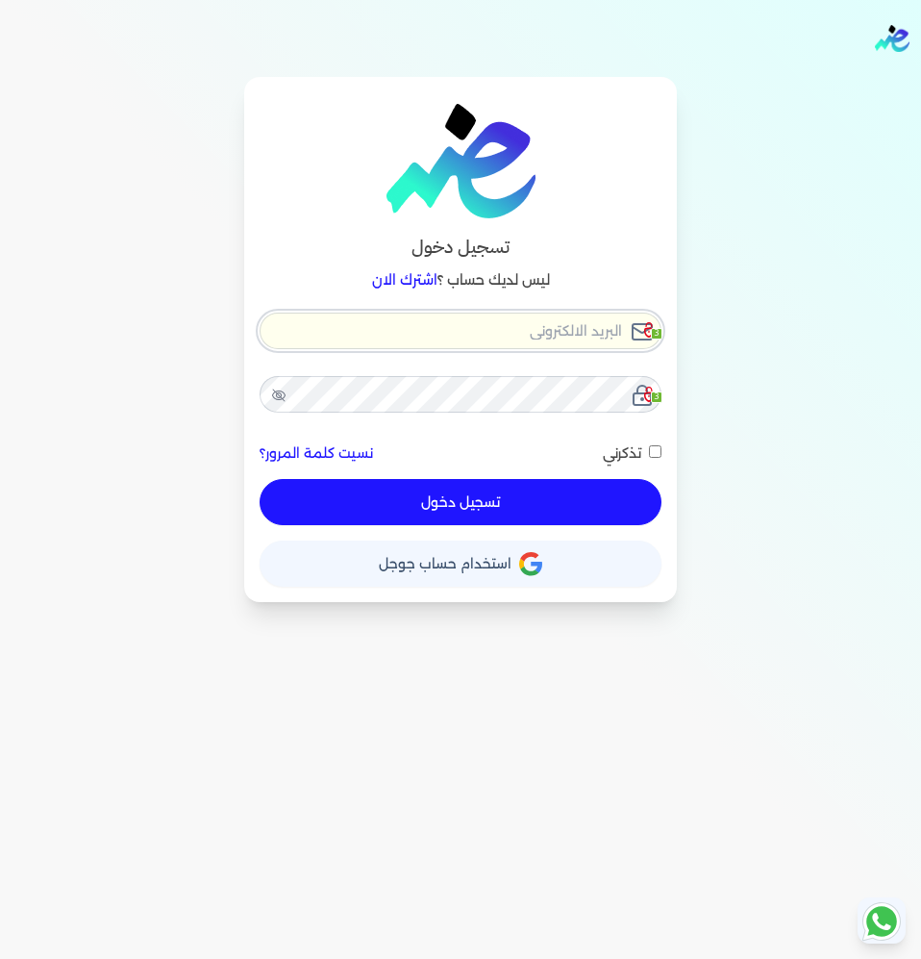
checkbox input "false"
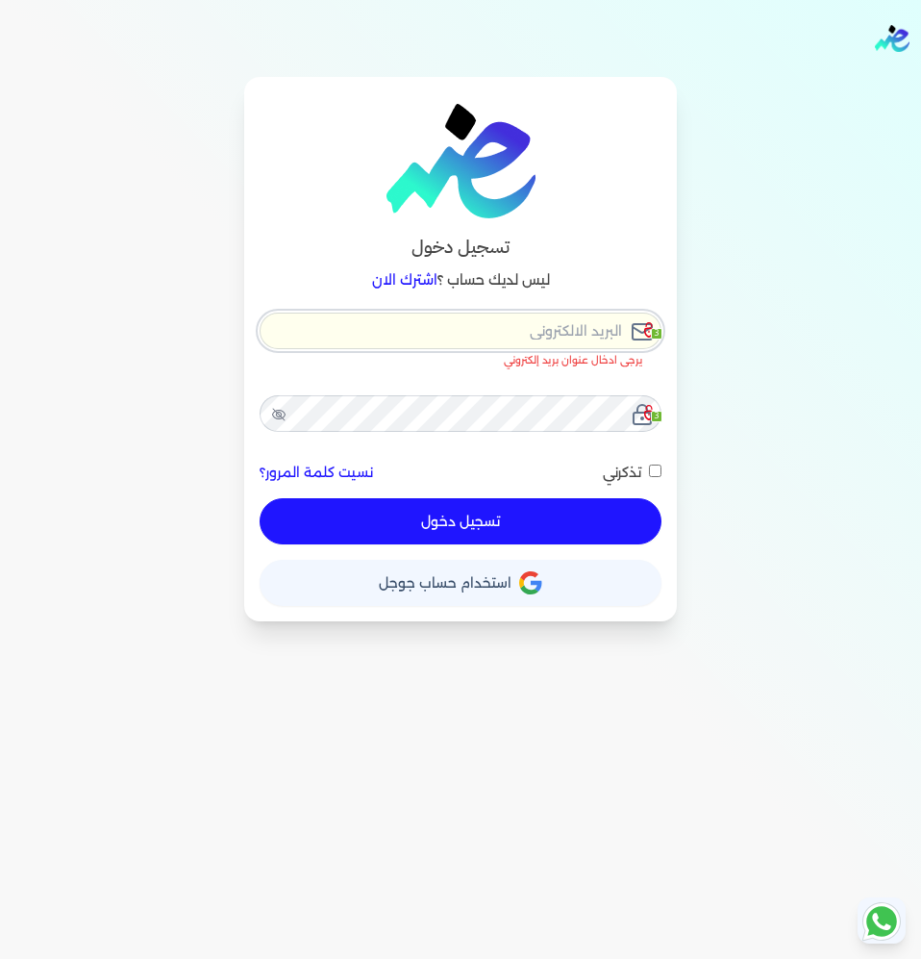
click at [364, 344] on input "email" at bounding box center [461, 331] width 402 height 37
paste input "[EMAIL_ADDRESS][DOMAIN_NAME]"
type input "[EMAIL_ADDRESS][DOMAIN_NAME]"
checkbox input "false"
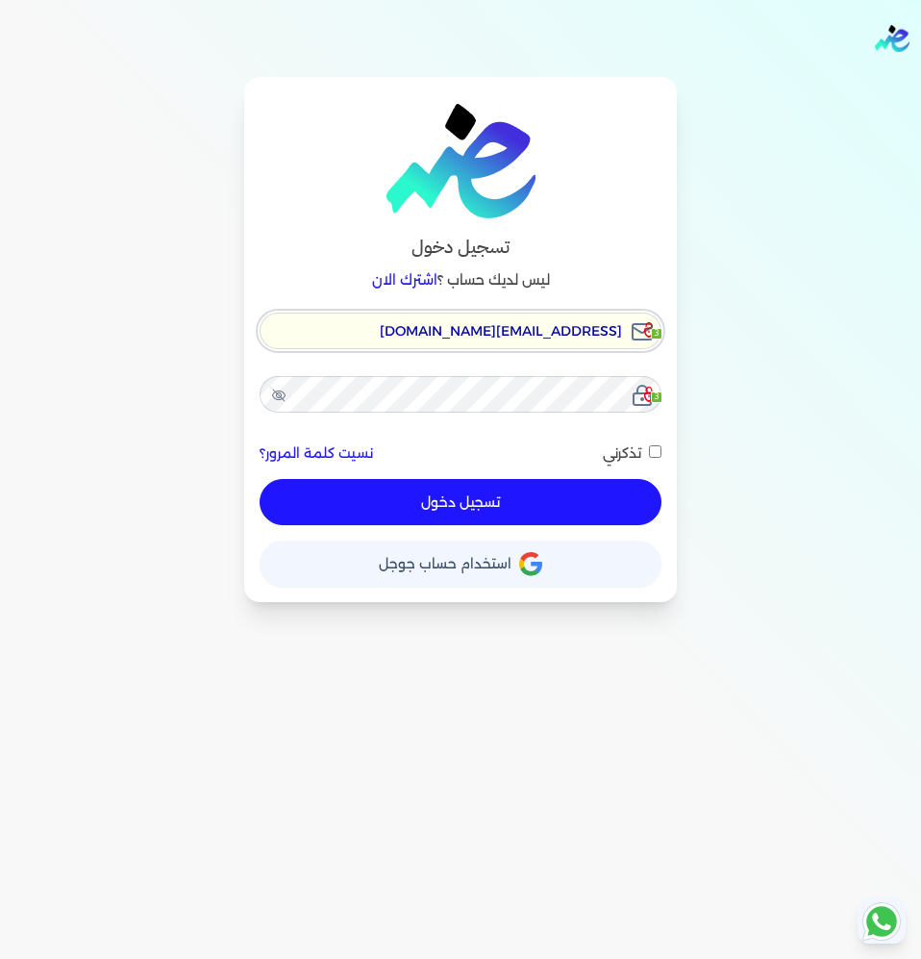
type input "[EMAIL_ADDRESS][DOMAIN_NAME]"
click at [513, 371] on div "ensoulify2021@gmail.com 3 3 نسيت كلمة المرور؟ تذكرني تسجيل دخول" at bounding box center [461, 420] width 402 height 214
click at [275, 394] on icon at bounding box center [278, 395] width 15 height 15
click at [529, 489] on button "تسجيل دخول" at bounding box center [461, 502] width 402 height 46
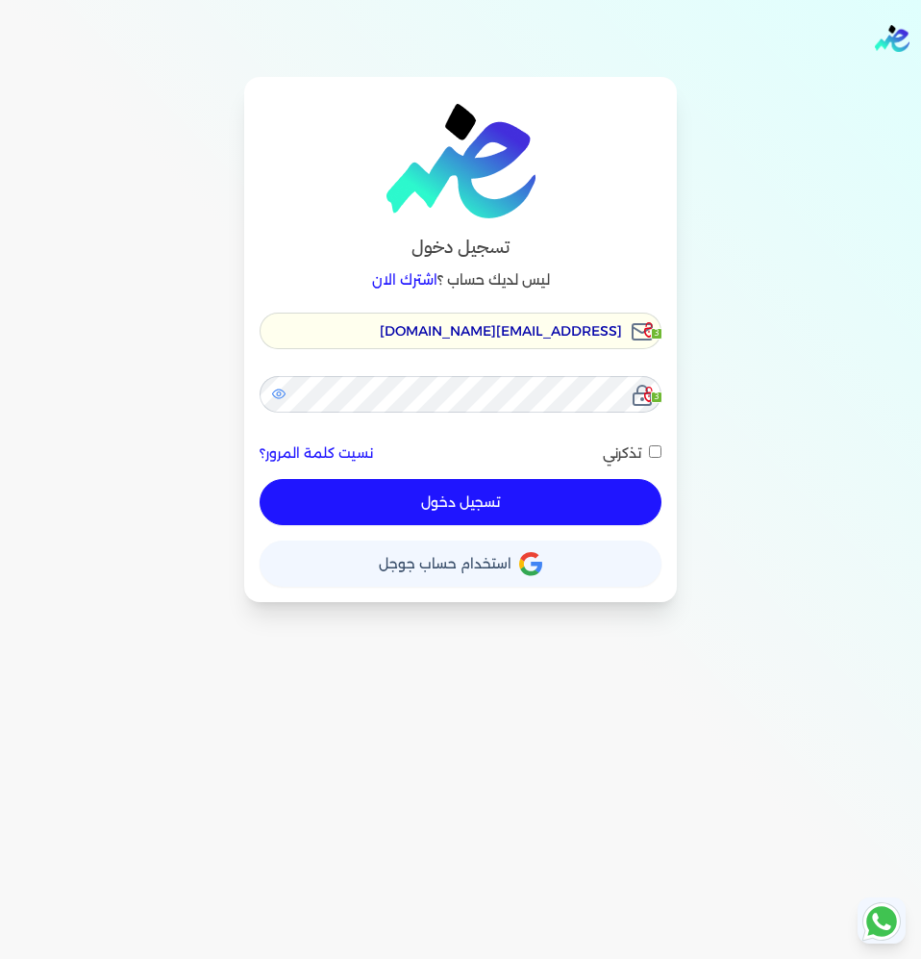
checkbox input "false"
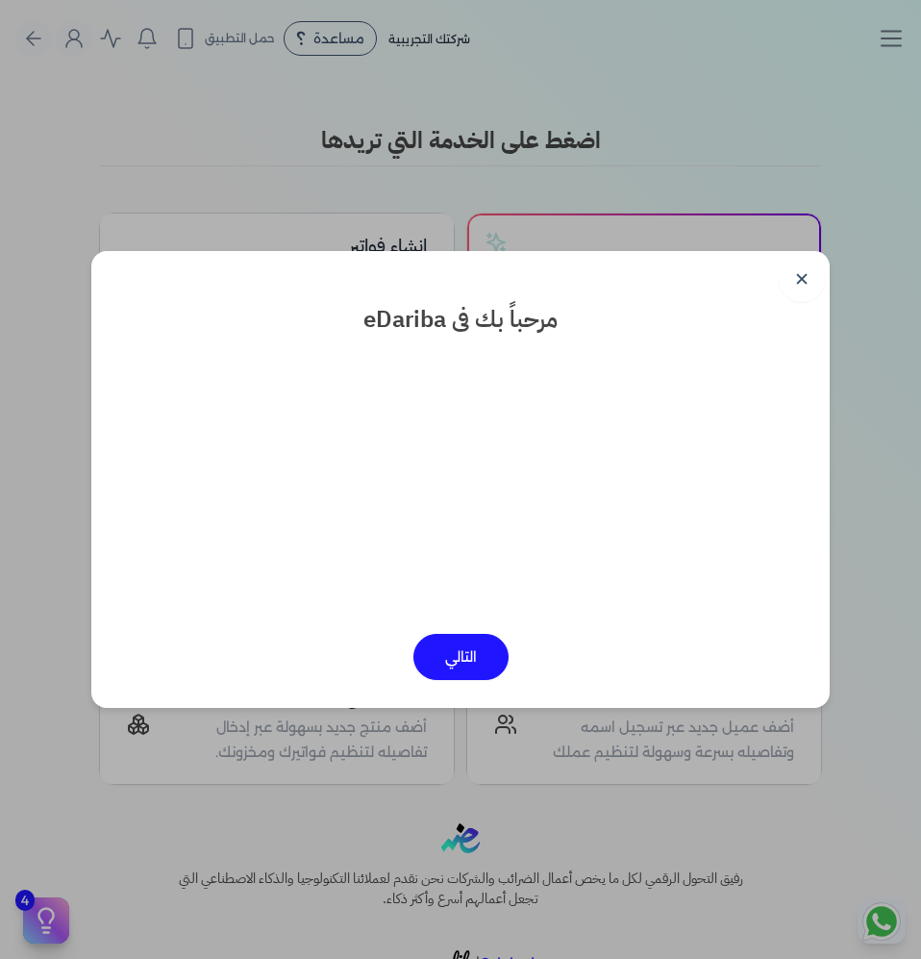
click at [797, 276] on link "✕" at bounding box center [802, 279] width 46 height 46
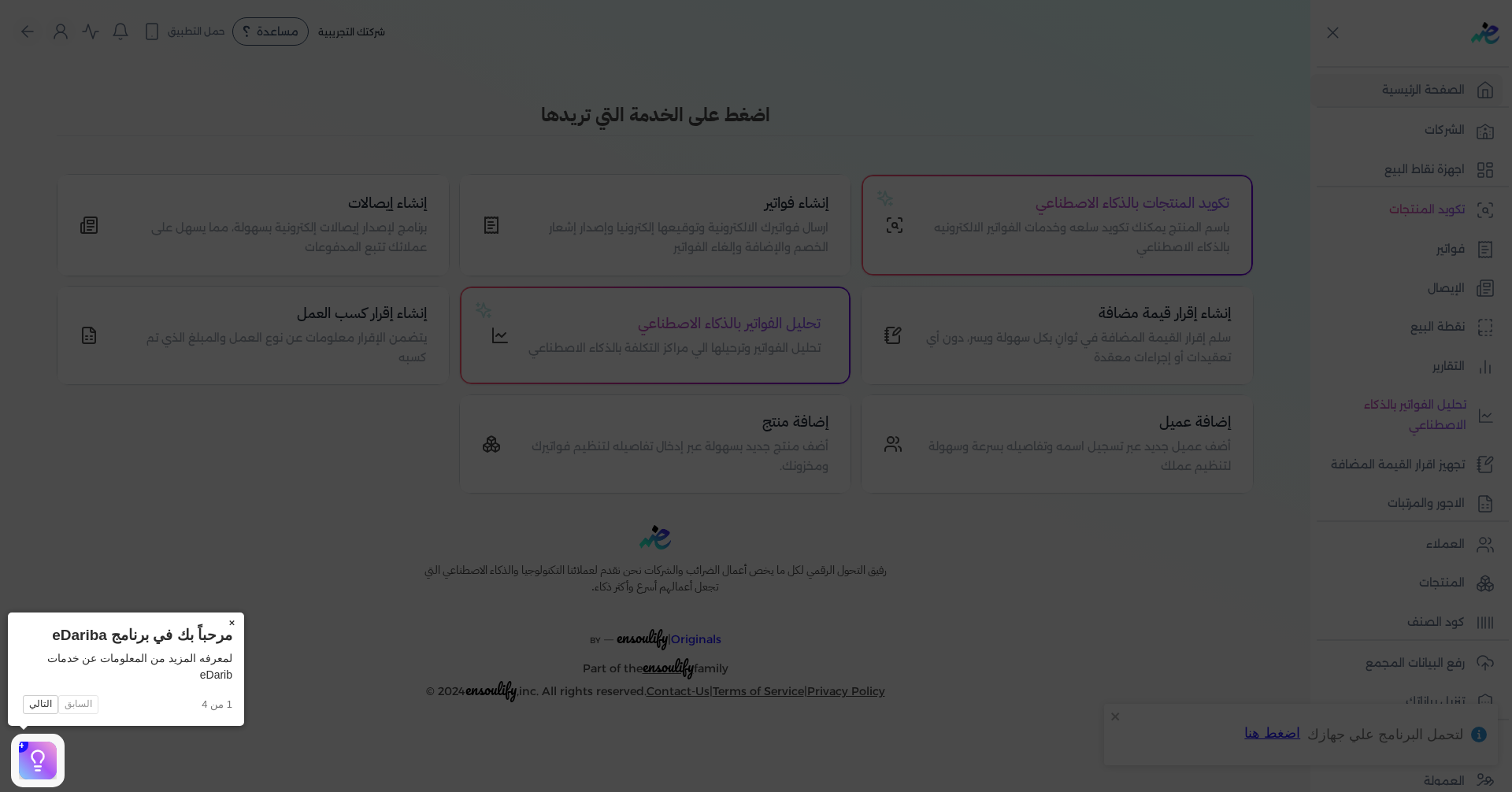
click at [234, 608] on button "×" at bounding box center [231, 623] width 25 height 22
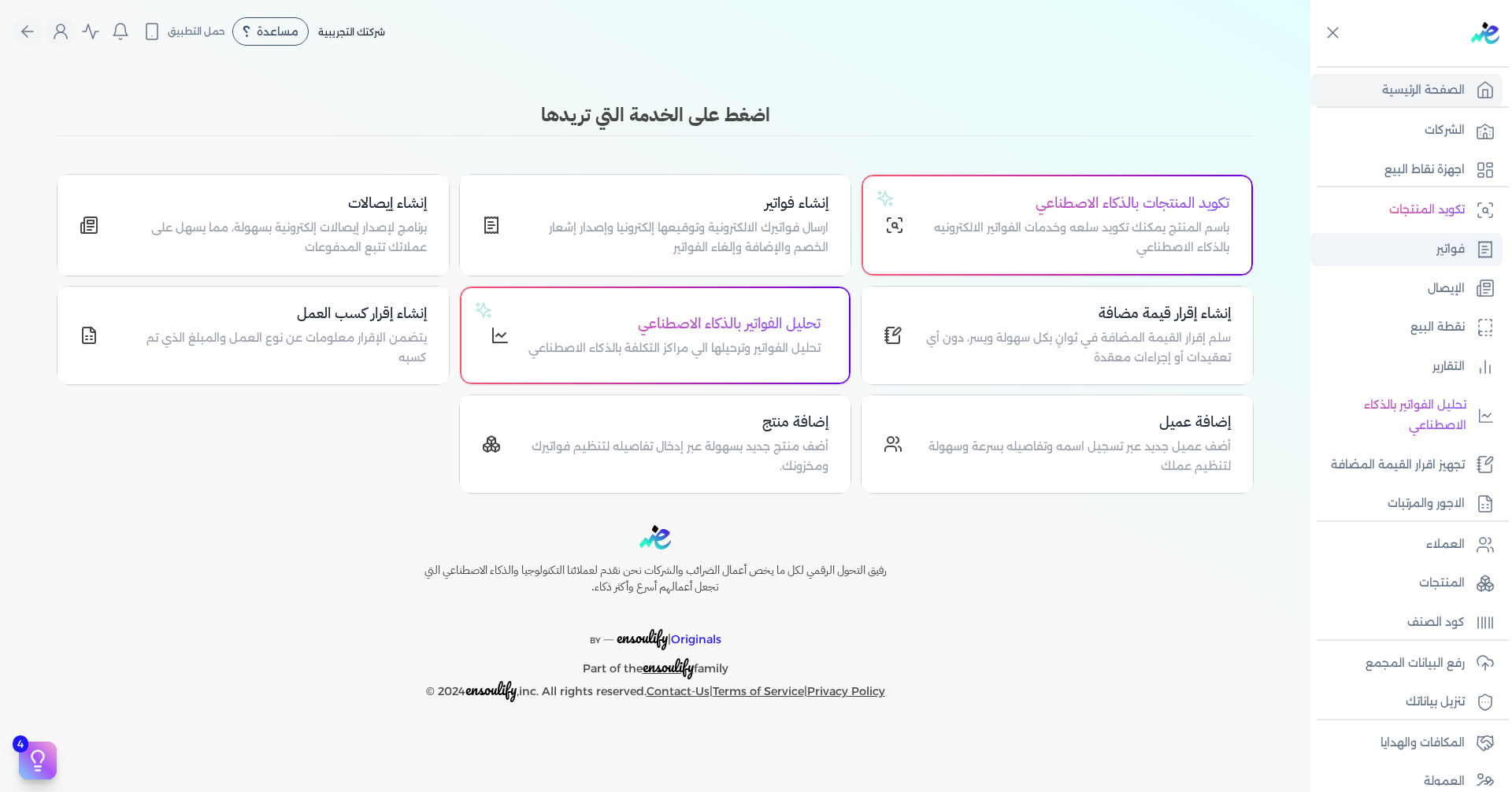
click at [734, 246] on link "فواتير" at bounding box center [1406, 250] width 192 height 33
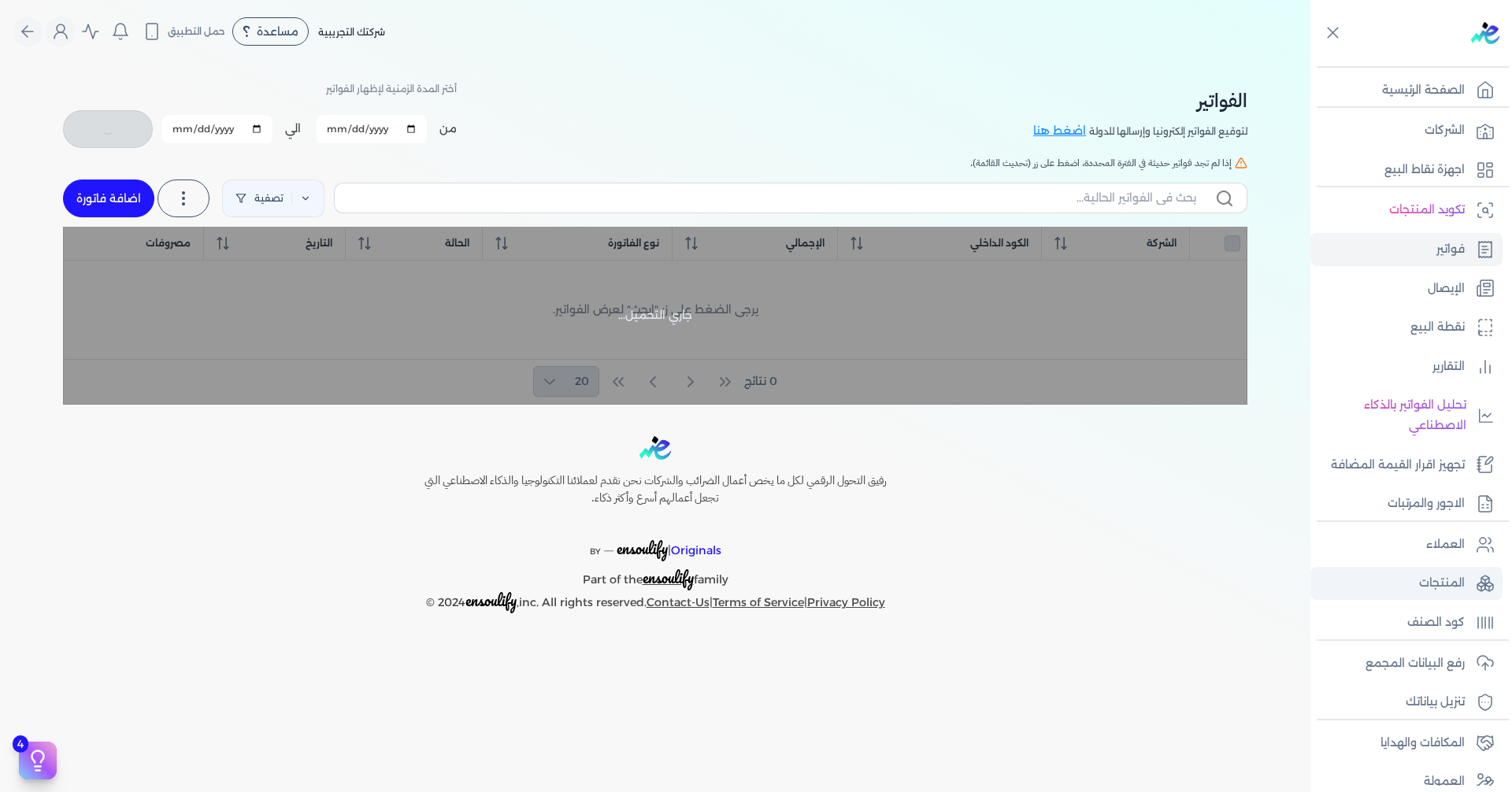
checkbox input "false"
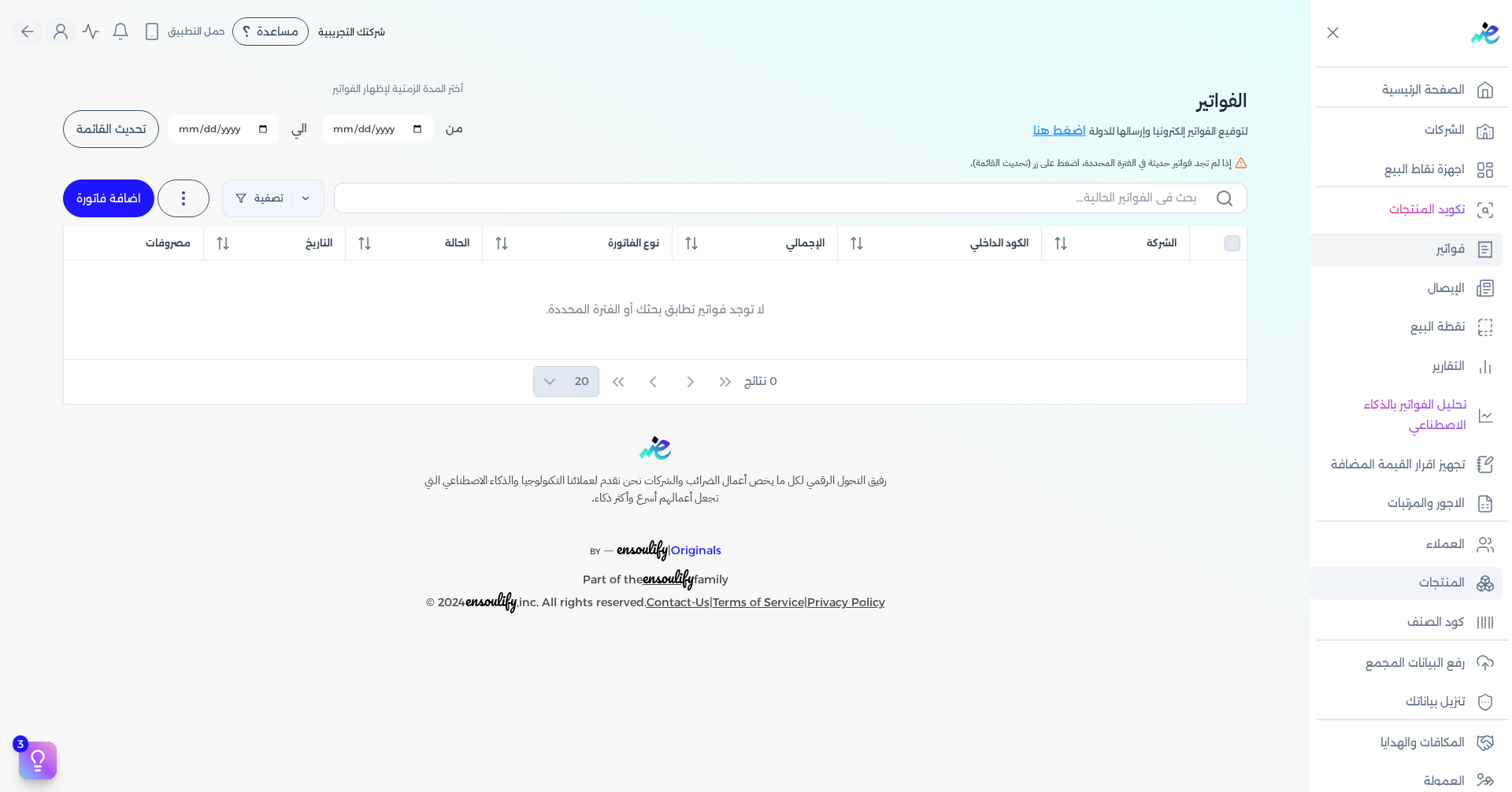
click at [734, 580] on p "المنتجات" at bounding box center [1442, 583] width 46 height 20
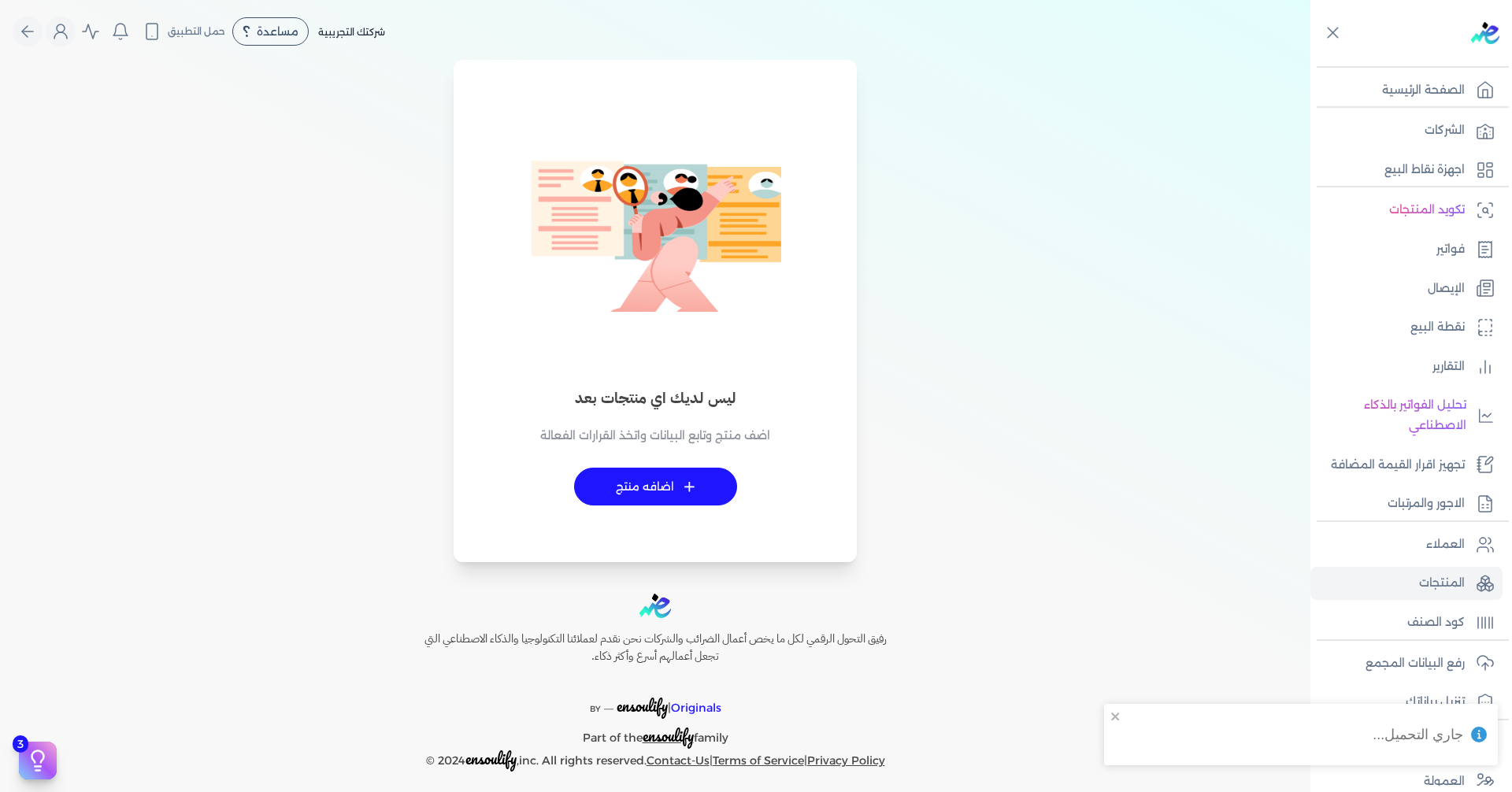
click at [711, 488] on link "+ اضافه منتج" at bounding box center [655, 486] width 163 height 38
